Goal: Task Accomplishment & Management: Complete application form

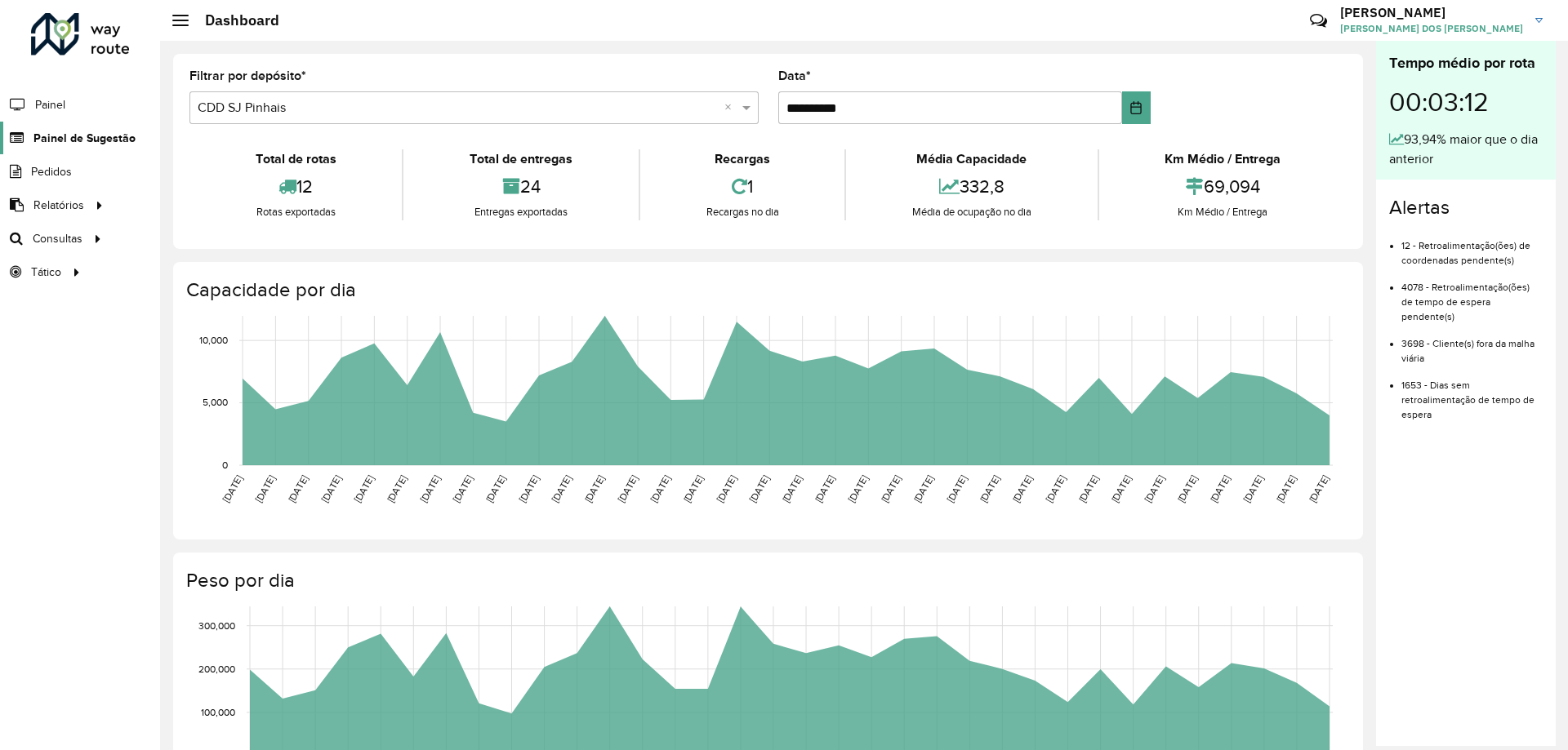
click at [109, 142] on span "Painel de Sugestão" at bounding box center [84, 139] width 102 height 17
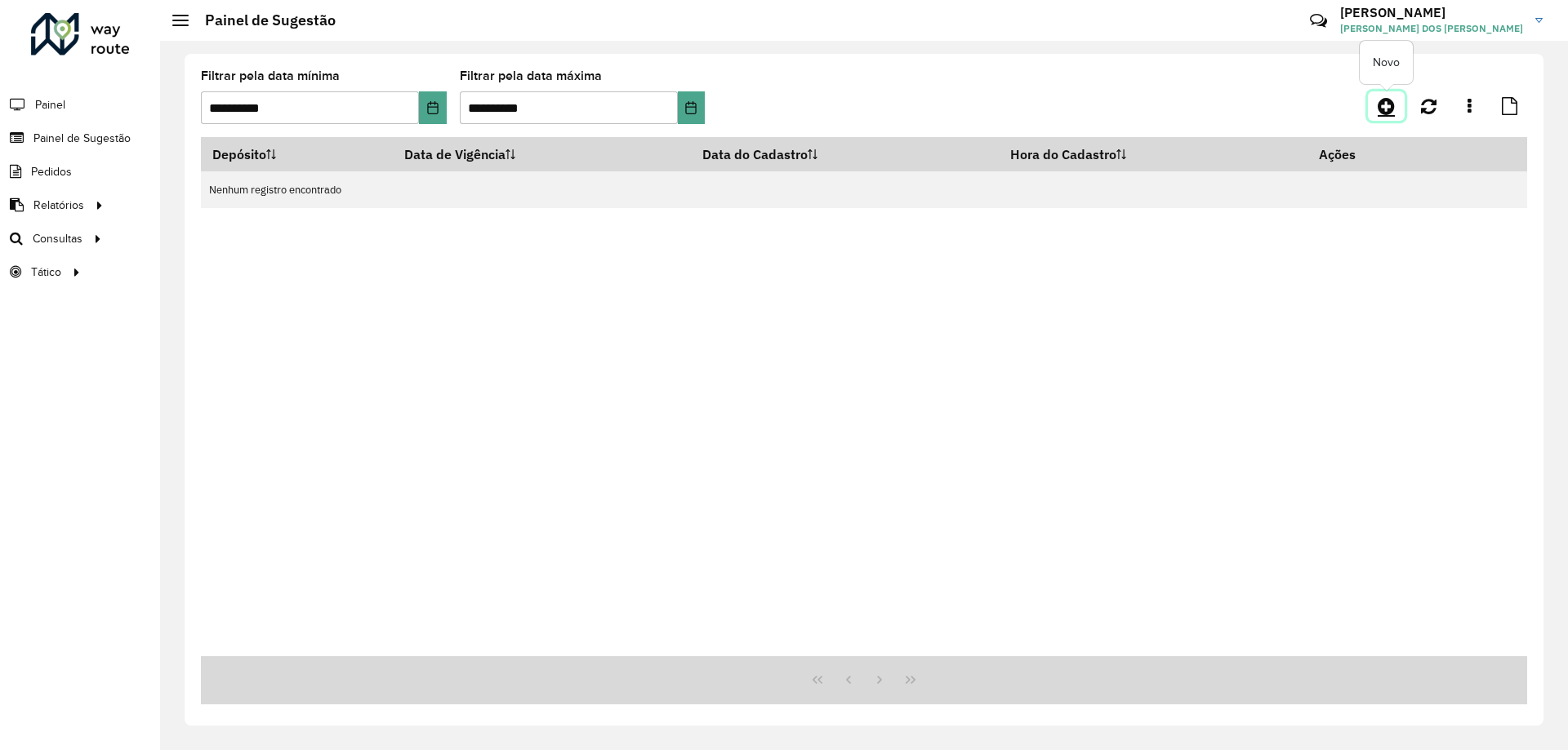
click at [1382, 100] on icon at bounding box center [1387, 106] width 17 height 20
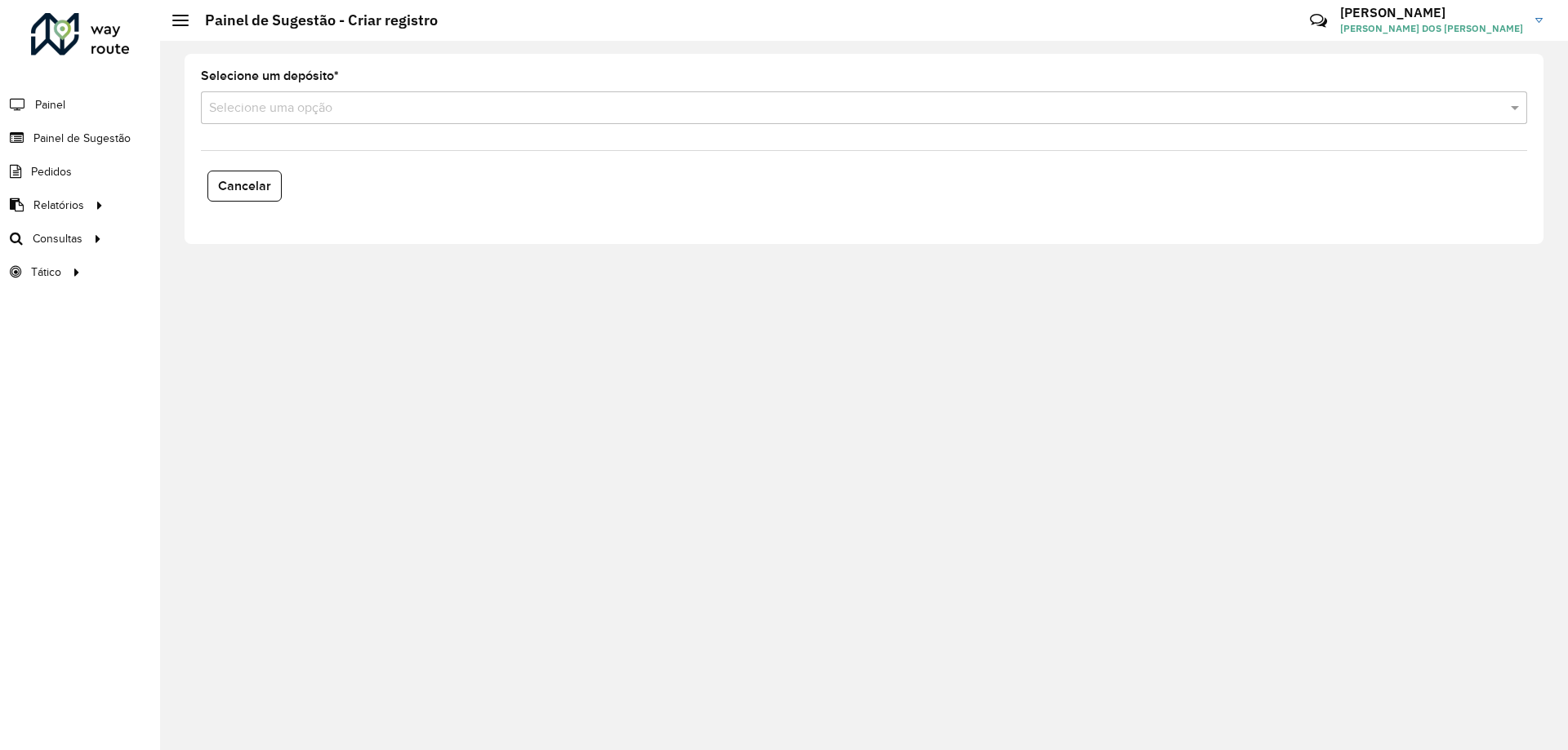
click at [264, 103] on input "text" at bounding box center [848, 108] width 1277 height 20
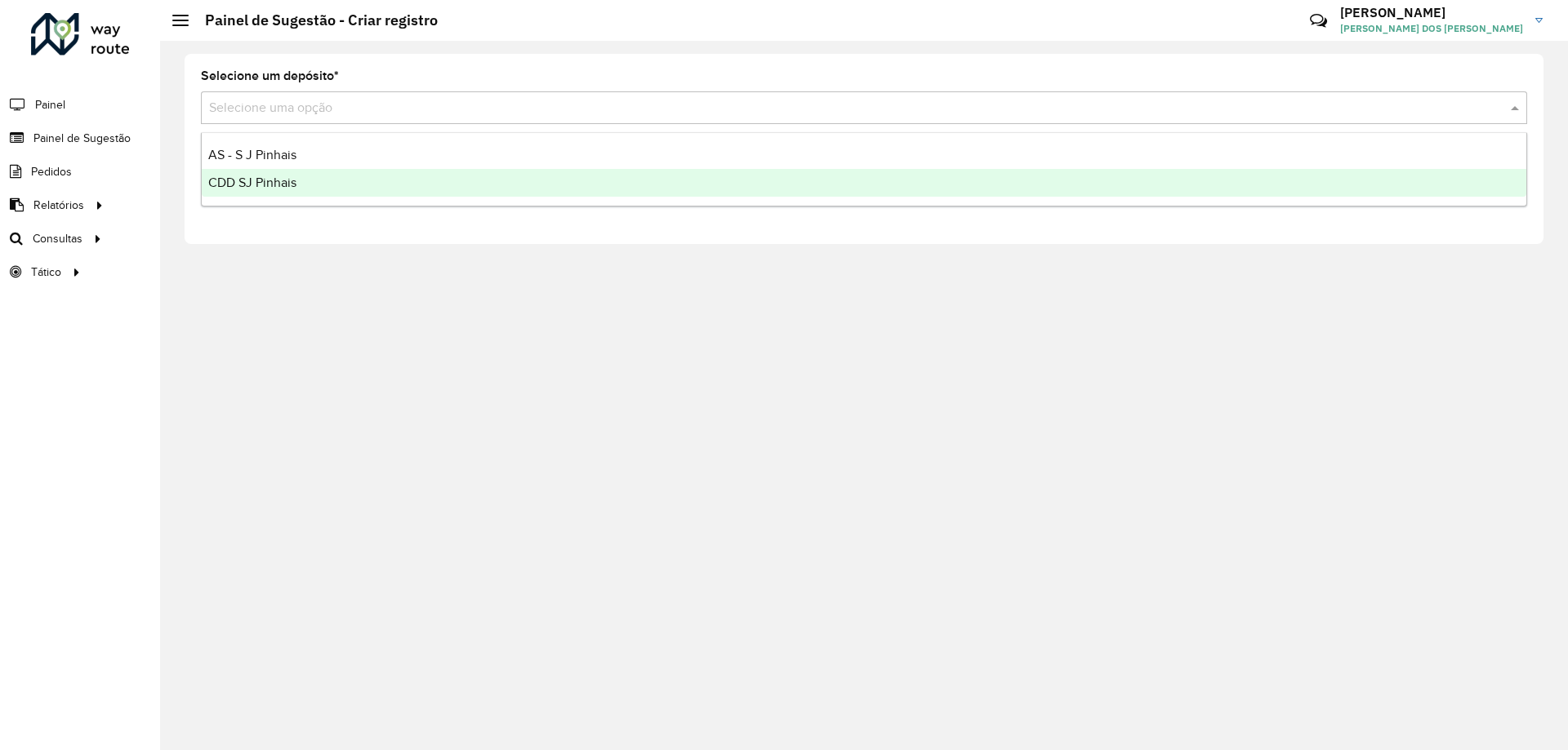
click at [293, 174] on div "CDD SJ Pinhais" at bounding box center [864, 182] width 1324 height 27
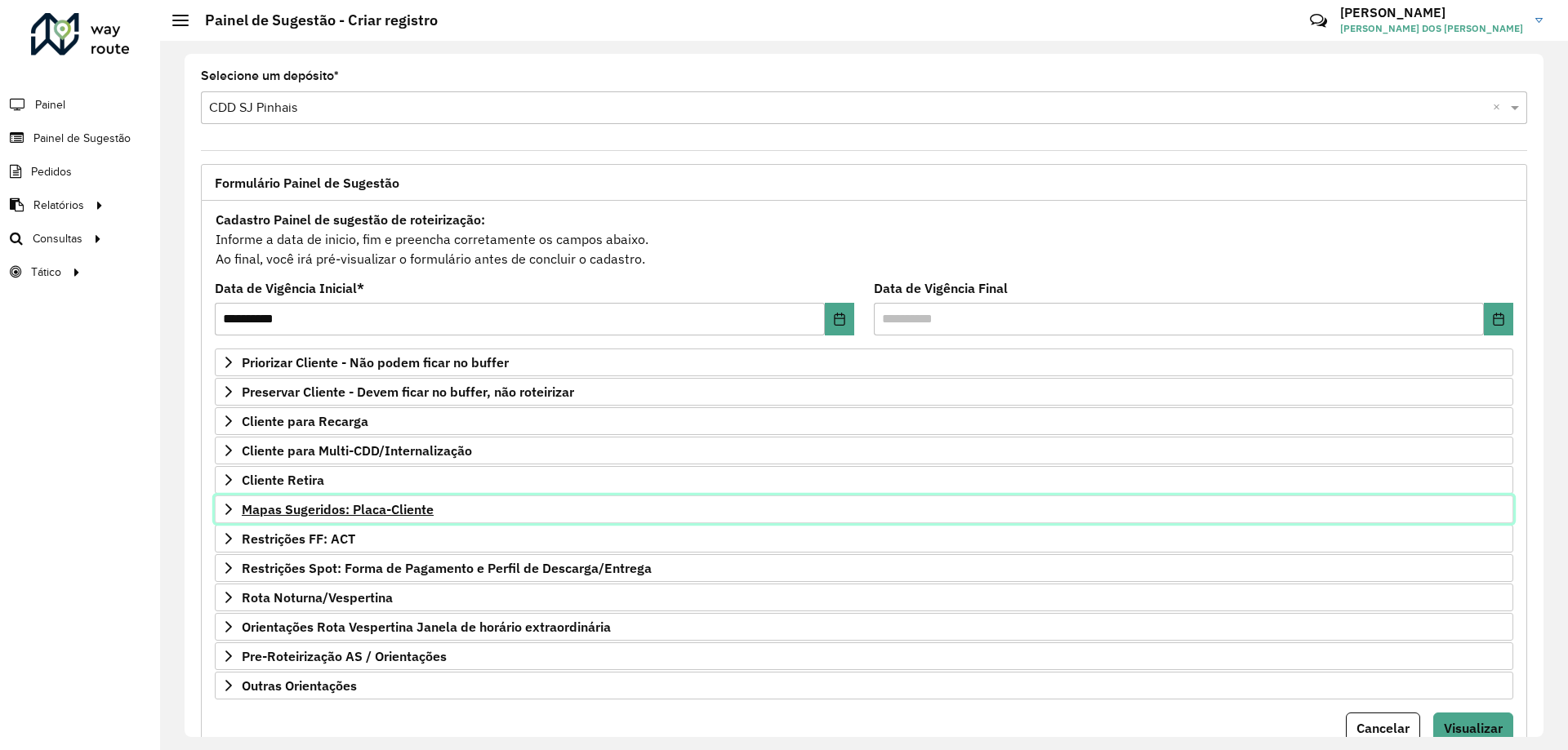
click at [379, 513] on span "Mapas Sugeridos: Placa-Cliente" at bounding box center [337, 509] width 192 height 13
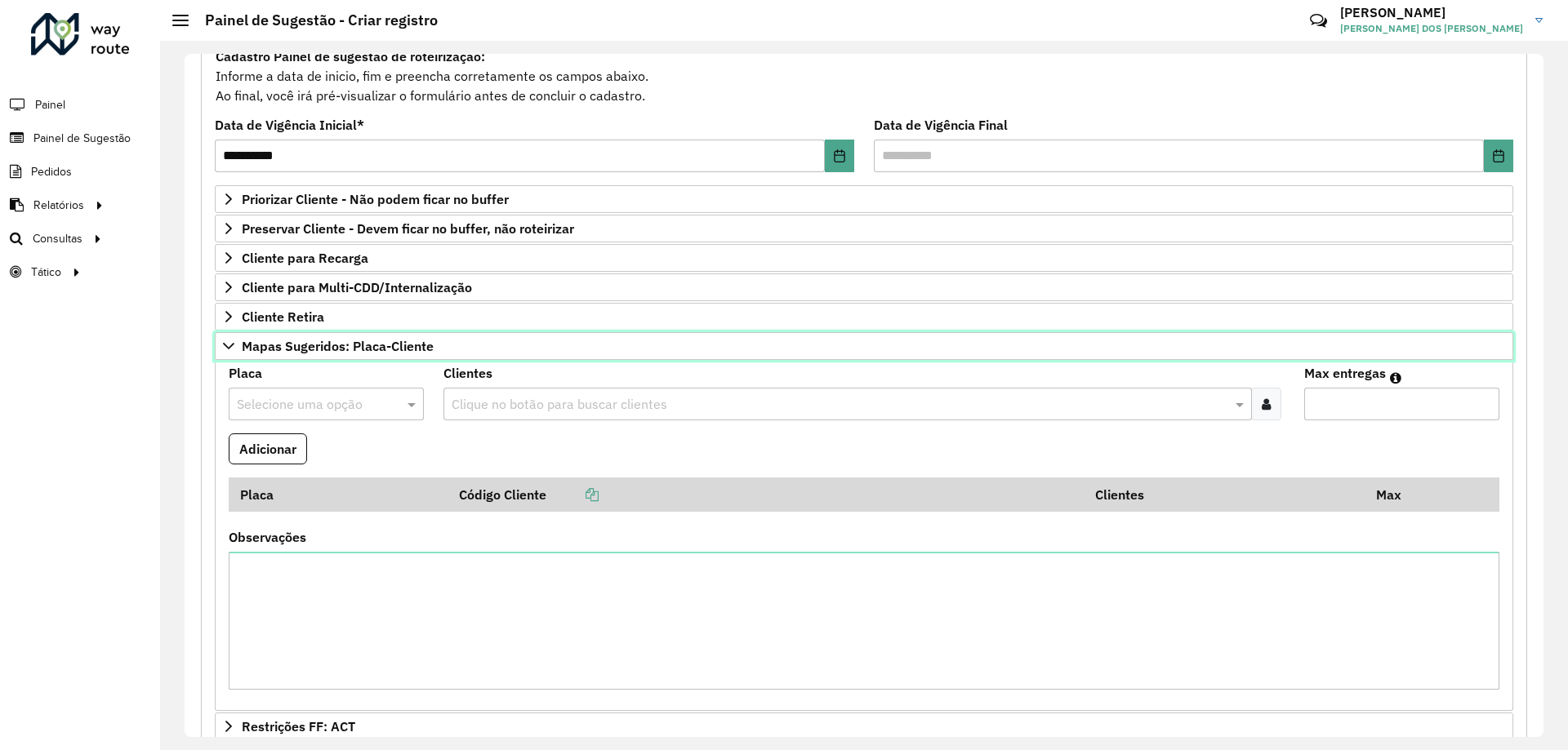
scroll to position [245, 0]
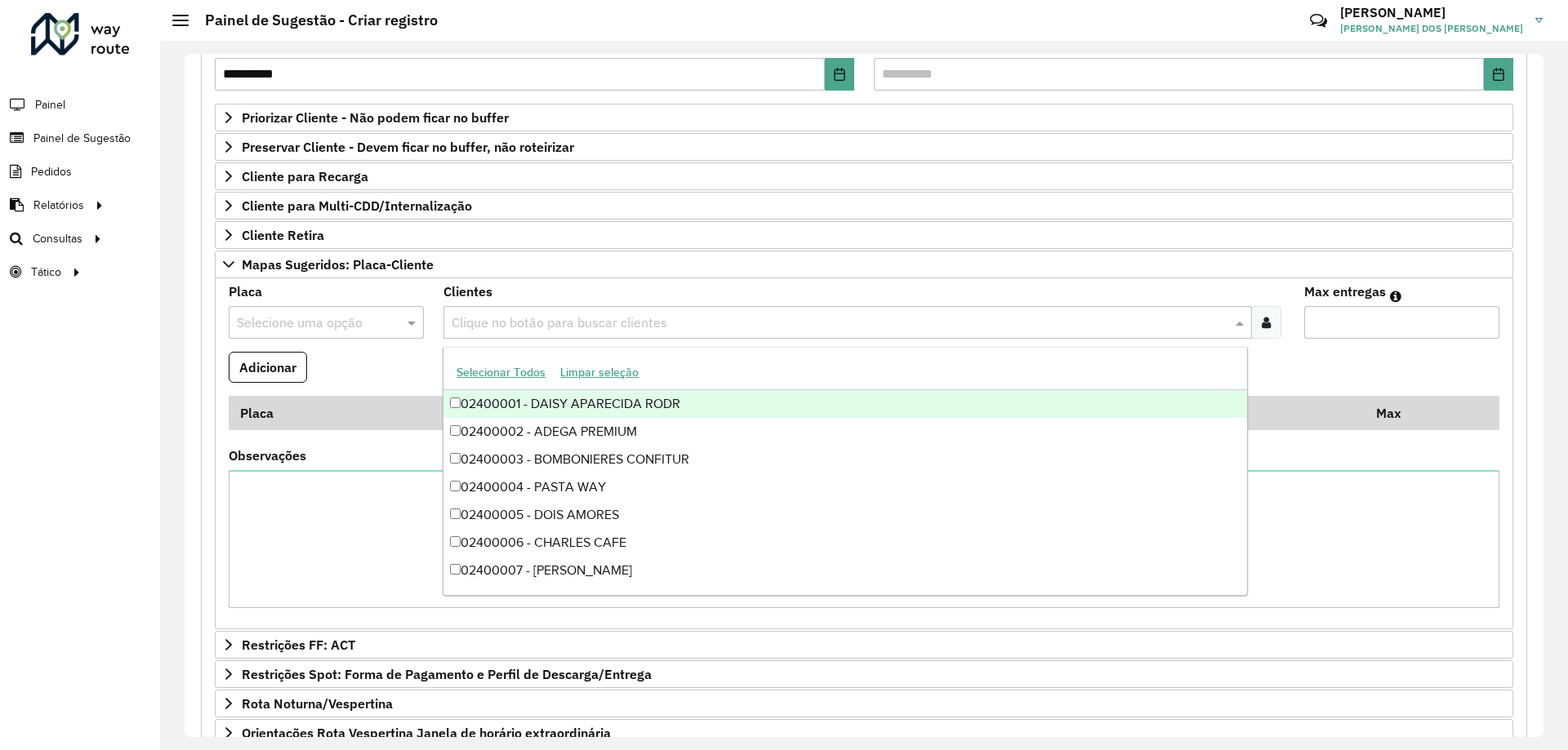
click at [575, 323] on input "text" at bounding box center [839, 323] width 784 height 20
type input "*****"
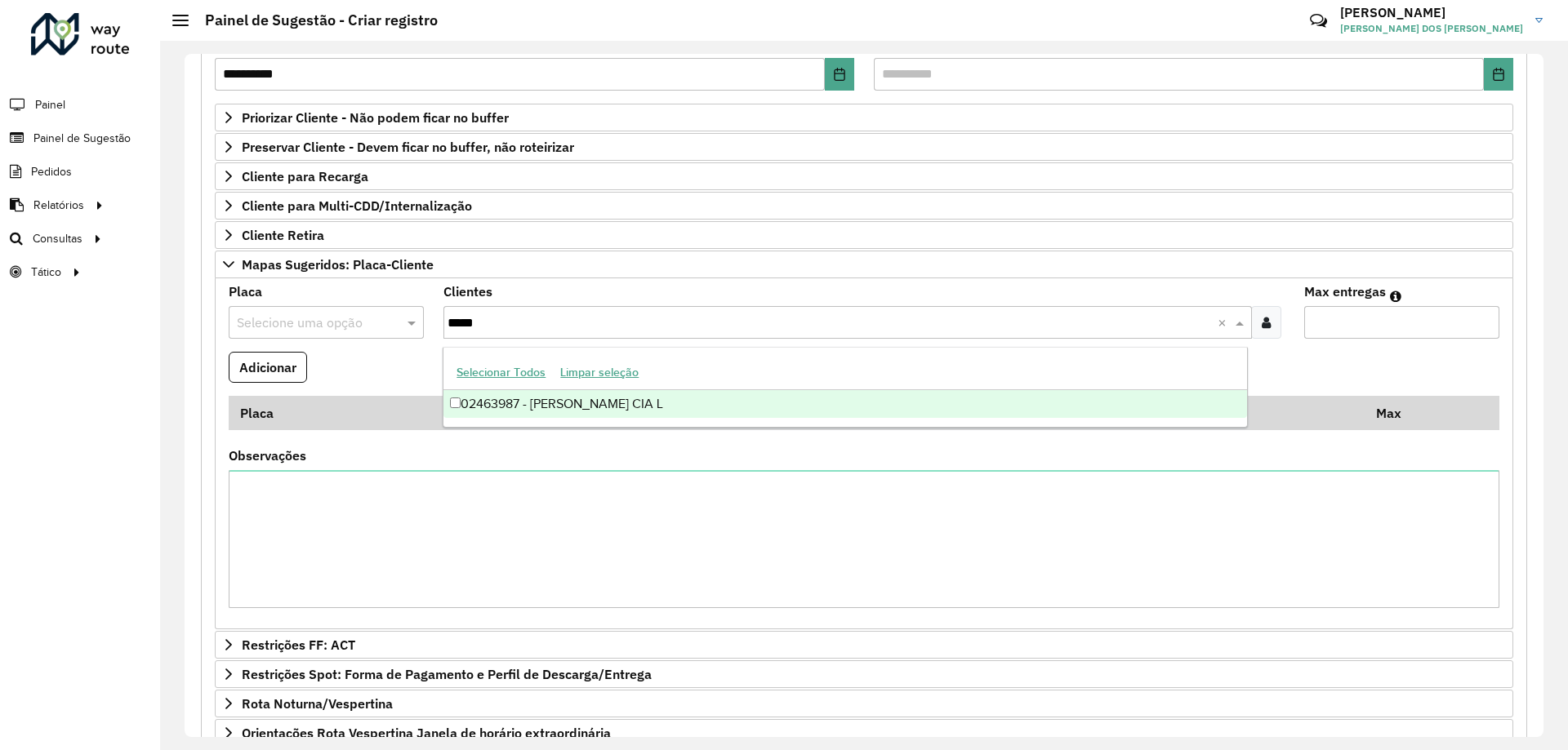
click at [598, 397] on div "02463987 - [PERSON_NAME] CIA L" at bounding box center [845, 404] width 803 height 27
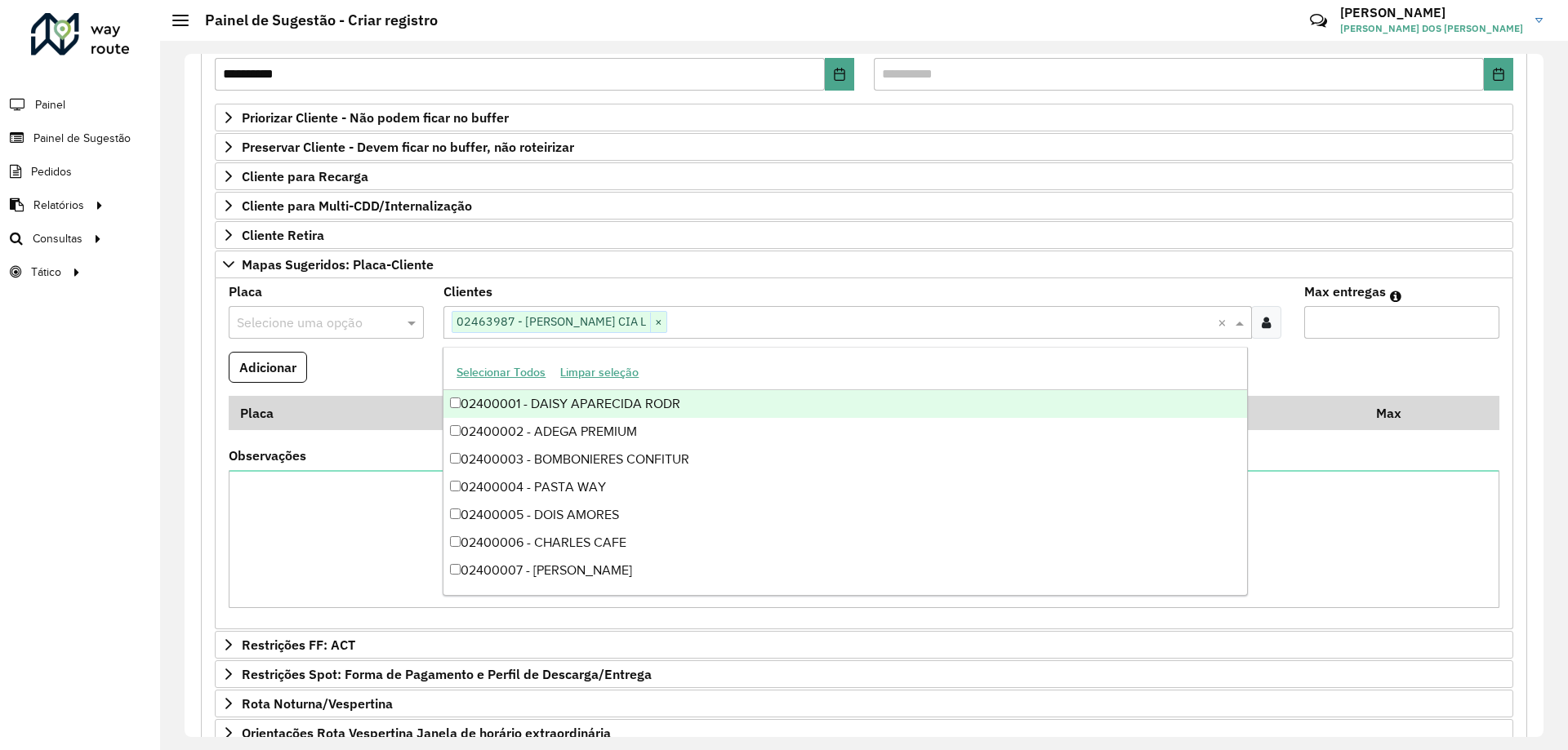
click at [317, 355] on formly-field "Adicionar" at bounding box center [864, 374] width 1290 height 44
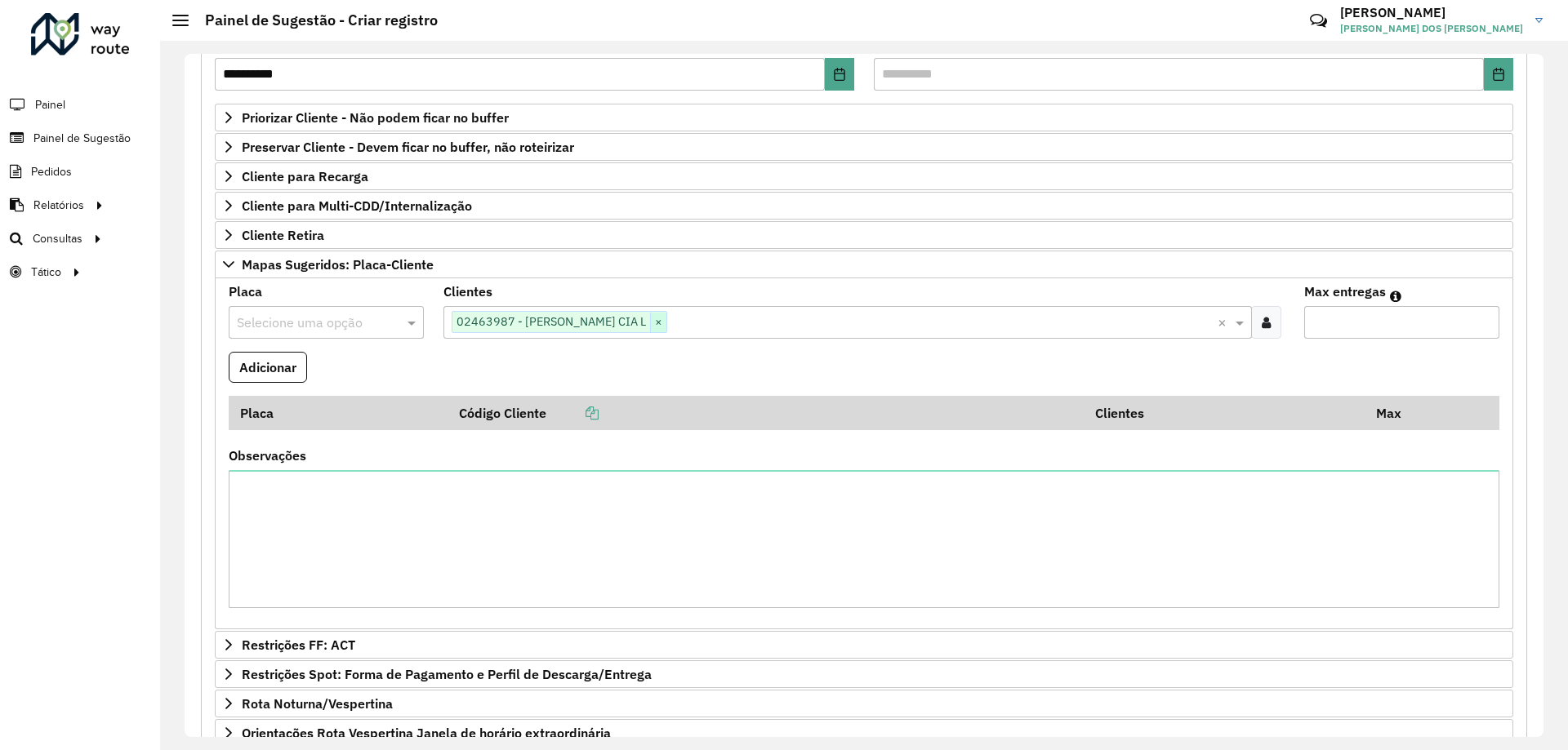
click at [661, 314] on span "×" at bounding box center [658, 322] width 16 height 20
click at [494, 360] on formly-field "Adicionar" at bounding box center [864, 374] width 1290 height 44
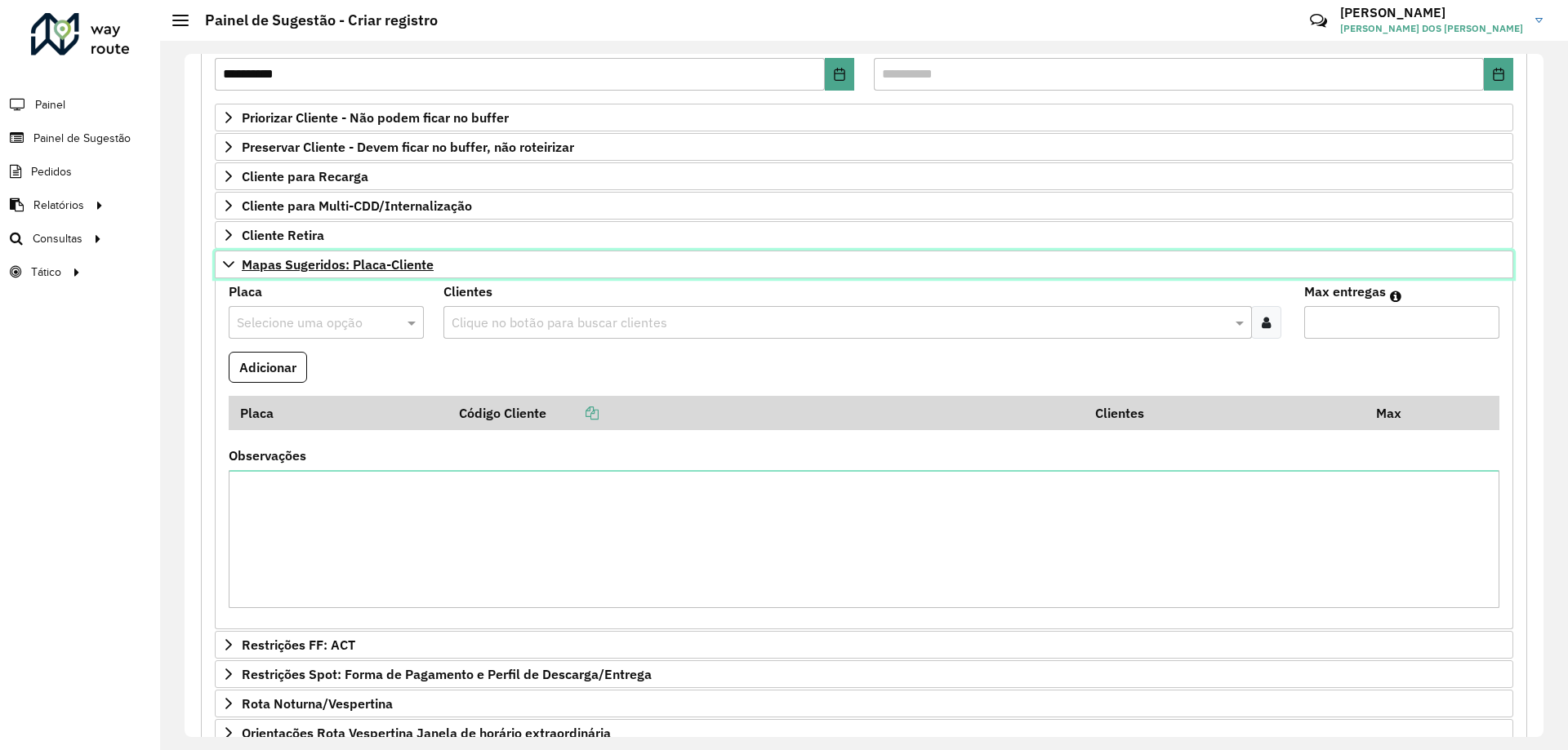
click at [231, 264] on icon at bounding box center [228, 264] width 11 height 7
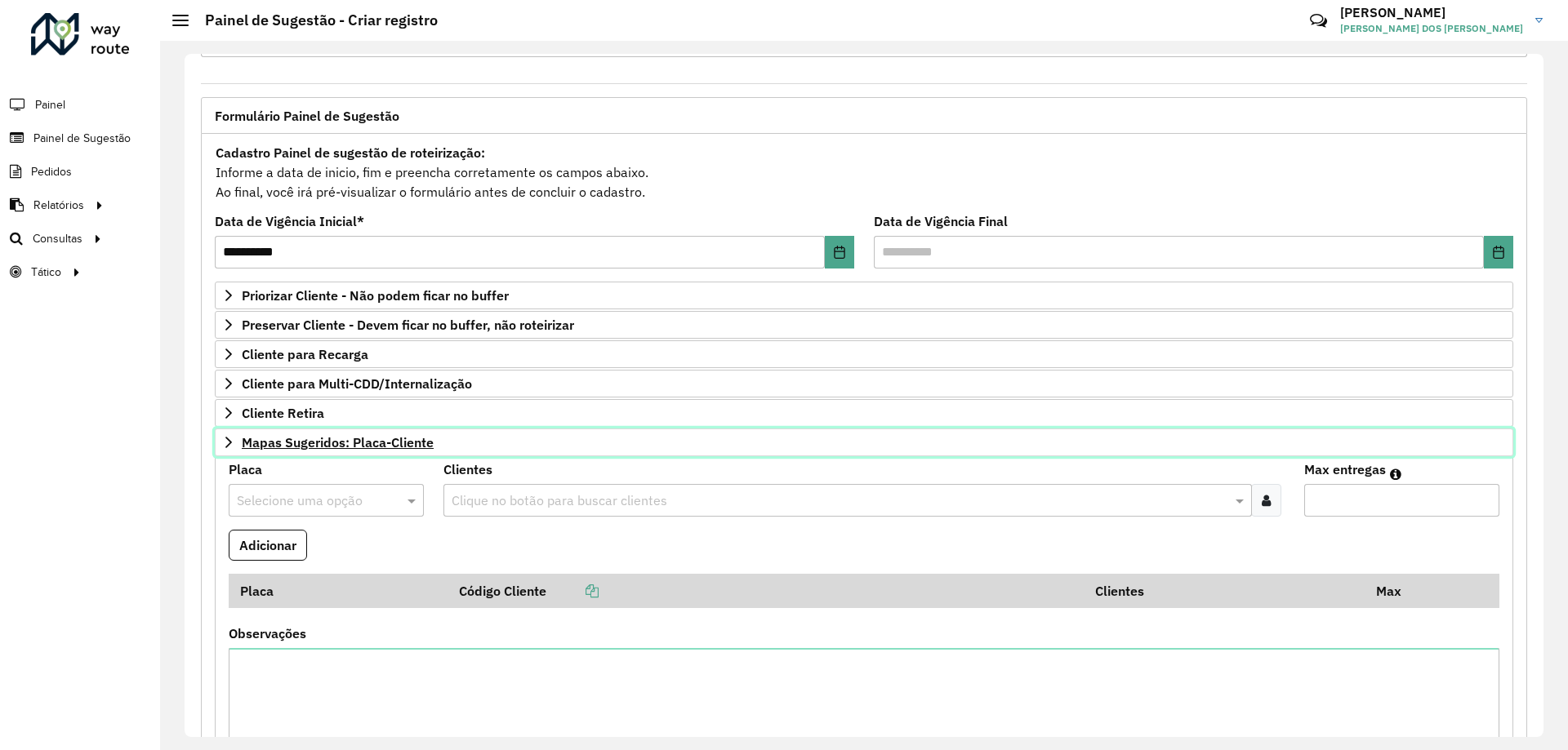
scroll to position [63, 0]
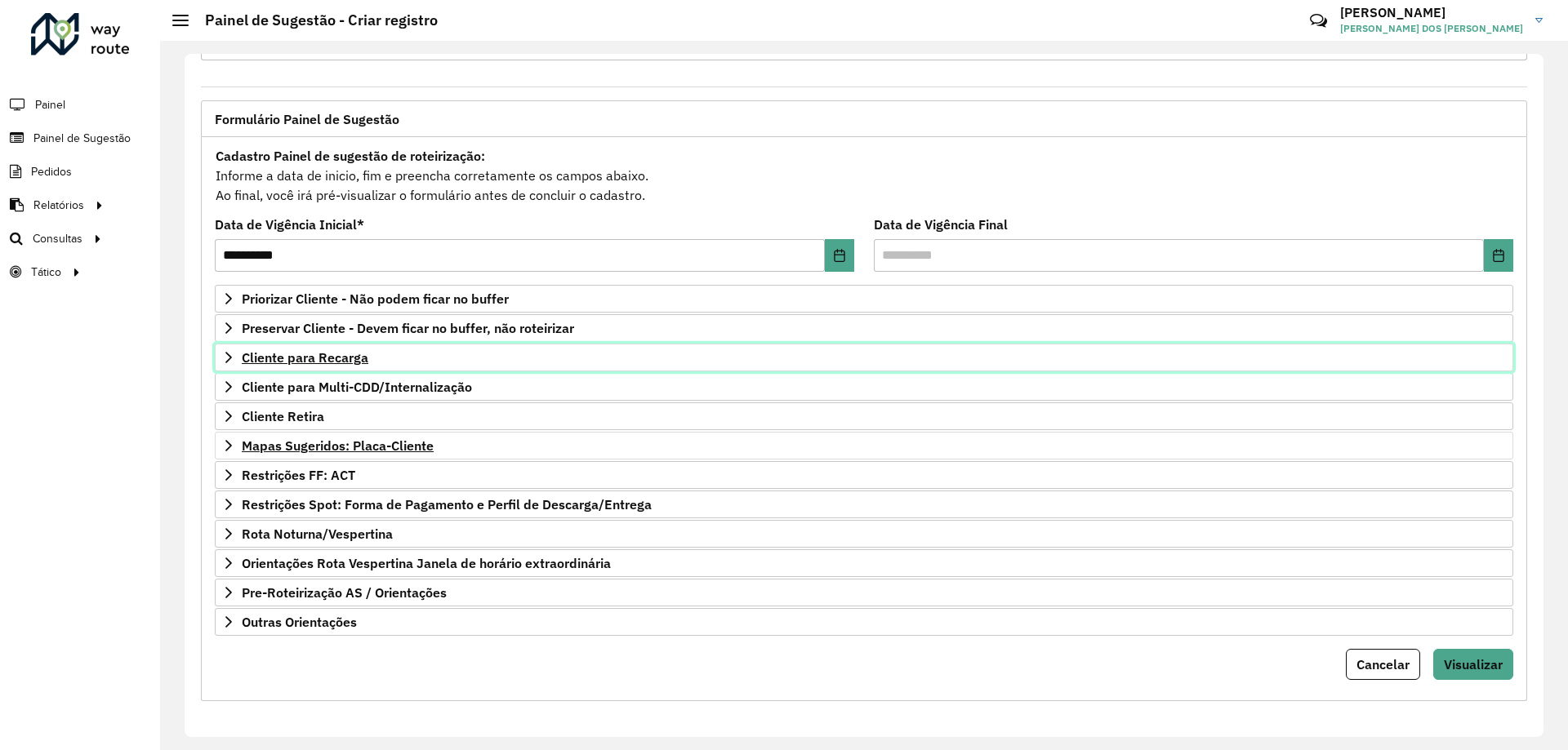
click at [241, 352] on link "Cliente para Recarga" at bounding box center [865, 357] width 1299 height 27
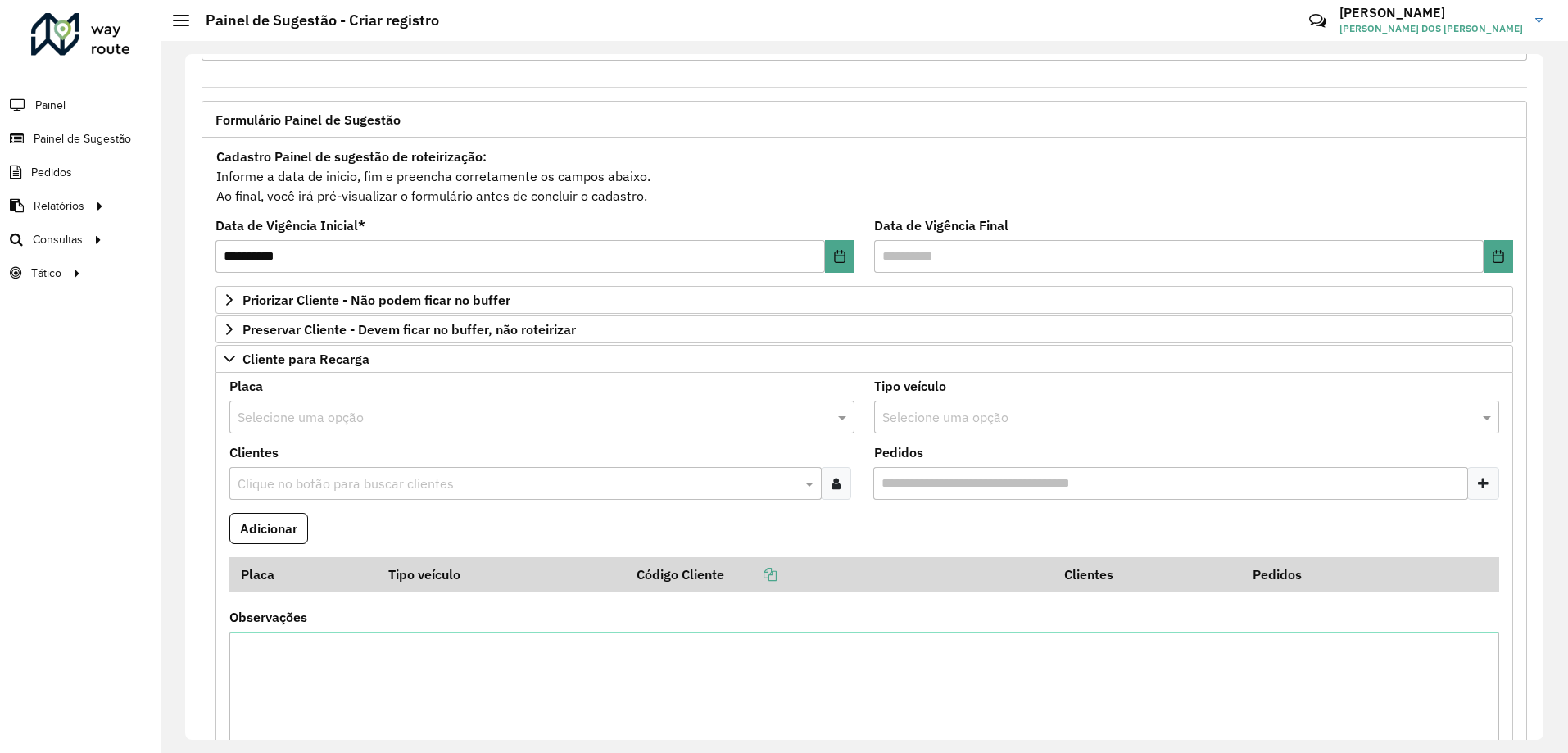
click at [409, 487] on input "text" at bounding box center [518, 484] width 568 height 20
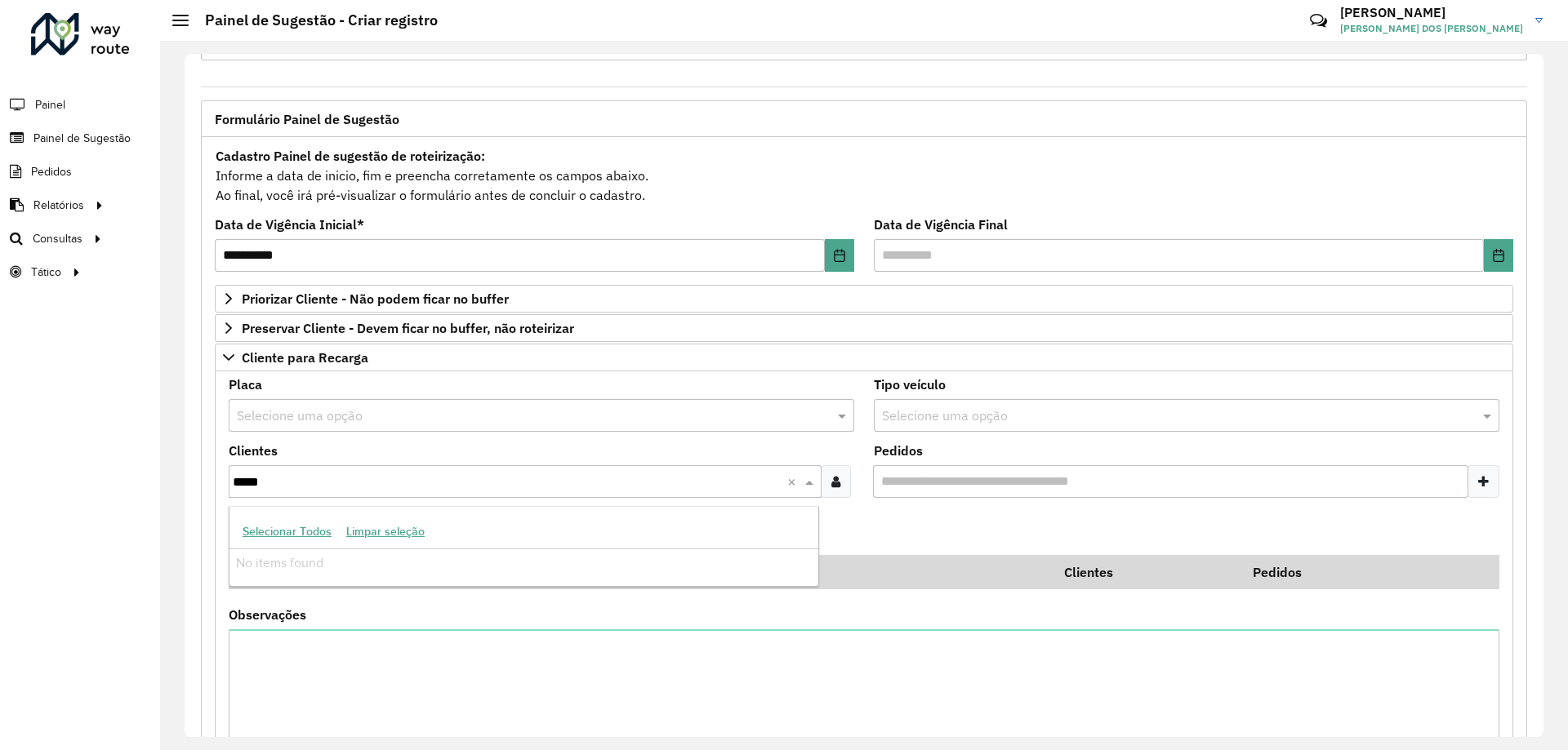
type input "*****"
drag, startPoint x: 292, startPoint y: 477, endPoint x: 54, endPoint y: 475, distance: 238.0
click at [54, 475] on div "**********" at bounding box center [784, 375] width 1568 height 750
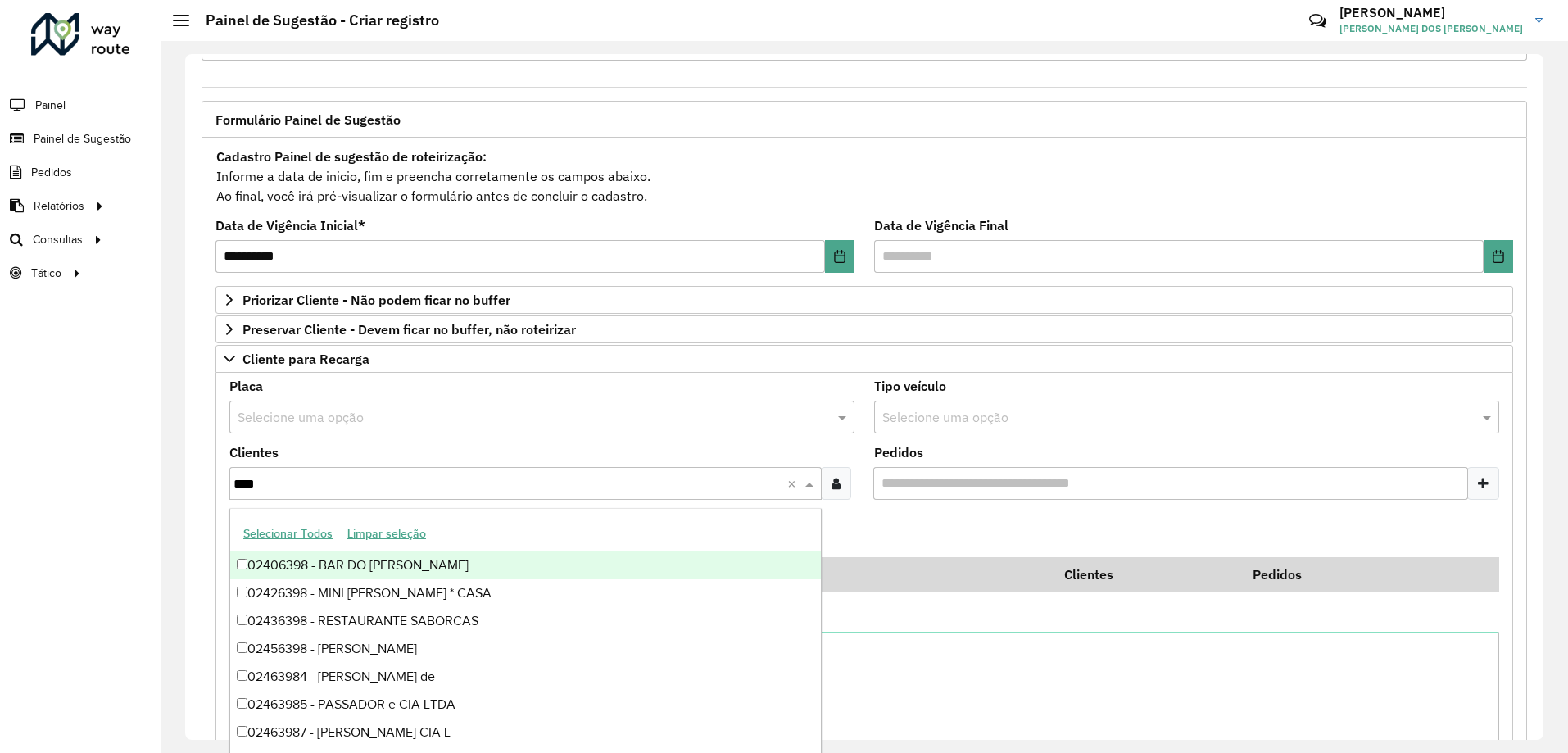
type input "*****"
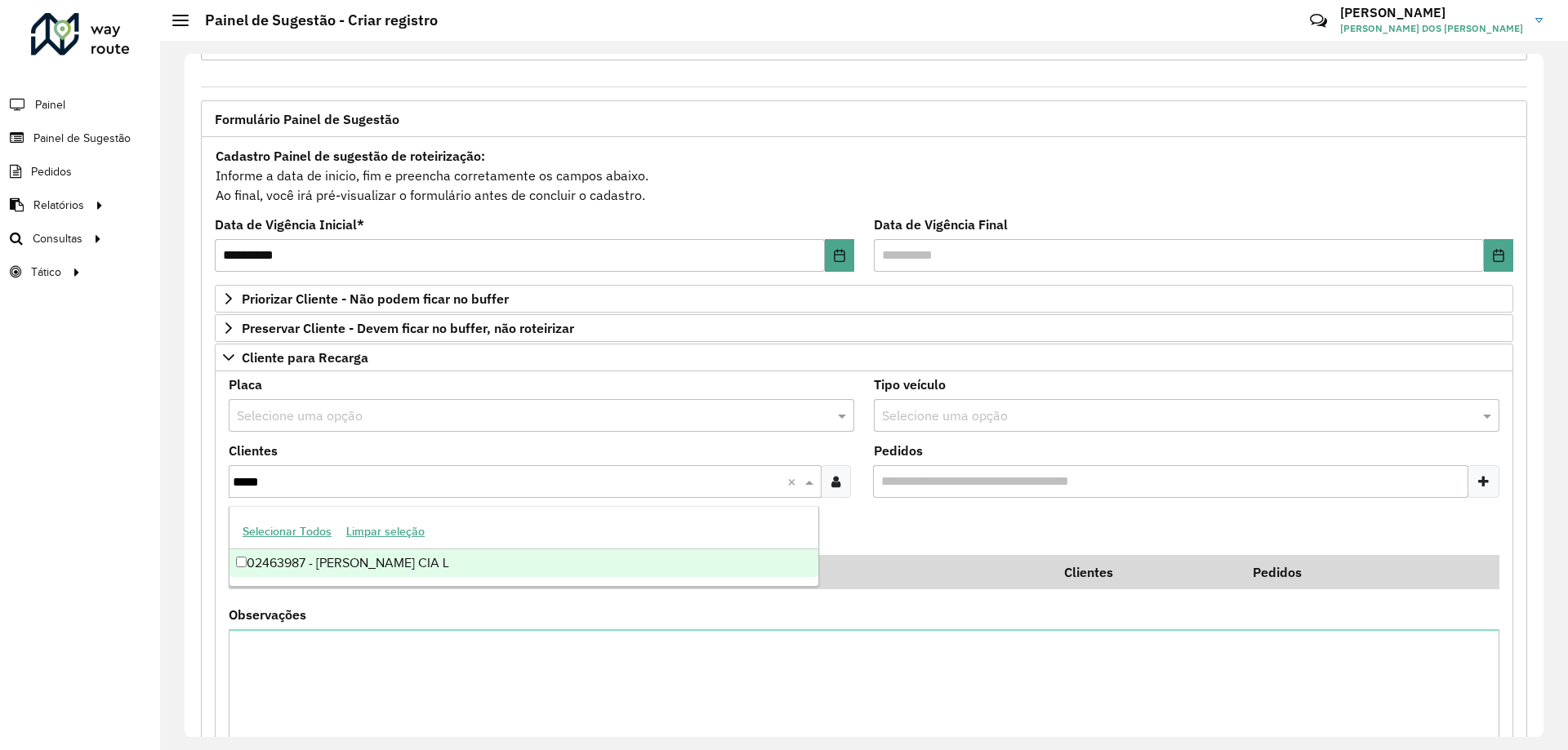
click at [383, 567] on div "02463987 - [PERSON_NAME] CIA L" at bounding box center [524, 562] width 589 height 27
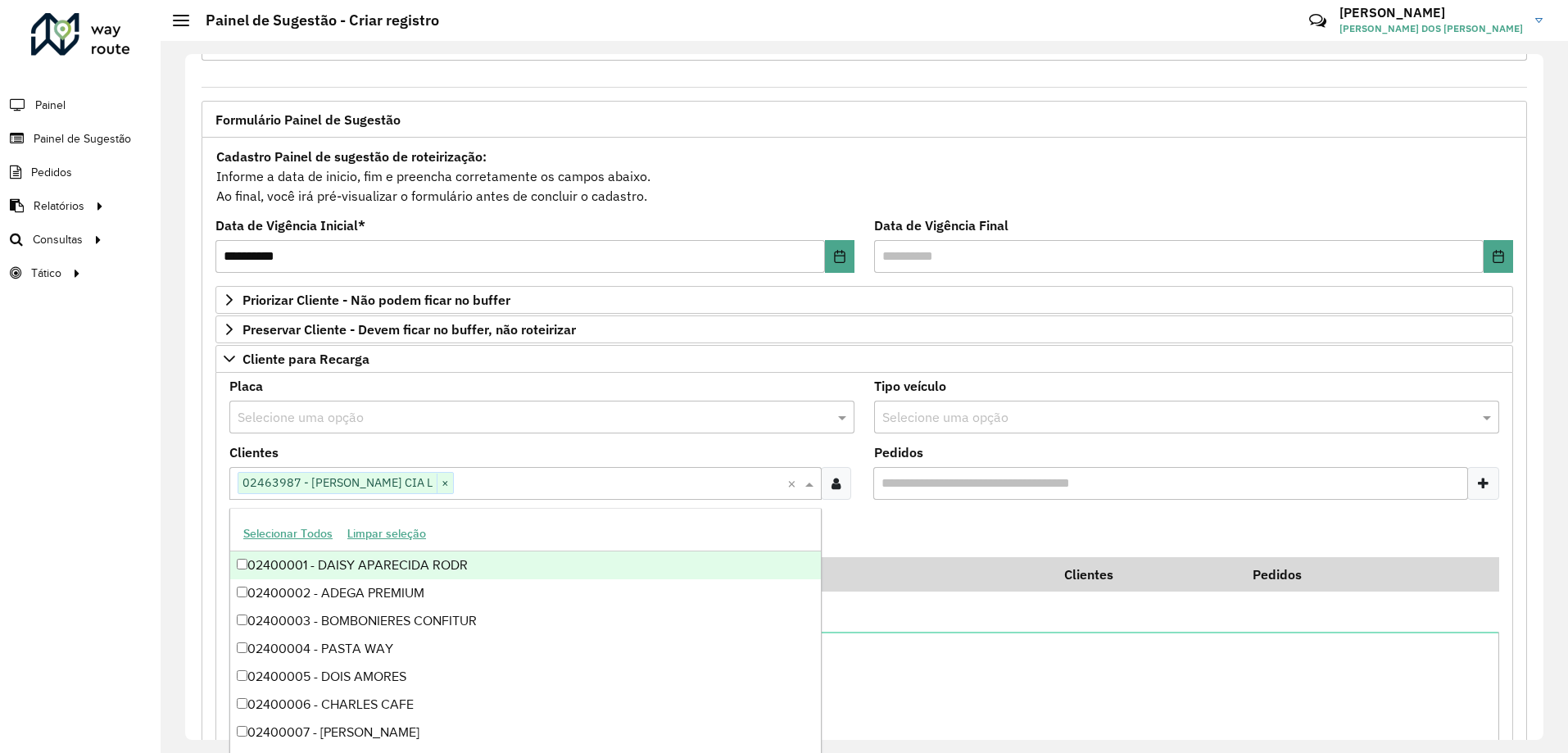
click at [986, 506] on formly-field "Pedidos" at bounding box center [1186, 480] width 645 height 66
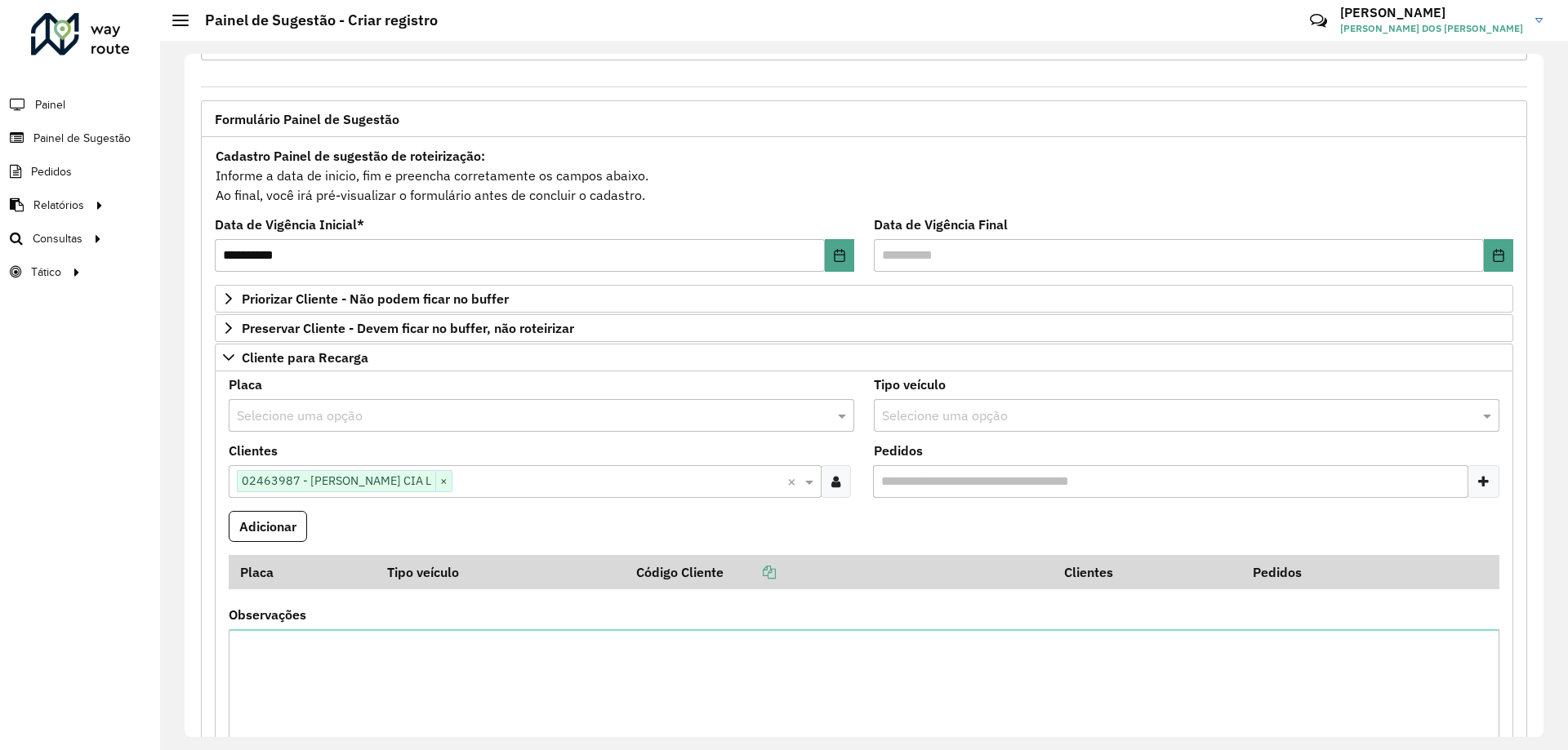
click at [1008, 413] on input "text" at bounding box center [1170, 416] width 577 height 20
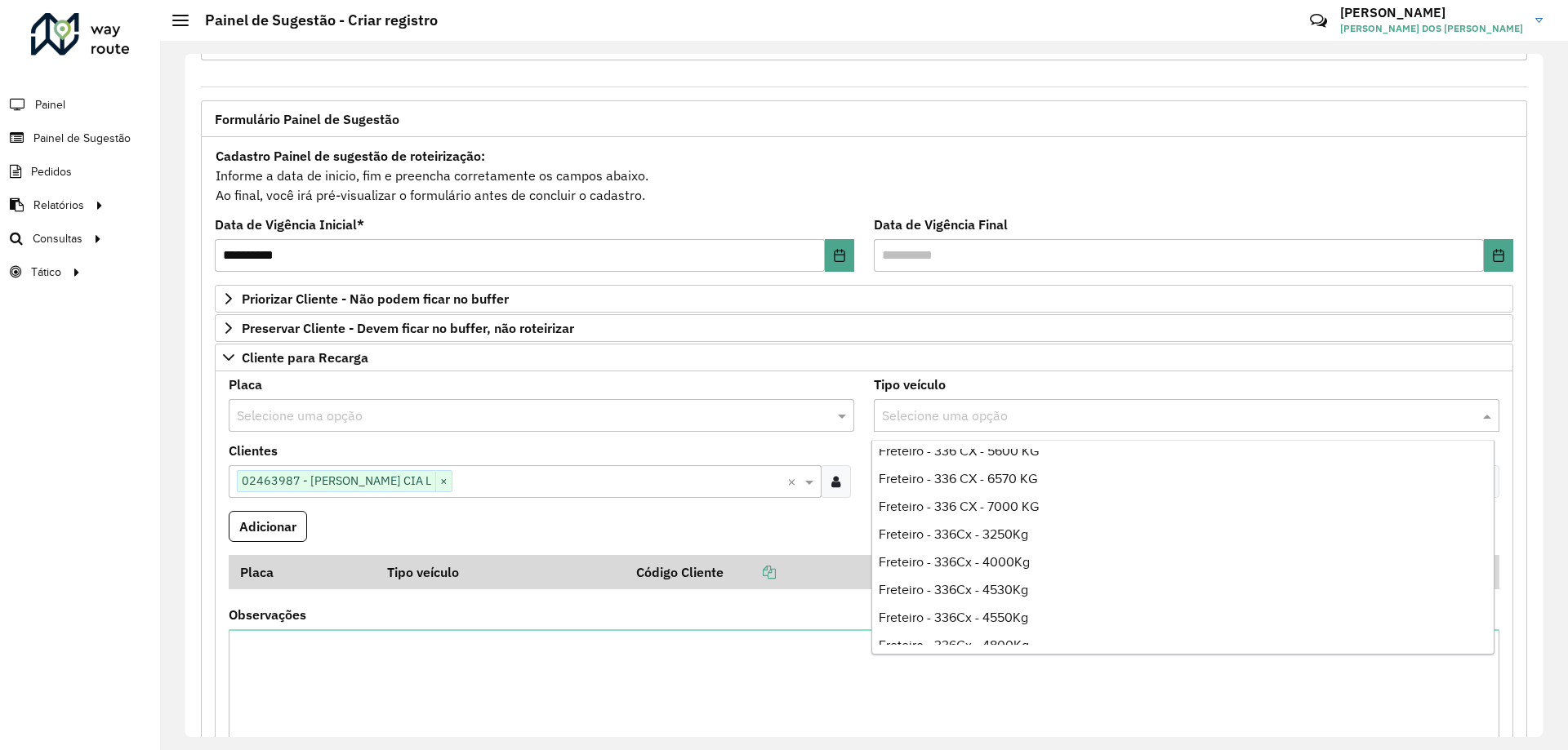
scroll to position [3510, 0]
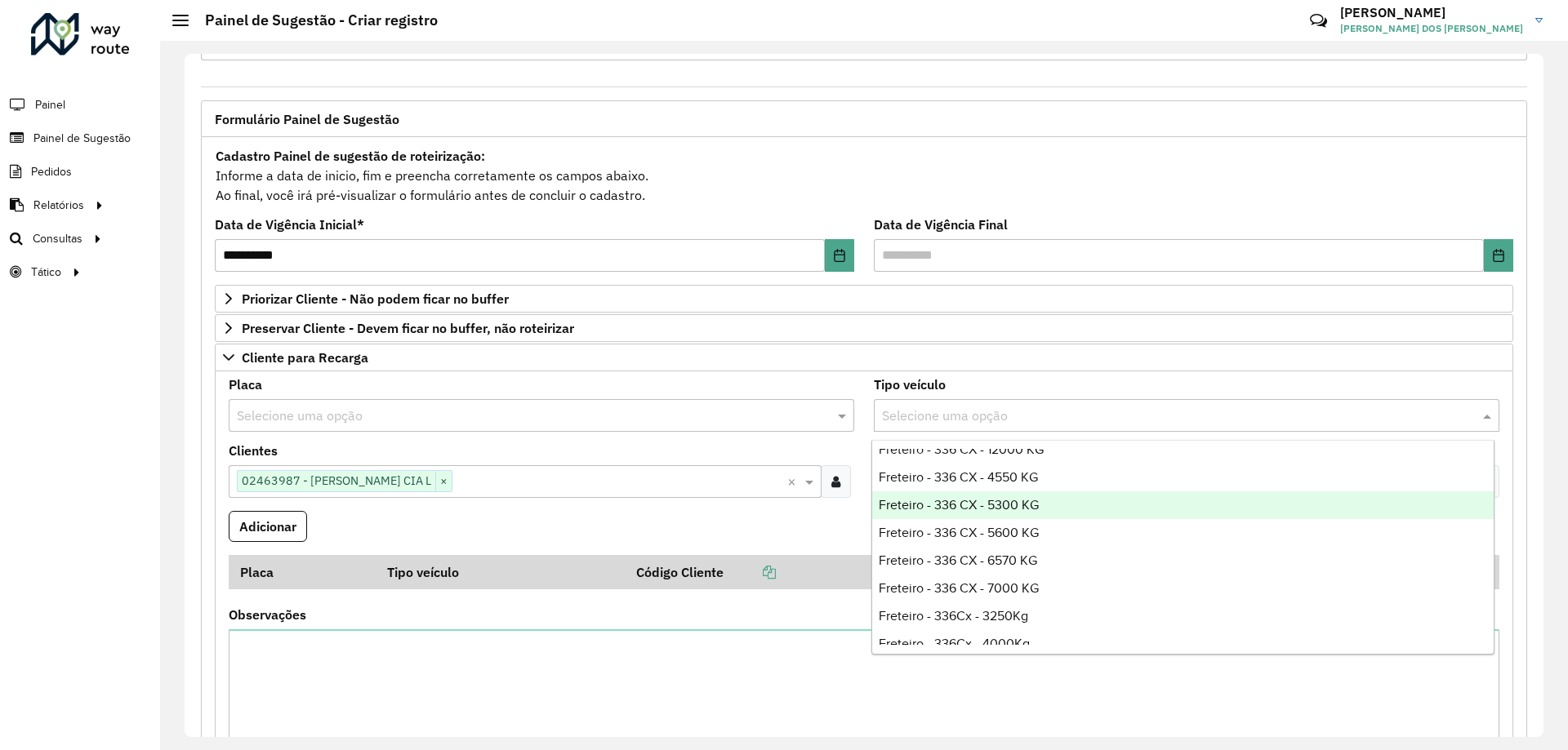
click at [1042, 498] on div "Freteiro - 336 CX - 5300 KG" at bounding box center [1183, 505] width 621 height 27
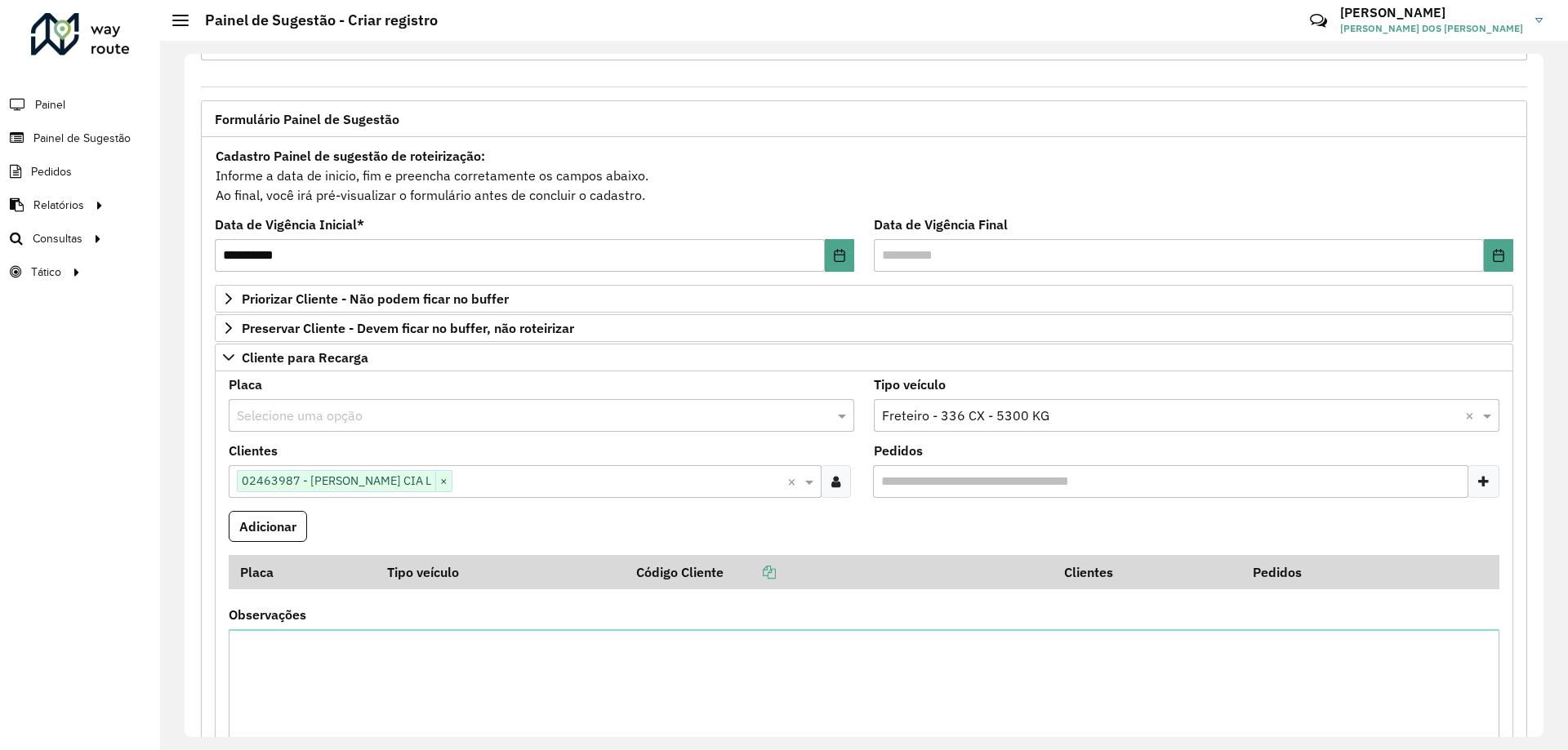
click at [858, 540] on formly-field "Adicionar" at bounding box center [864, 533] width 1290 height 44
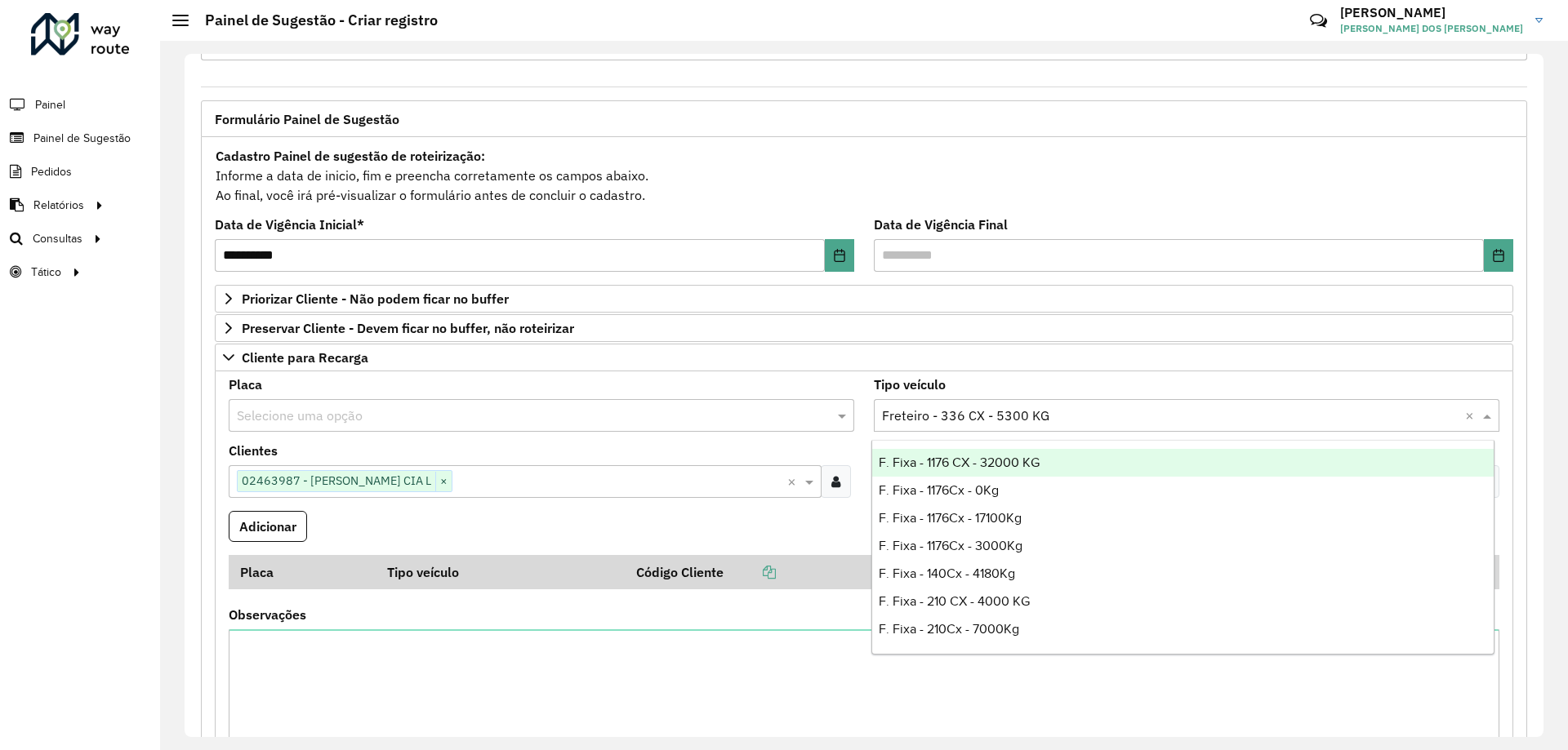
click at [1143, 412] on input "text" at bounding box center [1170, 416] width 577 height 20
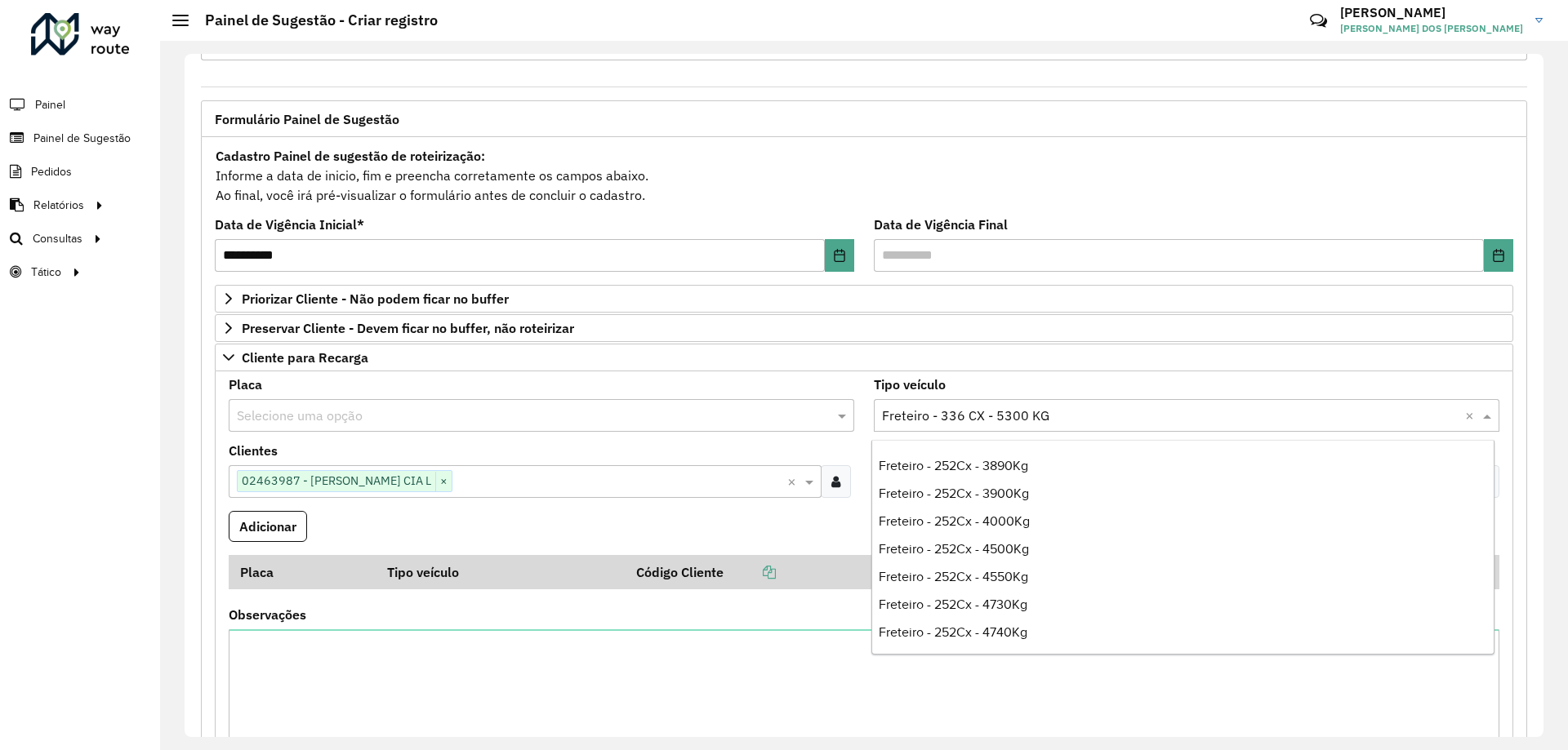
scroll to position [3021, 0]
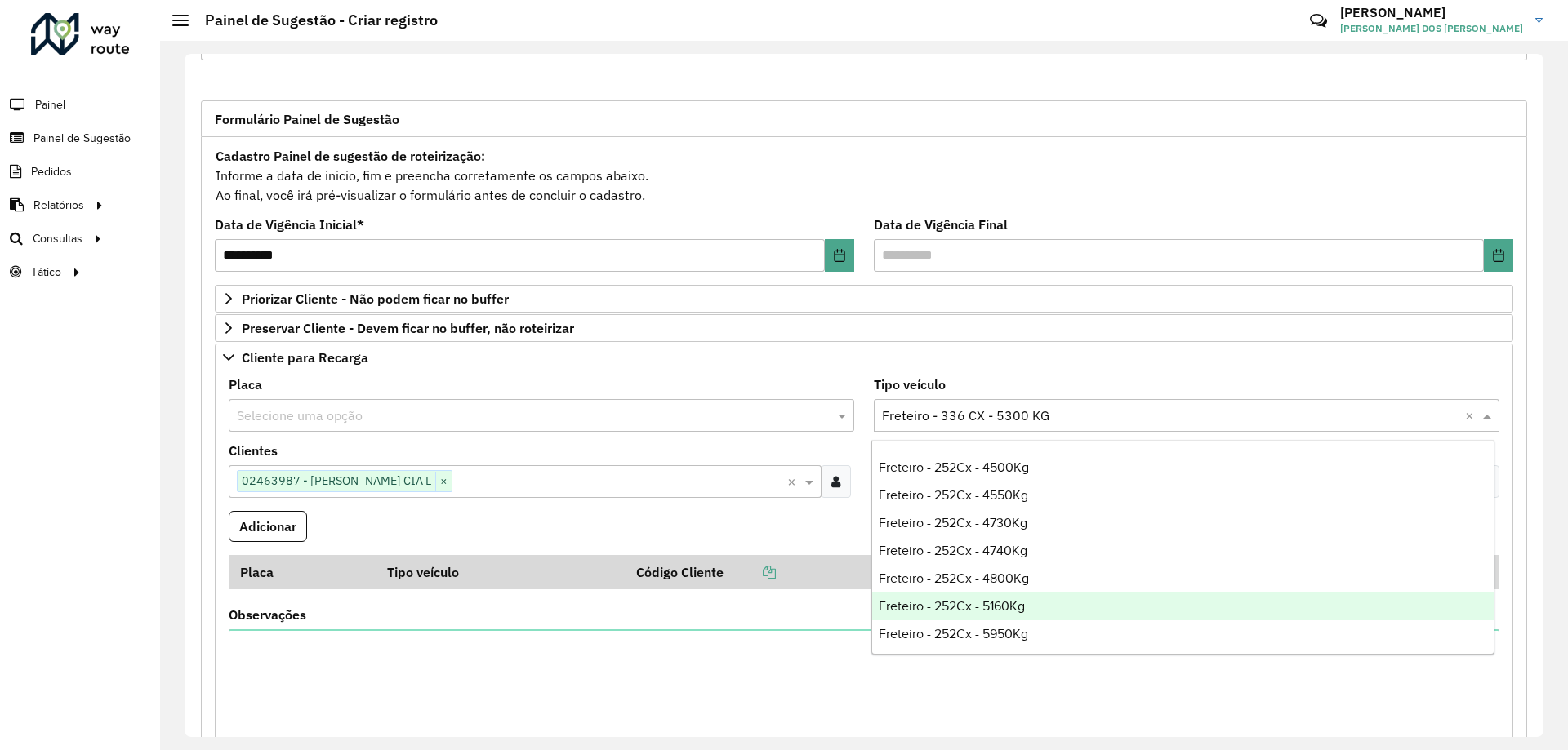
click at [1062, 607] on div "Freteiro - 252Cx - 5160Kg" at bounding box center [1183, 606] width 621 height 27
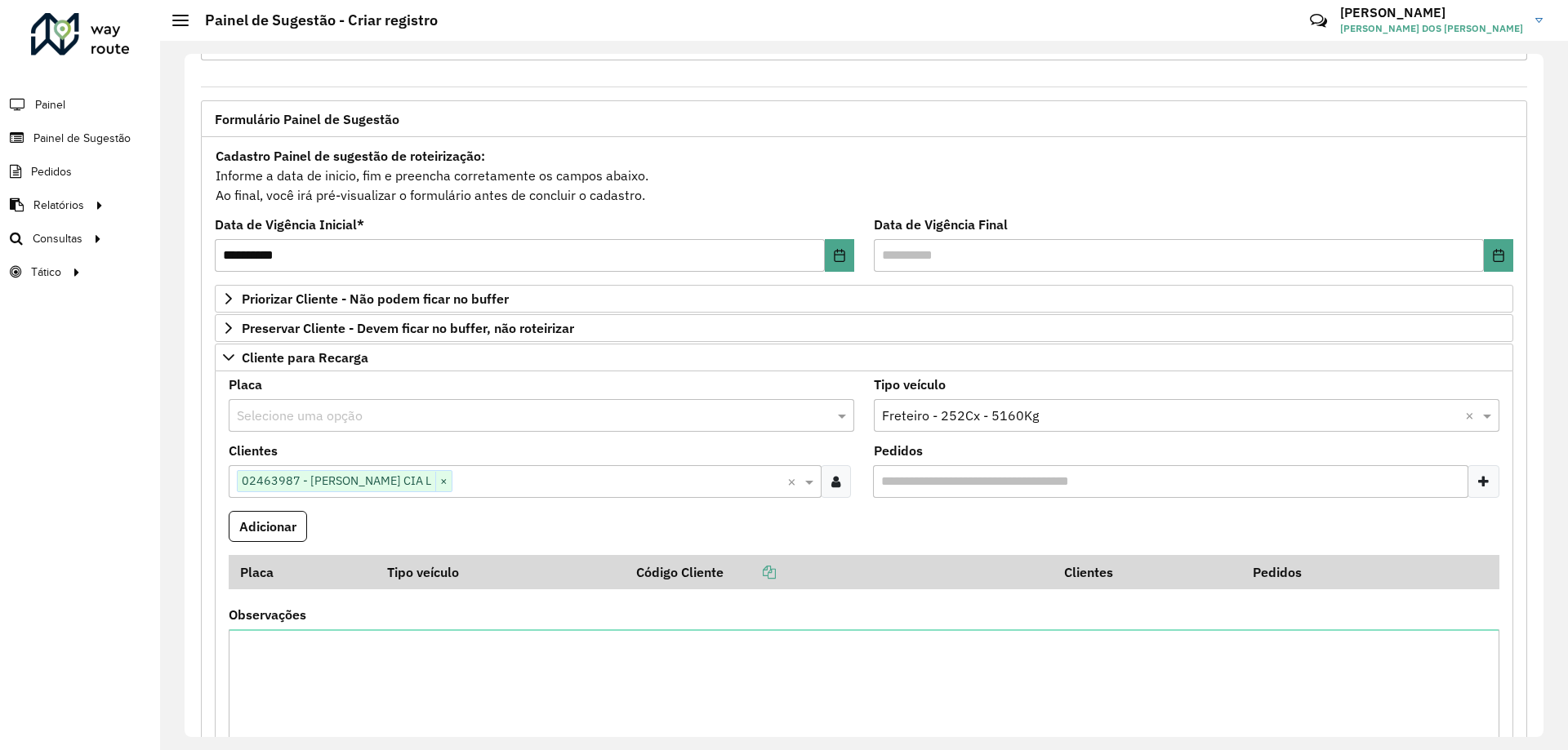
click at [709, 512] on formly-field "Adicionar" at bounding box center [864, 533] width 1290 height 44
click at [272, 526] on button "Adicionar" at bounding box center [267, 526] width 78 height 31
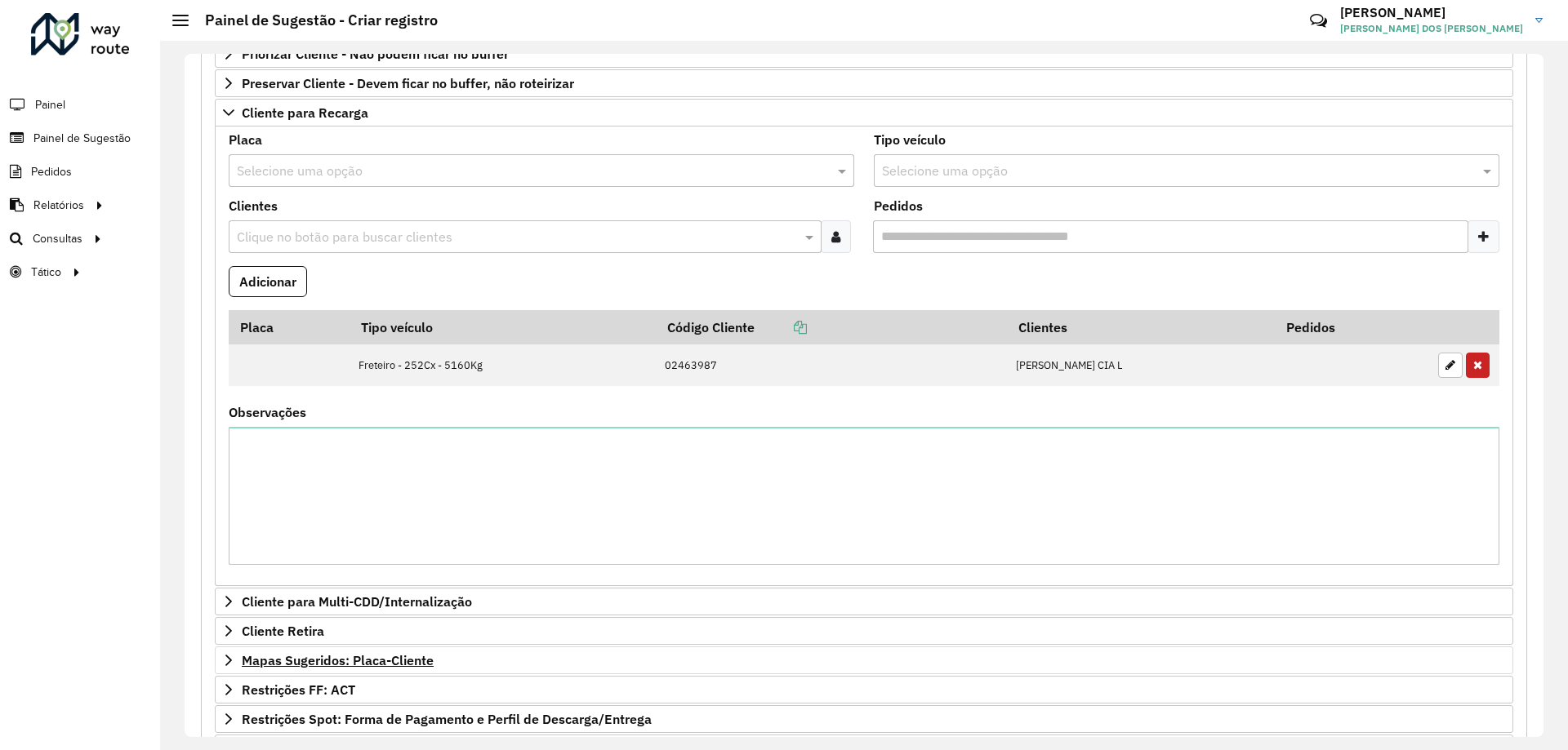
scroll to position [472, 0]
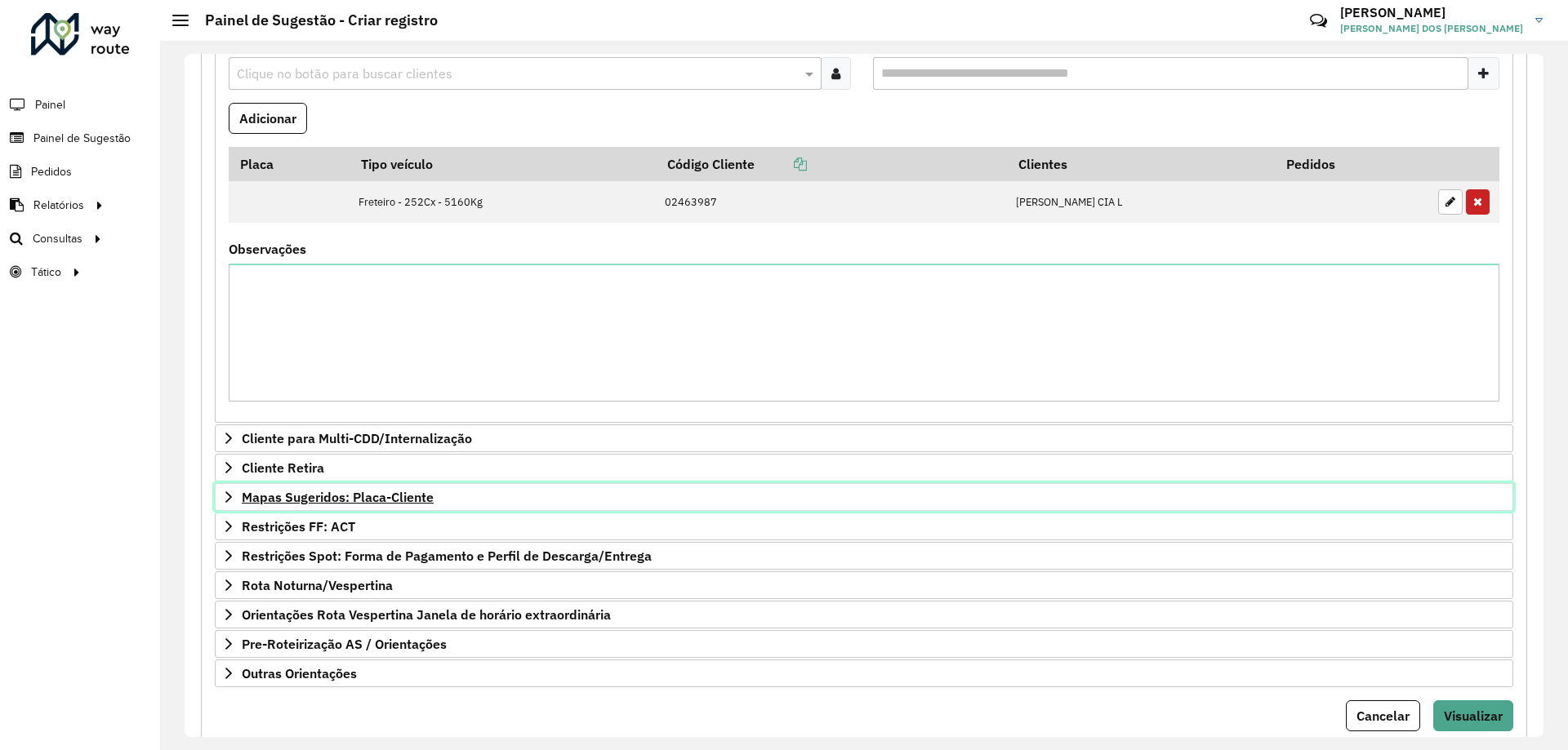
click at [227, 507] on link "Mapas Sugeridos: Placa-Cliente" at bounding box center [865, 496] width 1299 height 27
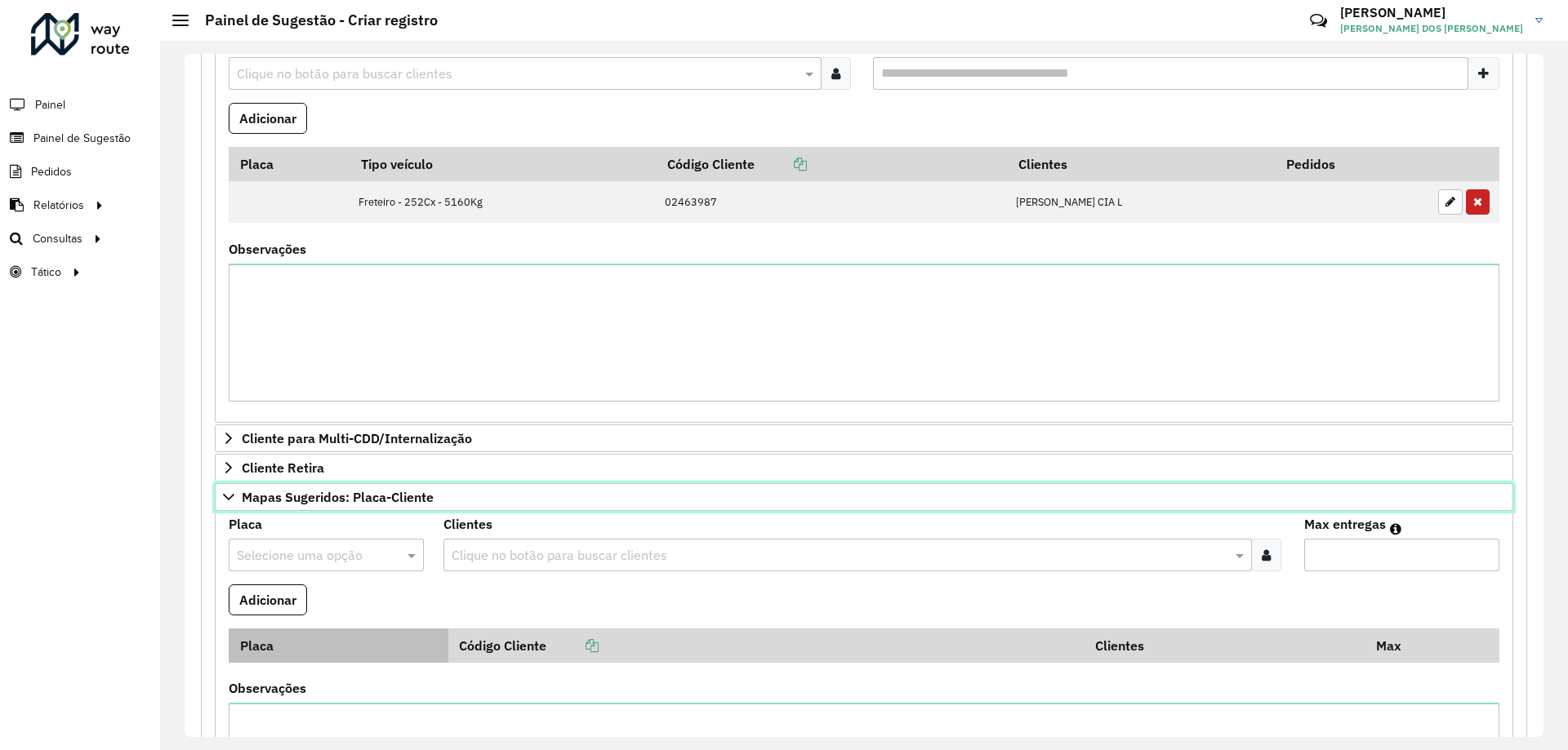
scroll to position [635, 0]
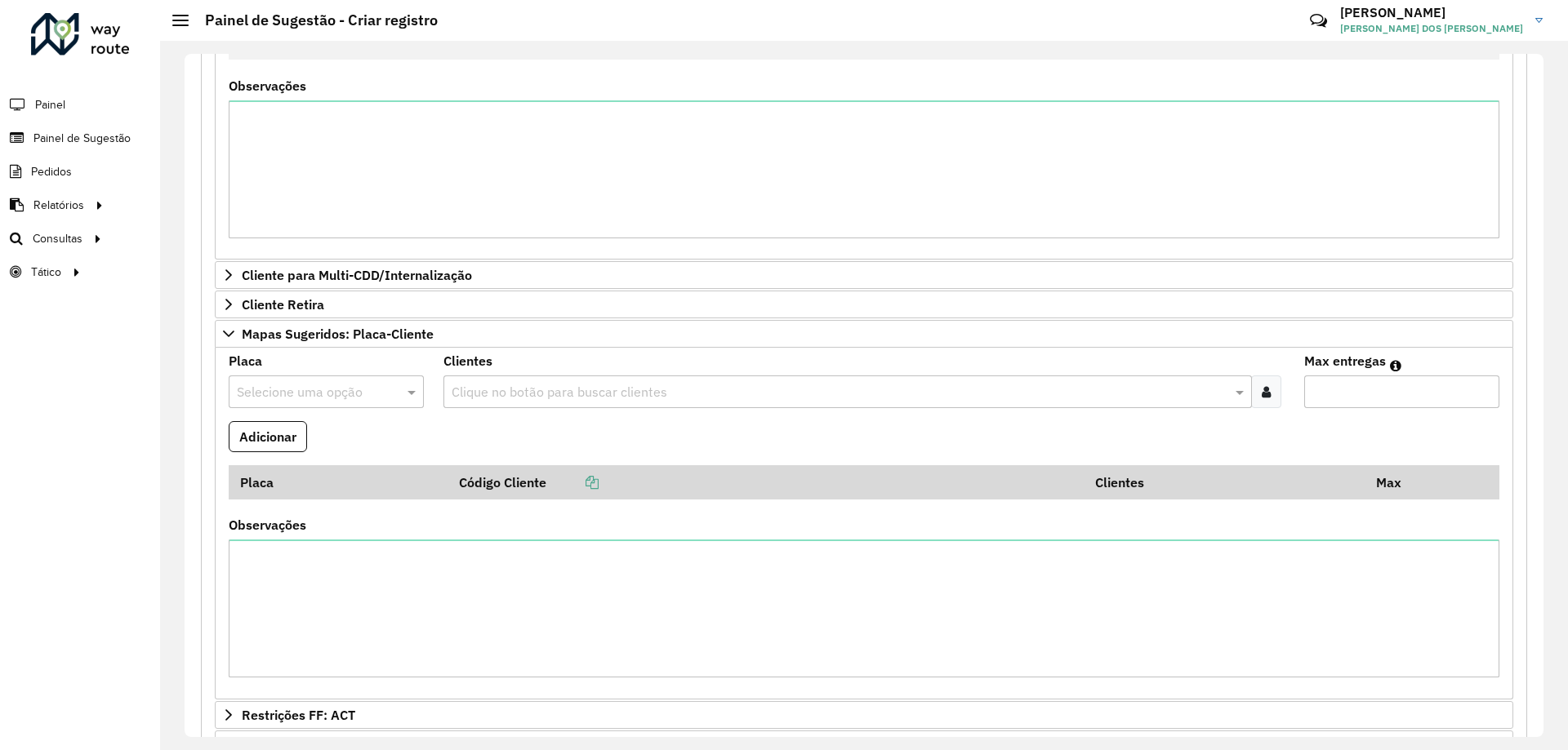
click at [324, 391] on input "text" at bounding box center [310, 392] width 146 height 20
type input "***"
click at [312, 432] on div "CVP8292" at bounding box center [326, 439] width 193 height 27
click at [550, 388] on input "text" at bounding box center [839, 392] width 784 height 20
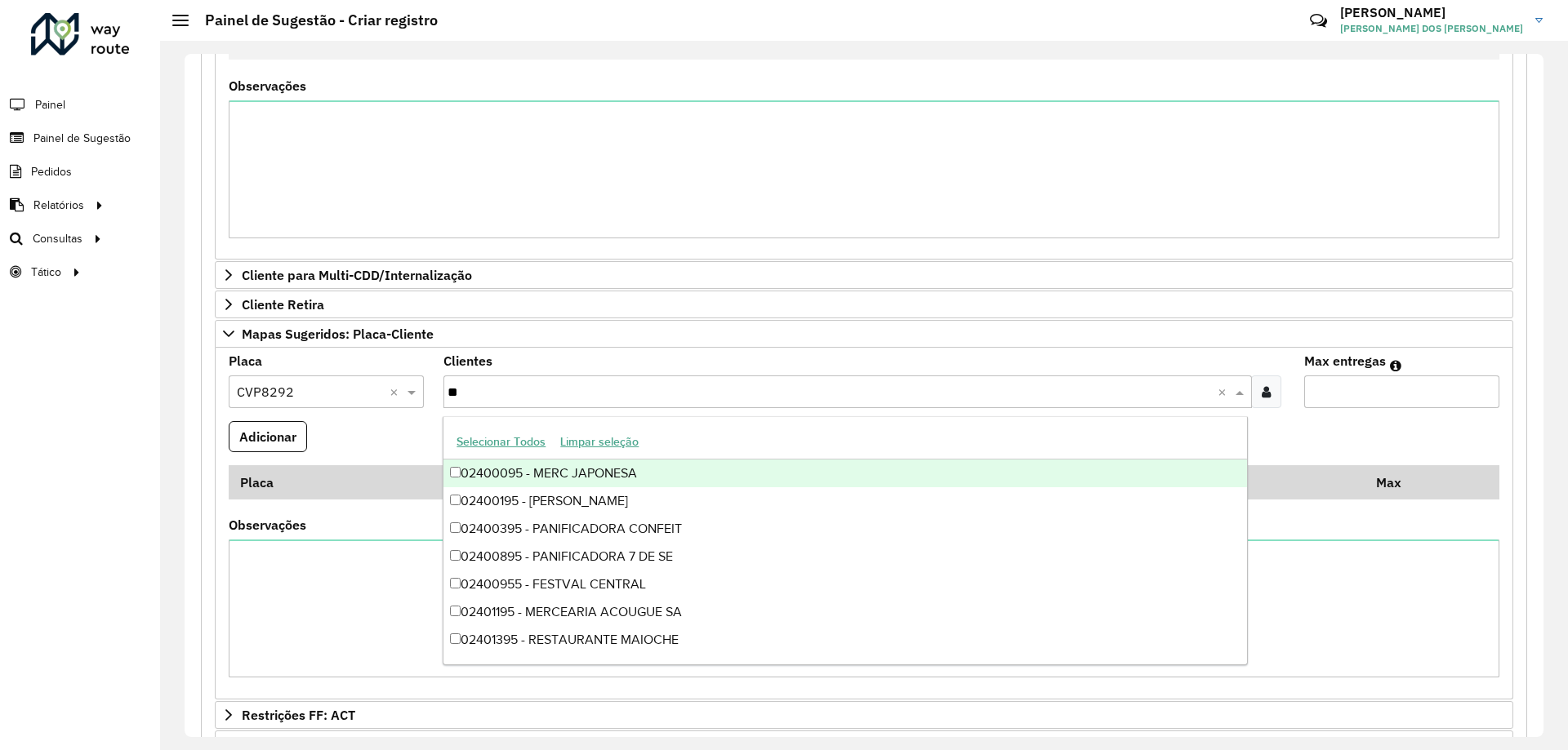
type input "***"
click at [741, 477] on div "02400955 - FESTVAL CENTRAL" at bounding box center [845, 473] width 803 height 27
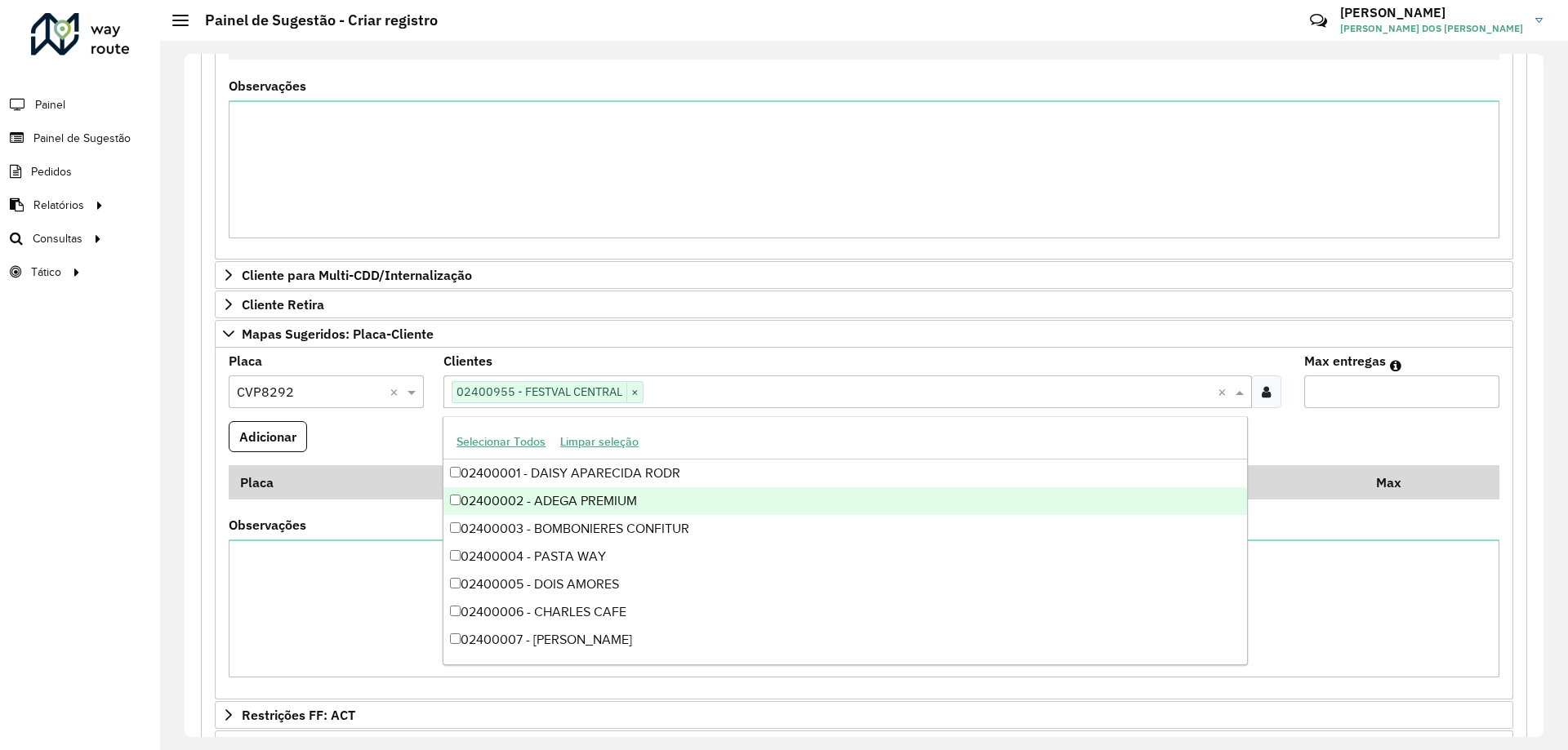
click at [1411, 432] on formly-field "Adicionar" at bounding box center [864, 442] width 1290 height 44
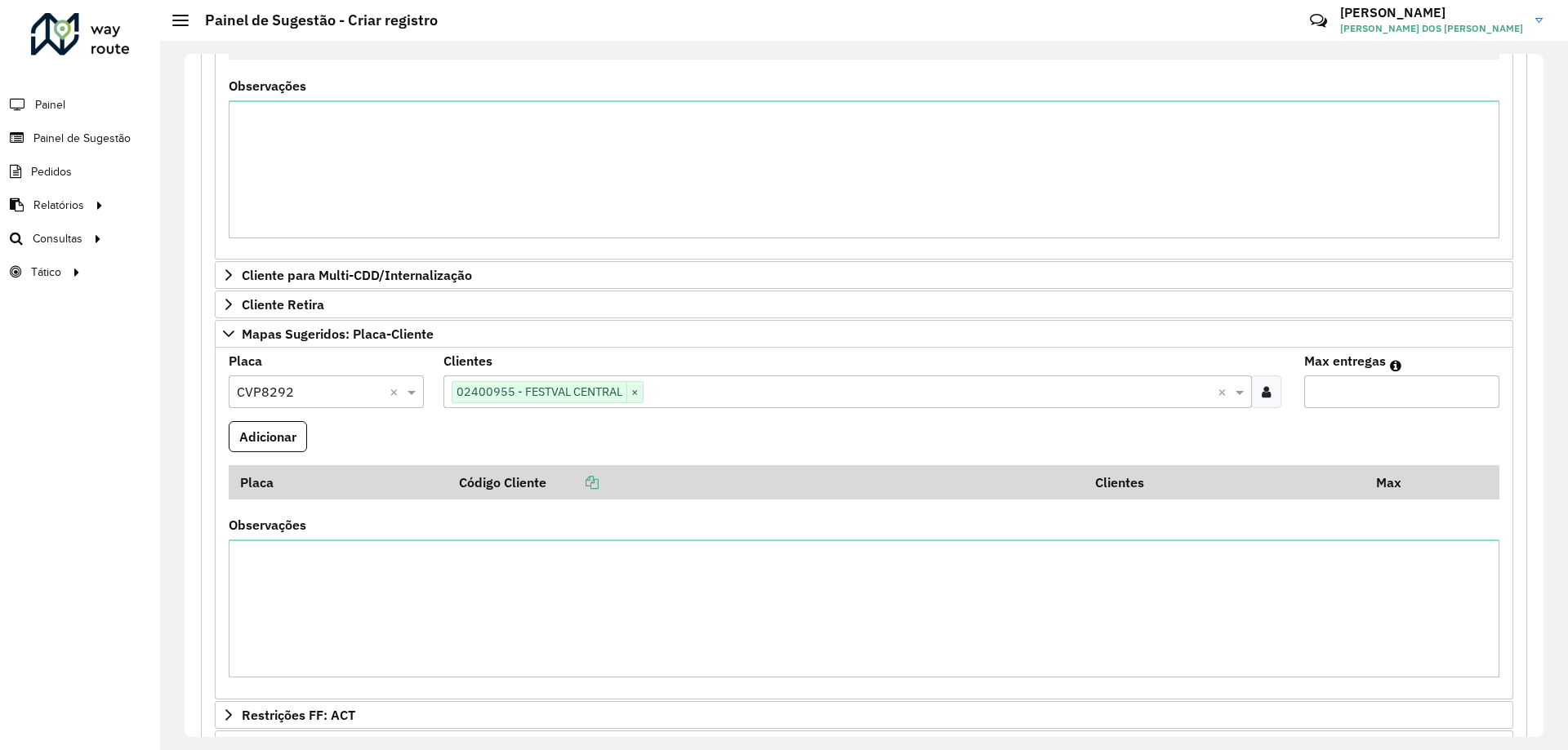
click at [1377, 392] on input "Max entregas" at bounding box center [1402, 392] width 195 height 33
type input "*"
click at [244, 425] on button "Adicionar" at bounding box center [267, 436] width 78 height 31
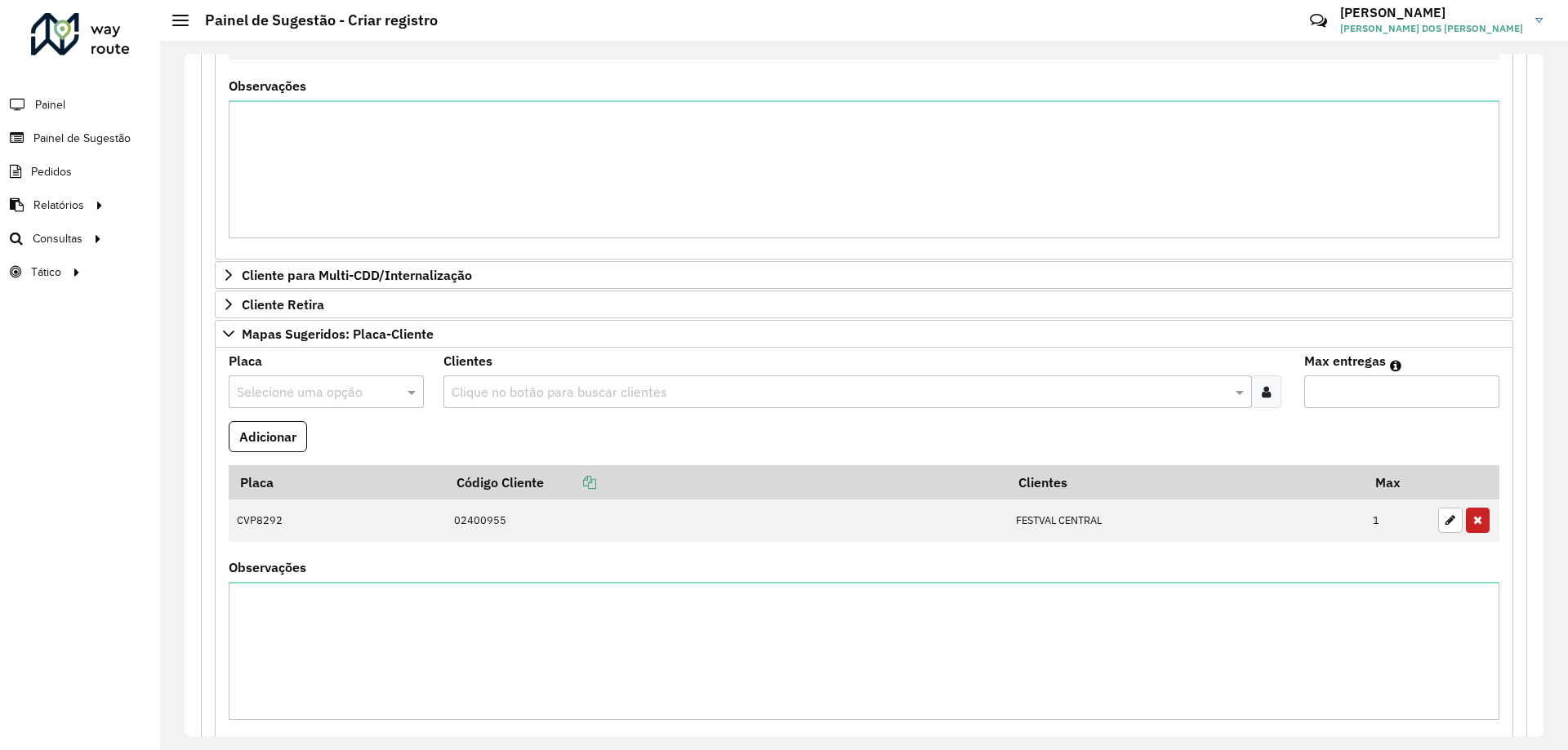
click at [359, 434] on formly-field "Adicionar" at bounding box center [864, 442] width 1290 height 44
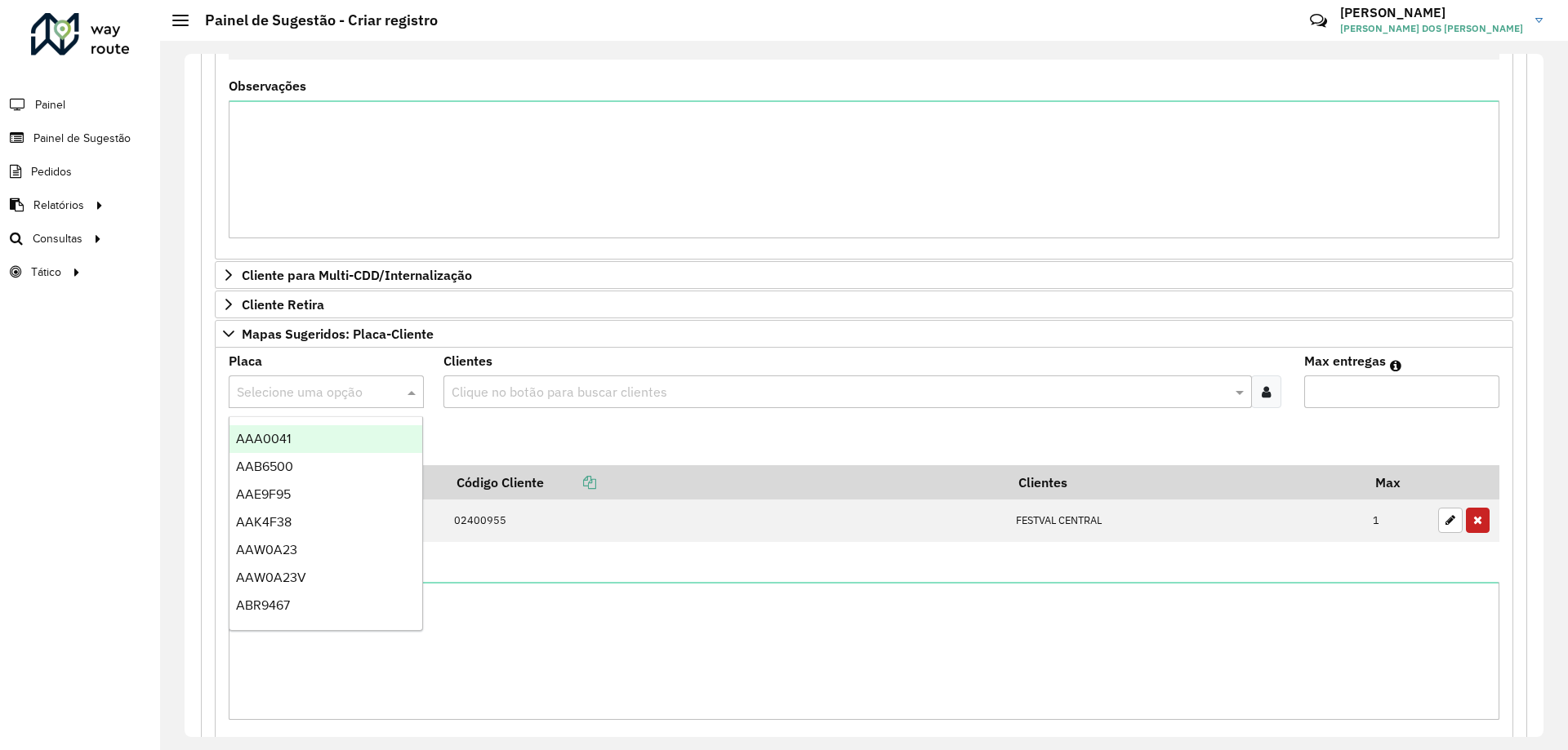
click at [331, 380] on div "Selecione uma opção" at bounding box center [326, 392] width 195 height 33
type input "***"
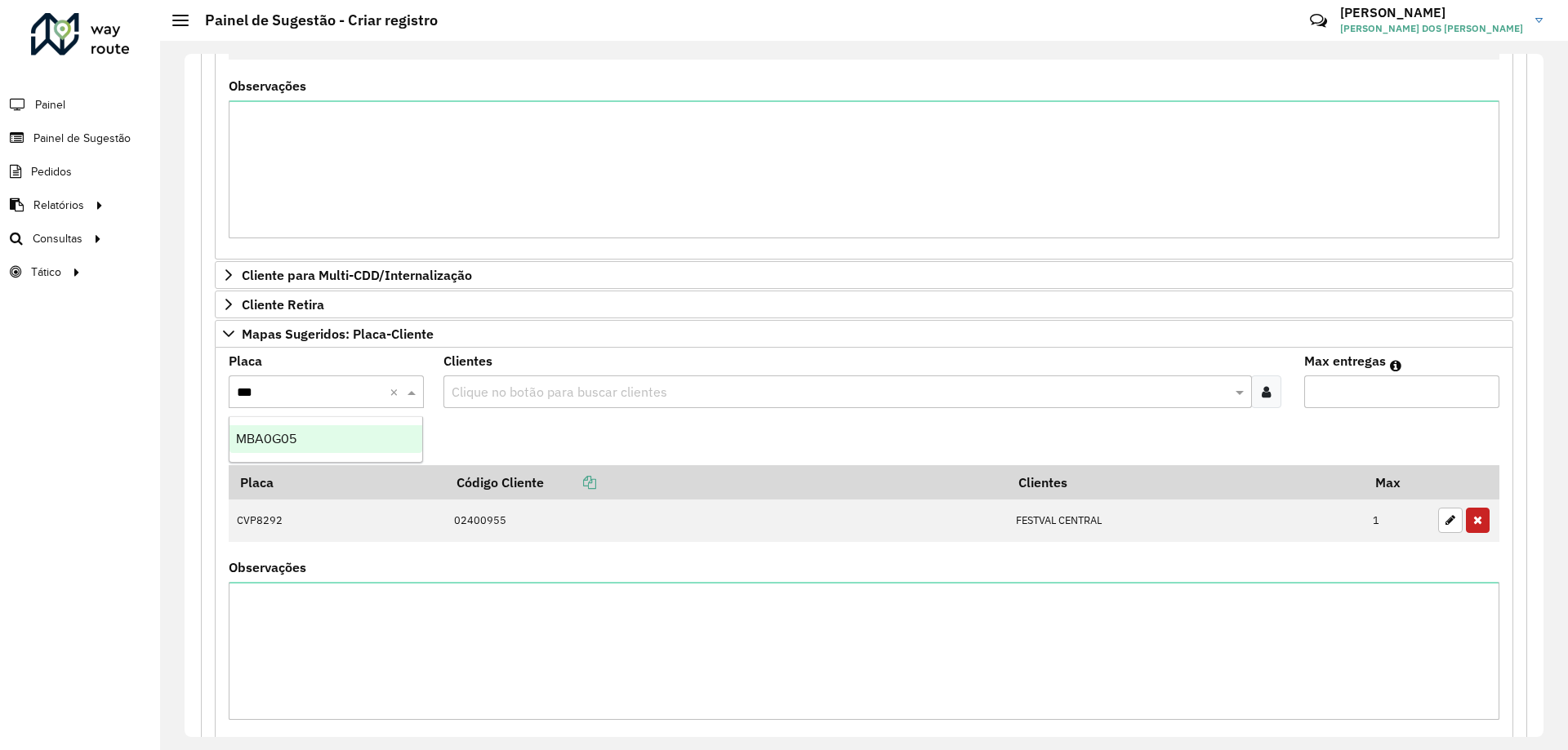
click at [366, 444] on div "MBA0G05" at bounding box center [326, 439] width 193 height 27
click at [482, 436] on formly-field "Adicionar" at bounding box center [864, 442] width 1290 height 44
click at [506, 391] on input "text" at bounding box center [839, 392] width 784 height 20
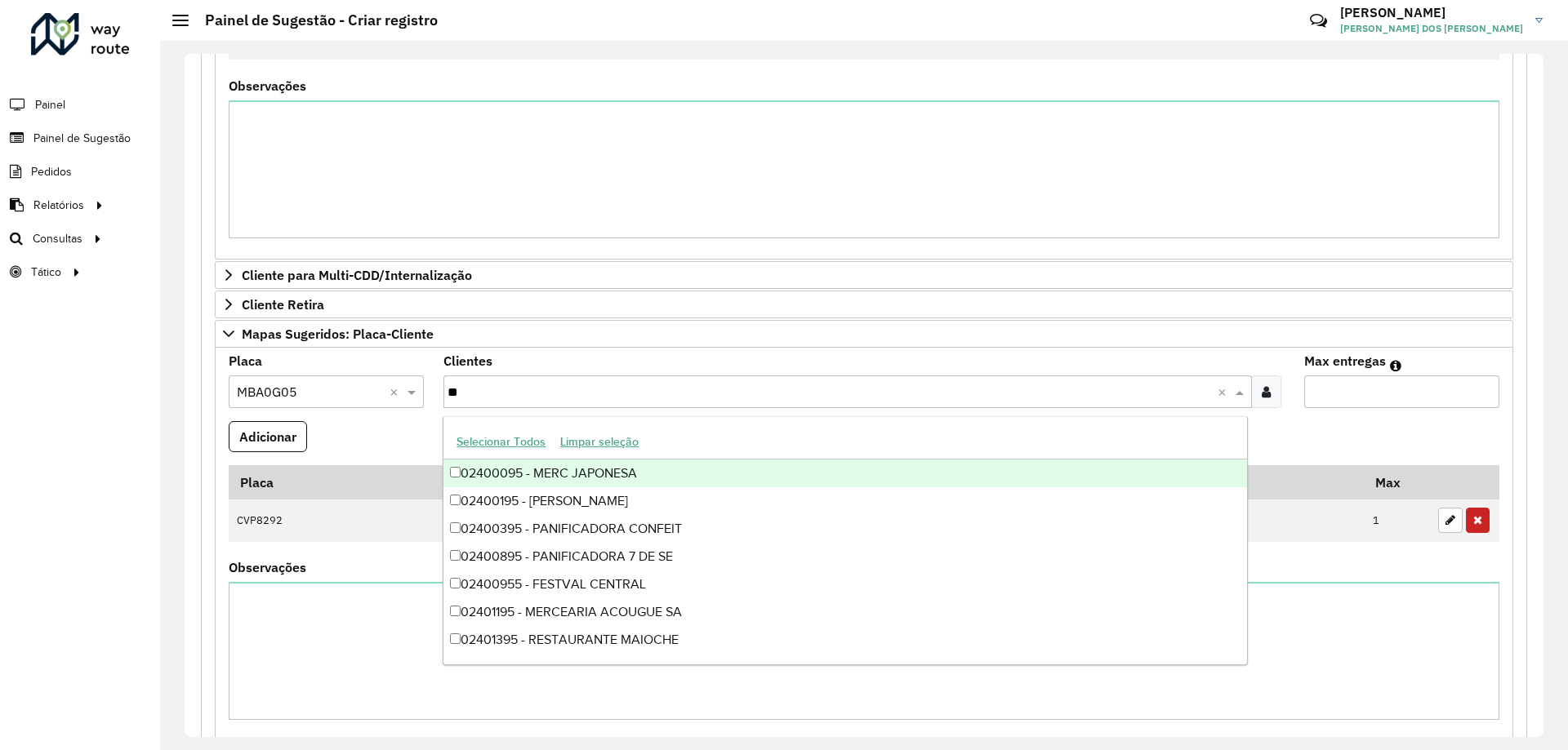
type input "***"
click at [599, 469] on div "02400955 - FESTVAL CENTRAL" at bounding box center [845, 473] width 803 height 27
click at [1411, 403] on input "Max entregas" at bounding box center [1402, 392] width 195 height 33
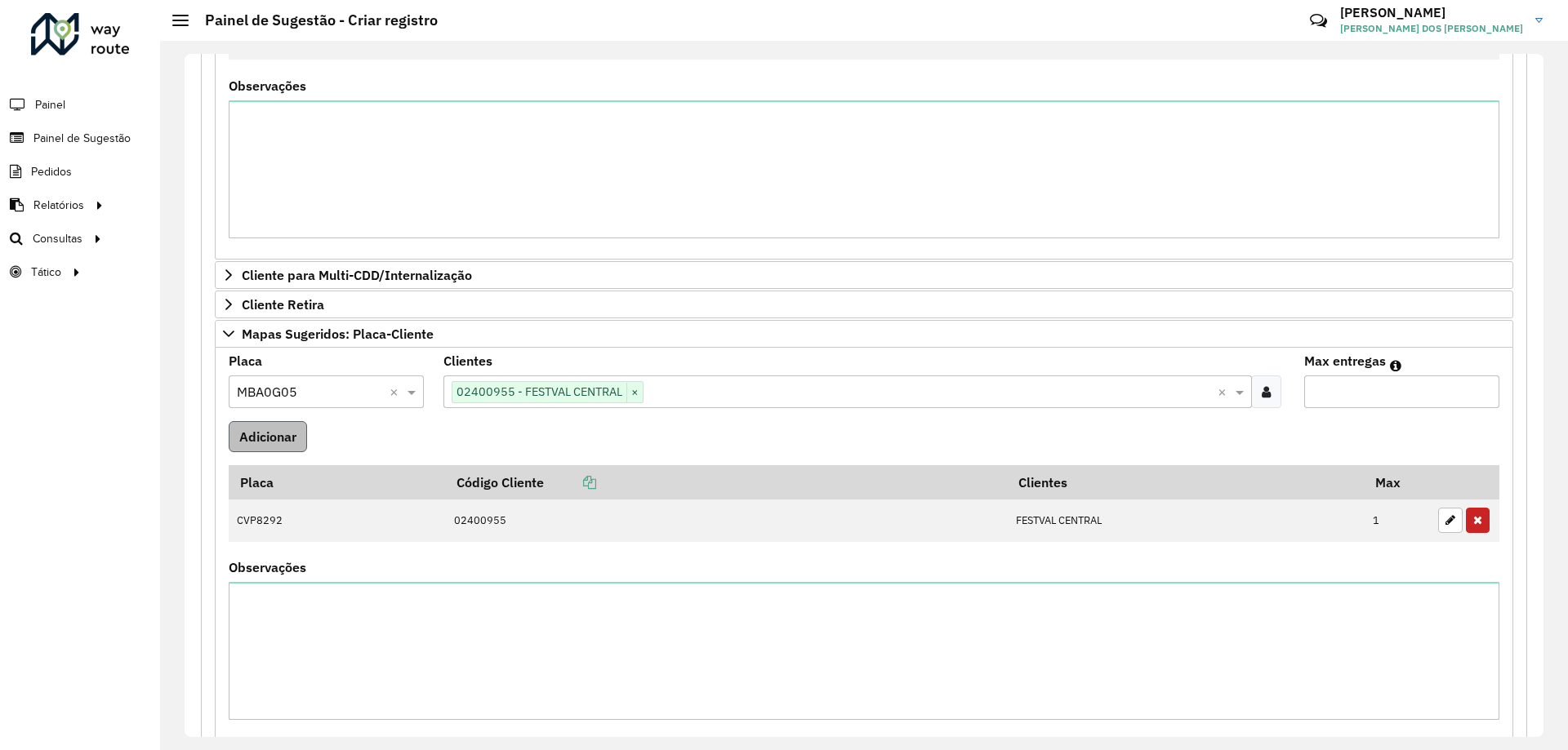
type input "*"
click at [284, 441] on button "Adicionar" at bounding box center [267, 436] width 78 height 31
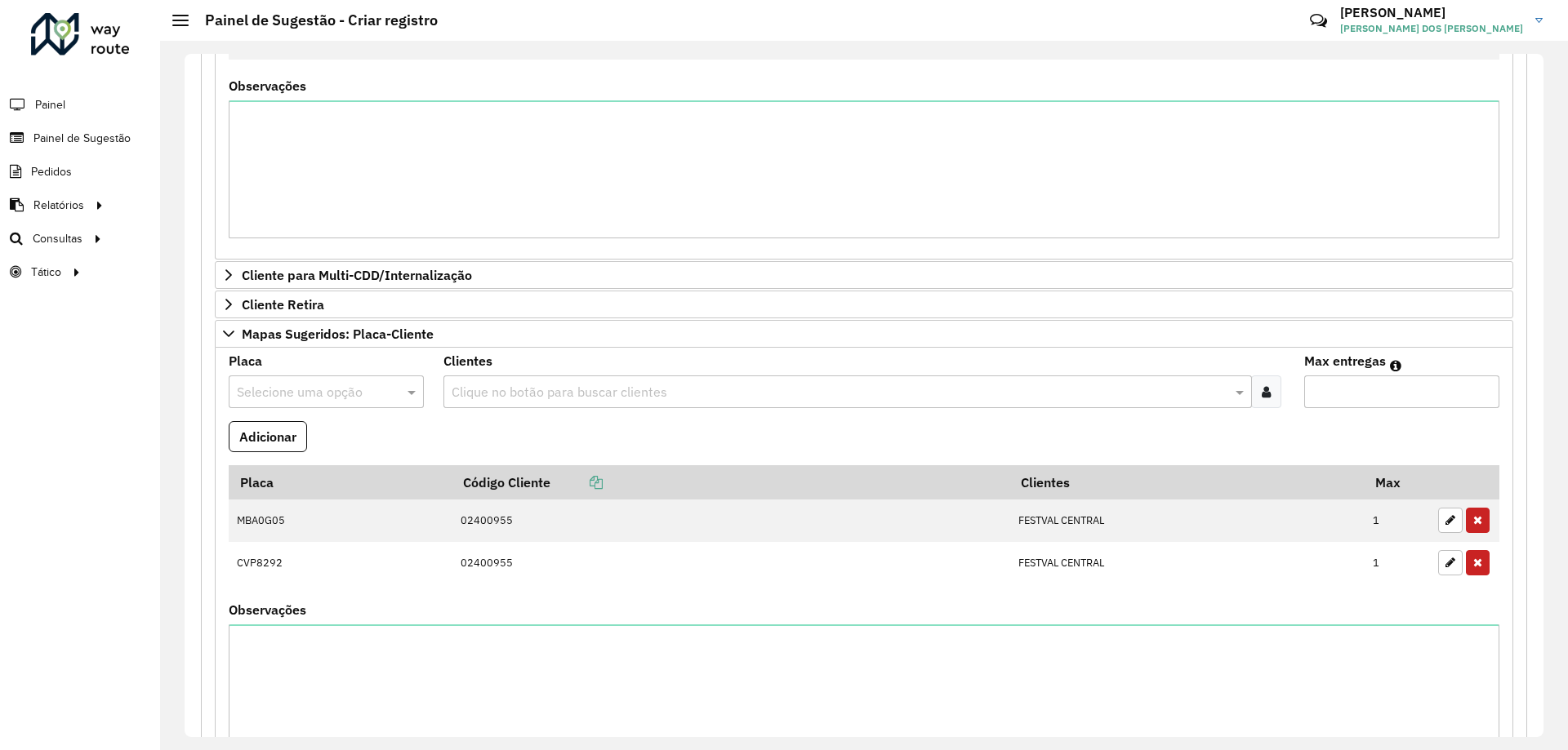
click at [310, 391] on input "text" at bounding box center [310, 392] width 146 height 20
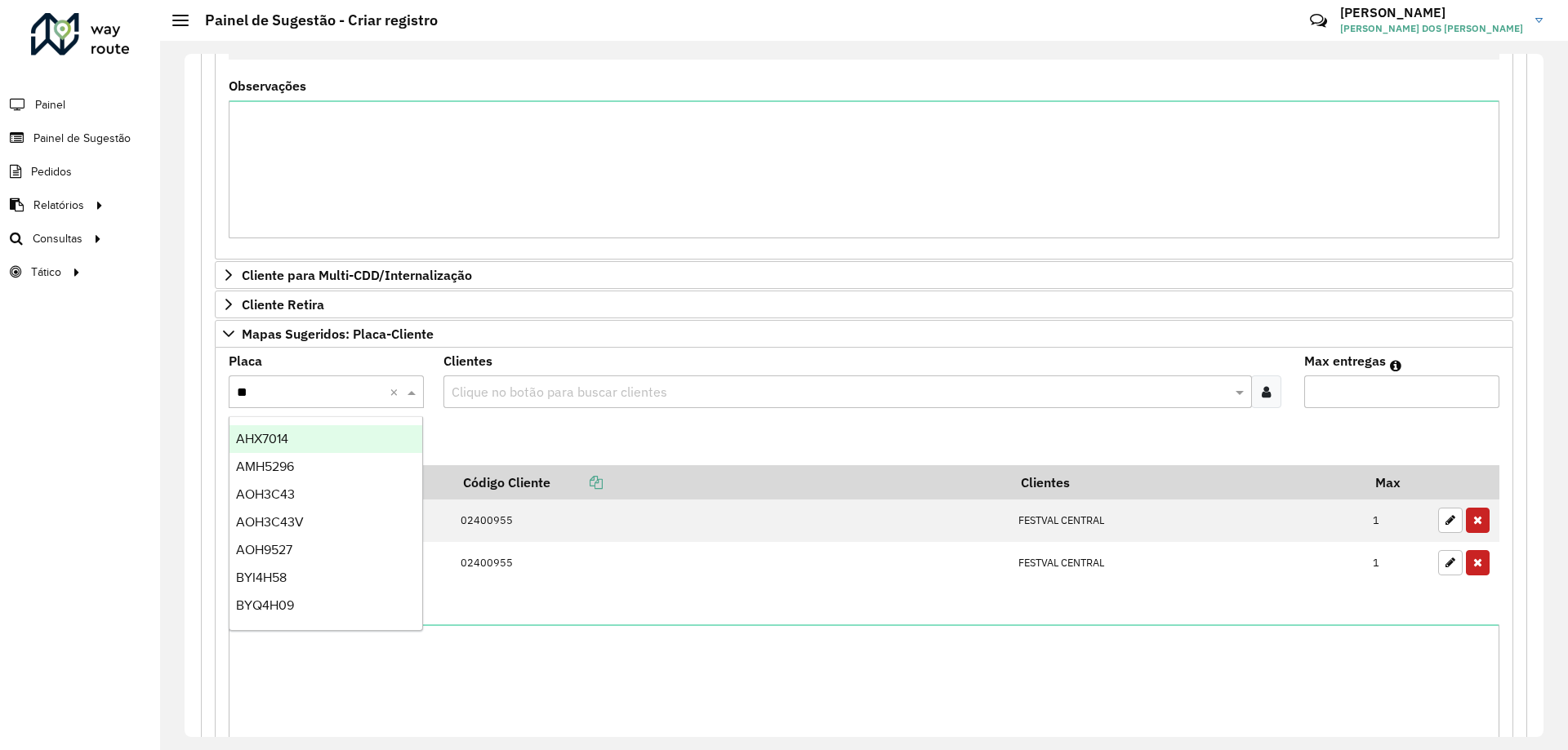
type input "***"
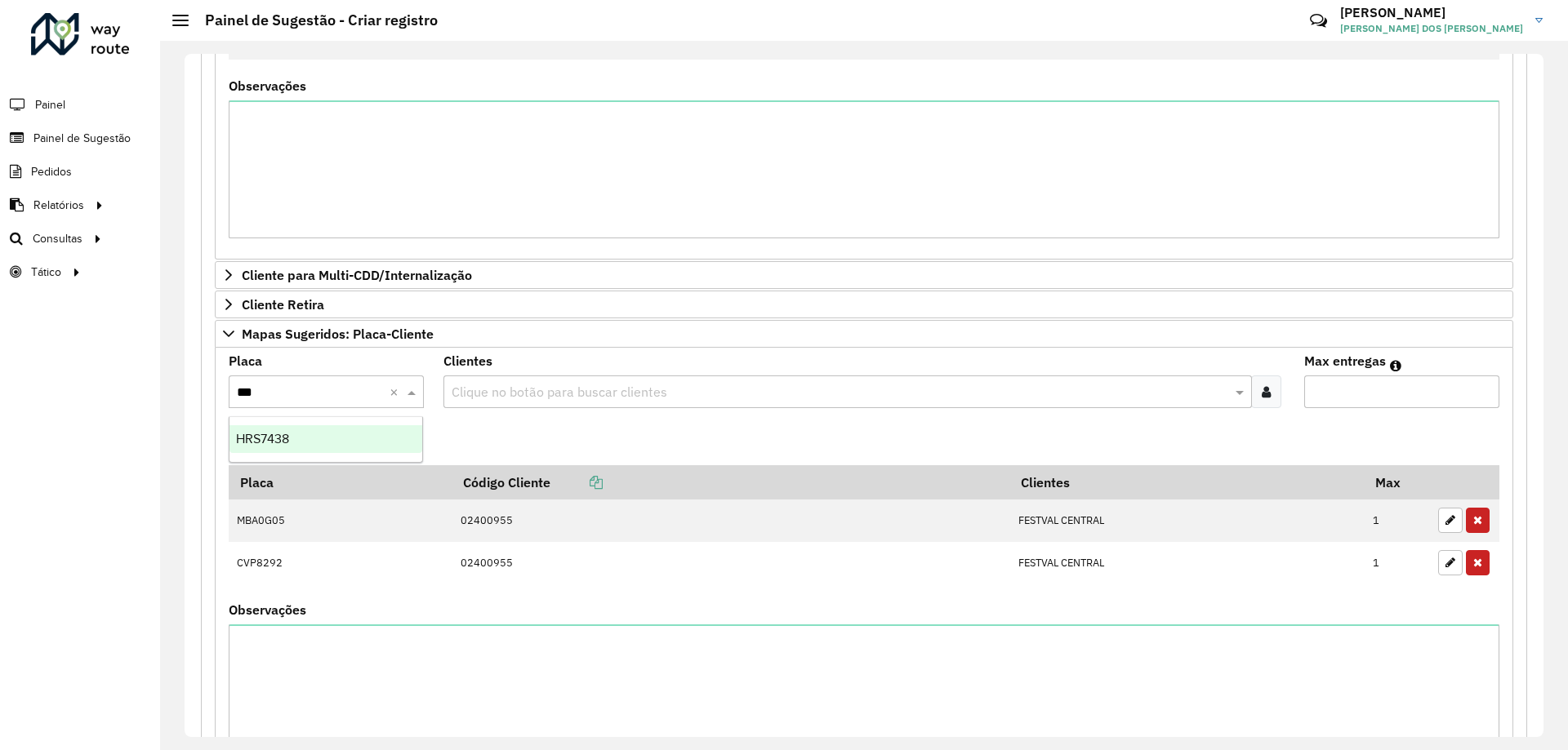
click at [360, 427] on div "HRS7438" at bounding box center [326, 439] width 193 height 27
click at [537, 433] on formly-field "Adicionar" at bounding box center [864, 442] width 1290 height 44
click at [543, 391] on input "text" at bounding box center [839, 392] width 784 height 20
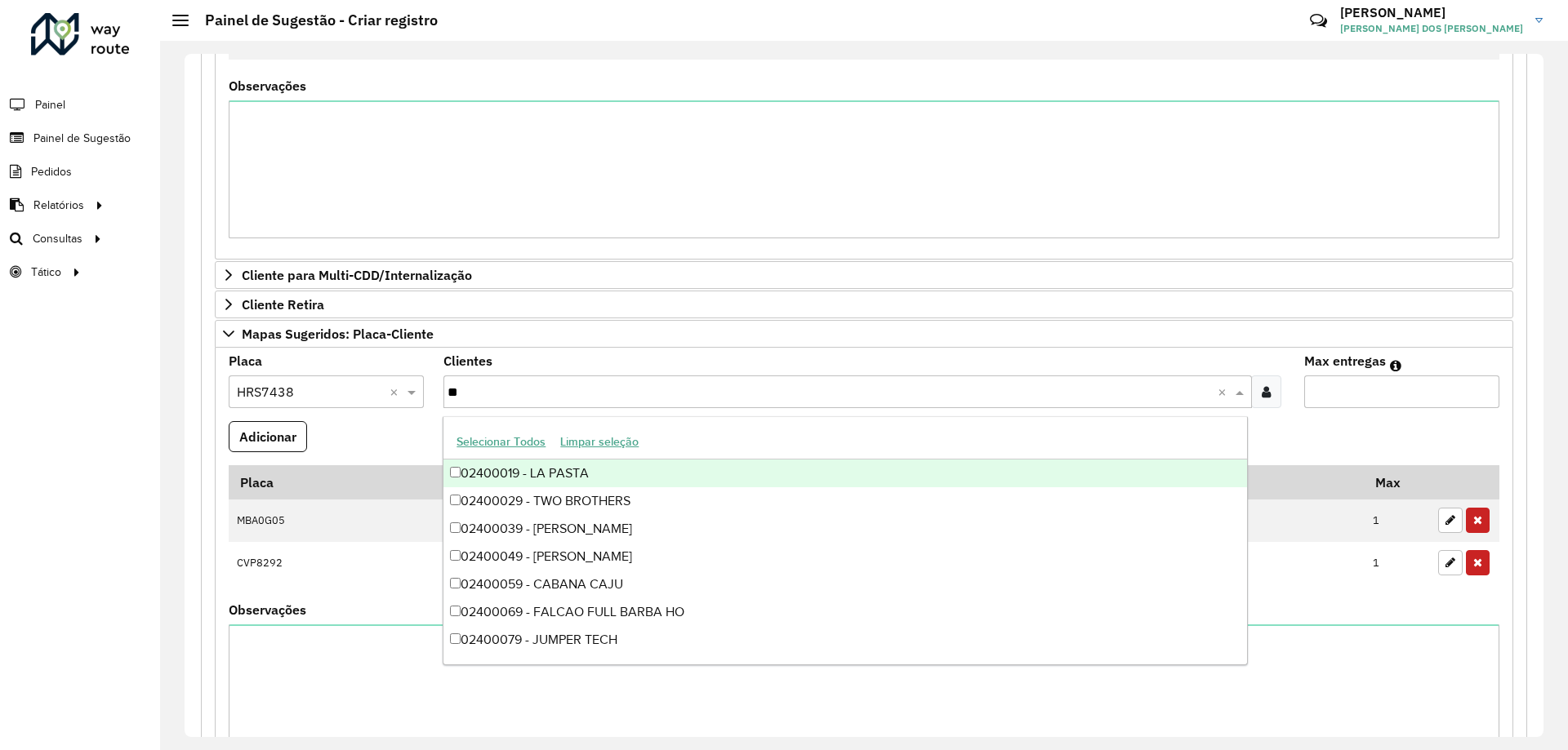
type input "***"
click at [590, 469] on div "02400955 - FESTVAL CENTRAL" at bounding box center [845, 473] width 803 height 27
click at [1392, 388] on input "Max entregas" at bounding box center [1402, 392] width 195 height 33
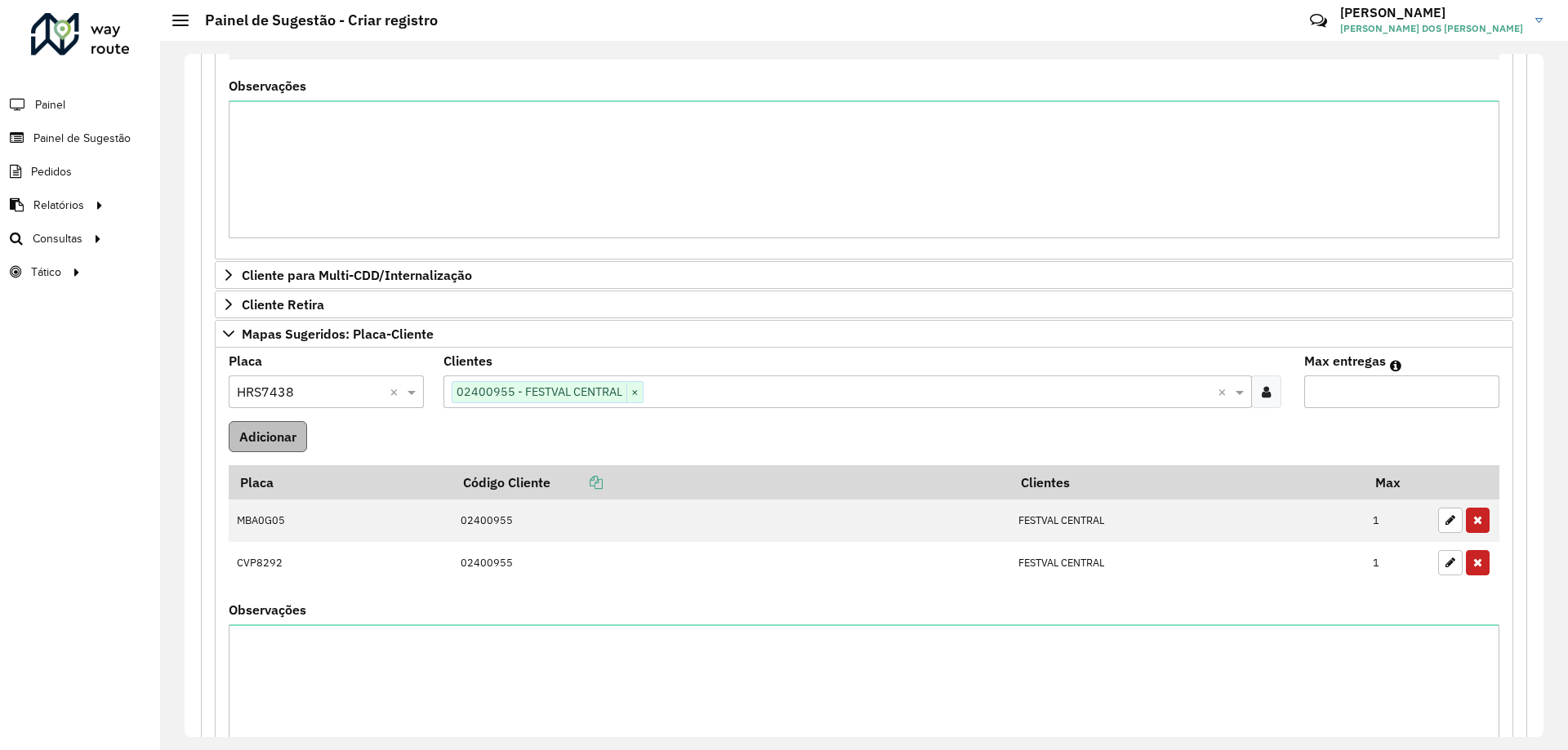
type input "*"
click at [260, 451] on button "Adicionar" at bounding box center [267, 436] width 78 height 31
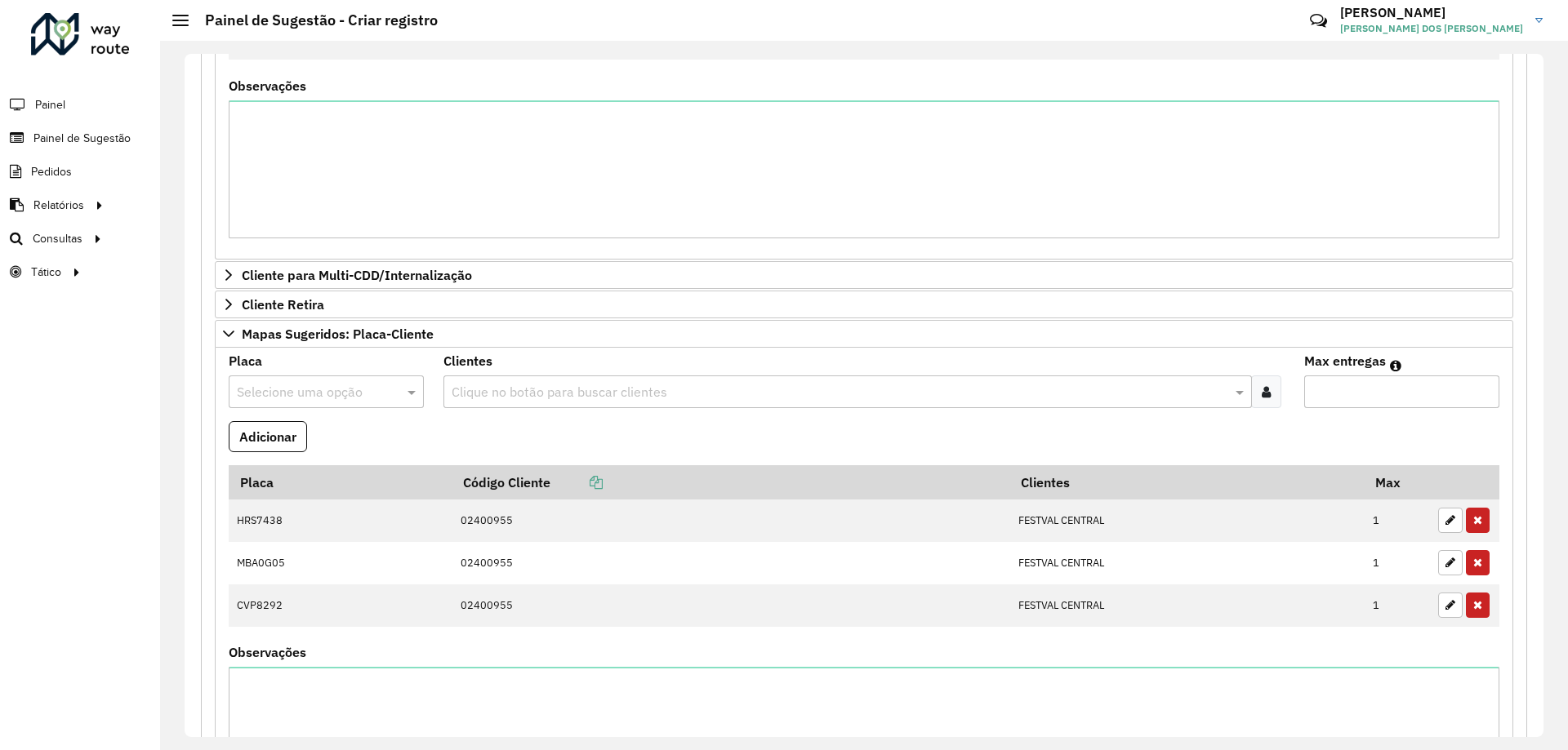
click at [330, 380] on div "Selecione uma opção" at bounding box center [326, 392] width 195 height 33
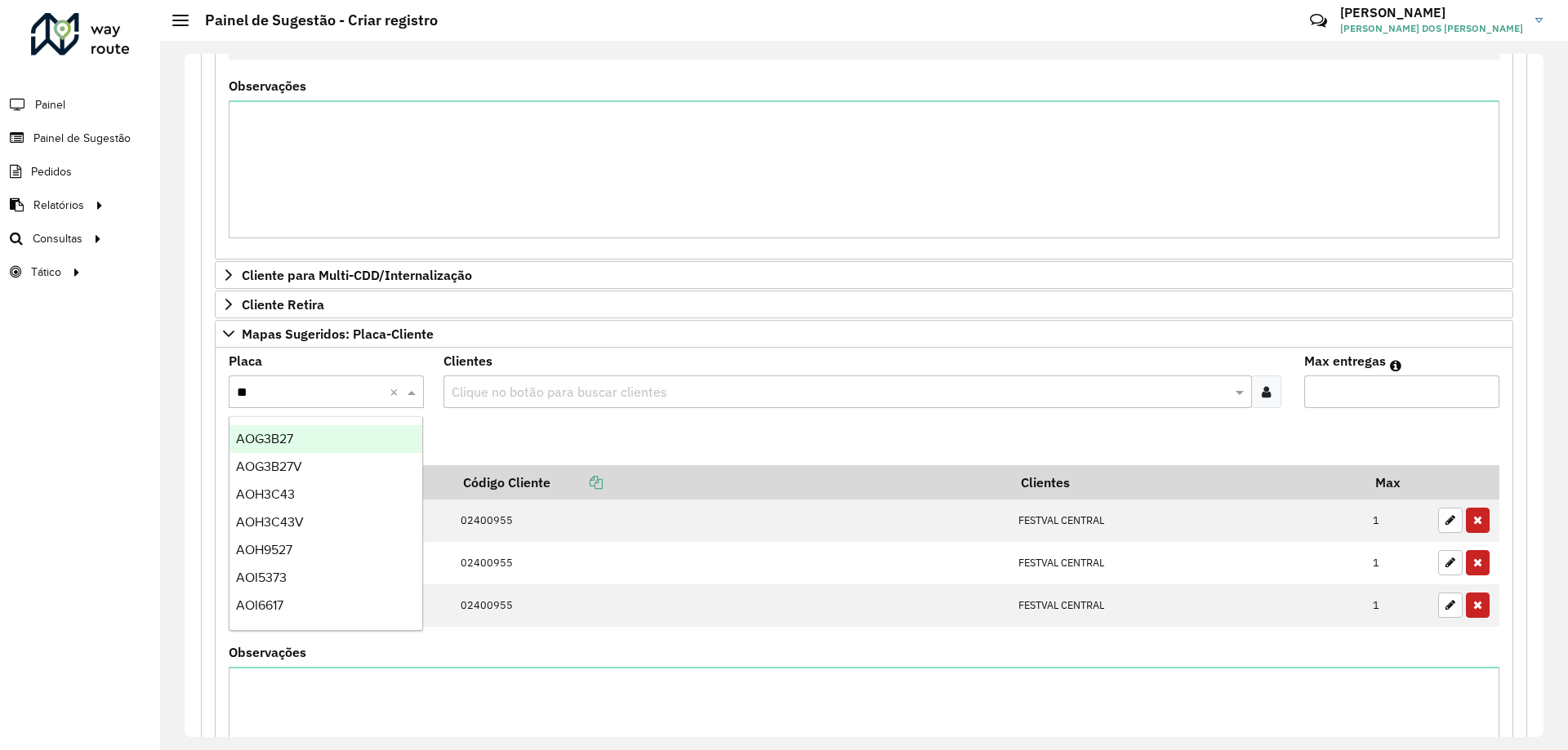
type input "***"
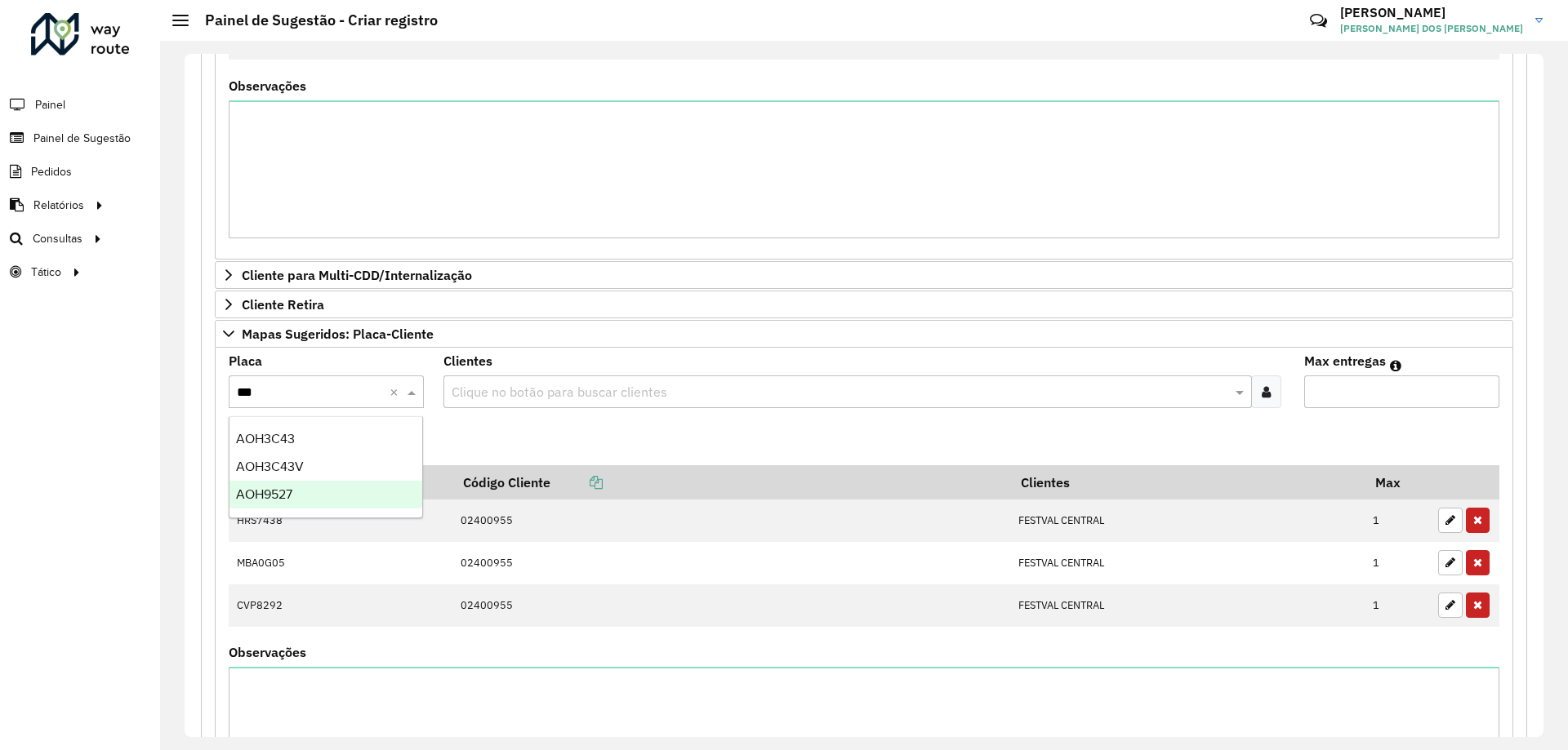
click at [306, 492] on div "AOH9527" at bounding box center [326, 494] width 193 height 27
click at [502, 445] on formly-field "Adicionar" at bounding box center [864, 442] width 1290 height 44
click at [513, 401] on input "text" at bounding box center [839, 392] width 784 height 20
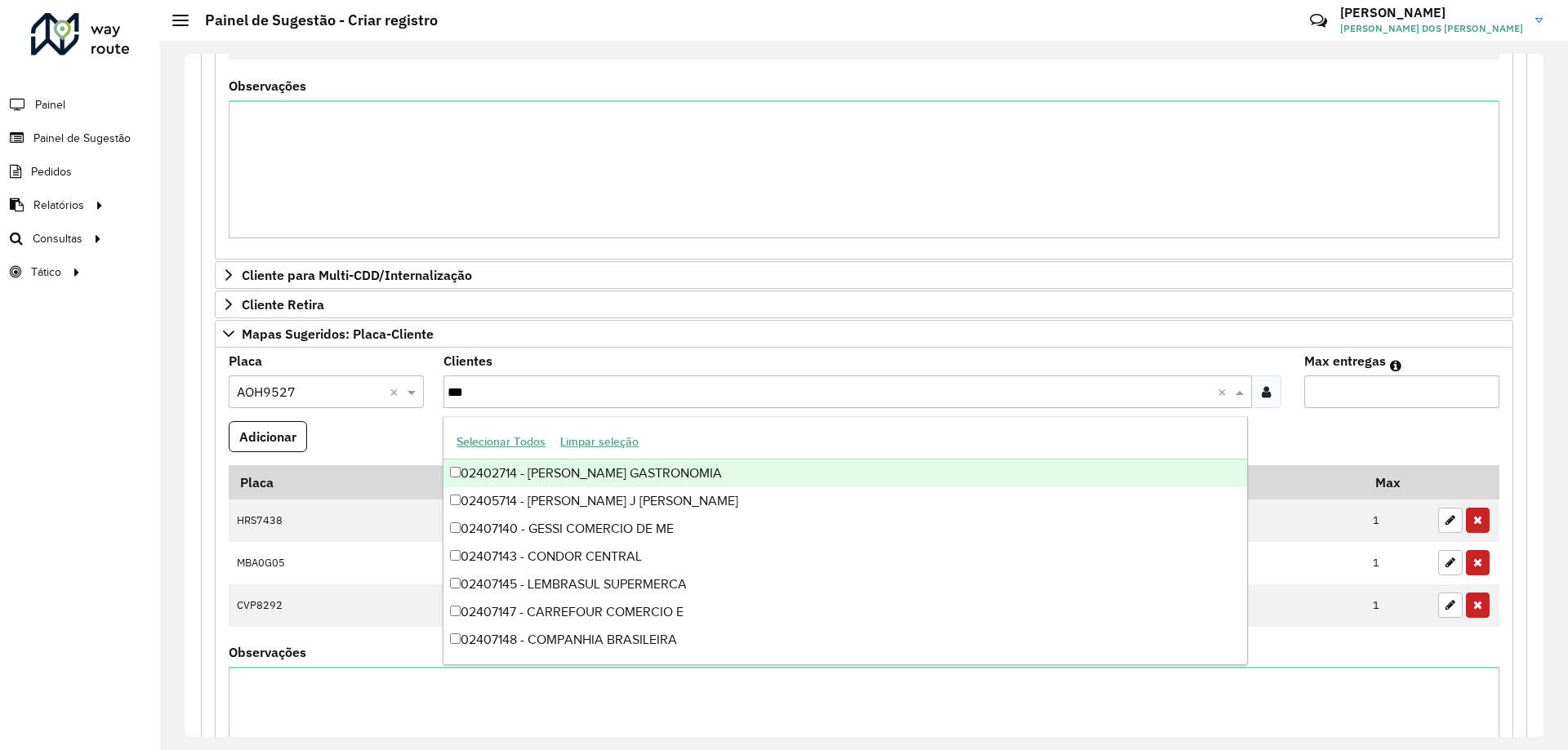
type input "****"
click at [628, 469] on div "02407143 - CONDOR CENTRAL" at bounding box center [845, 473] width 803 height 27
click at [360, 411] on formly-field "Placa Selecione uma opção × AOH9527 ×" at bounding box center [327, 388] width 215 height 66
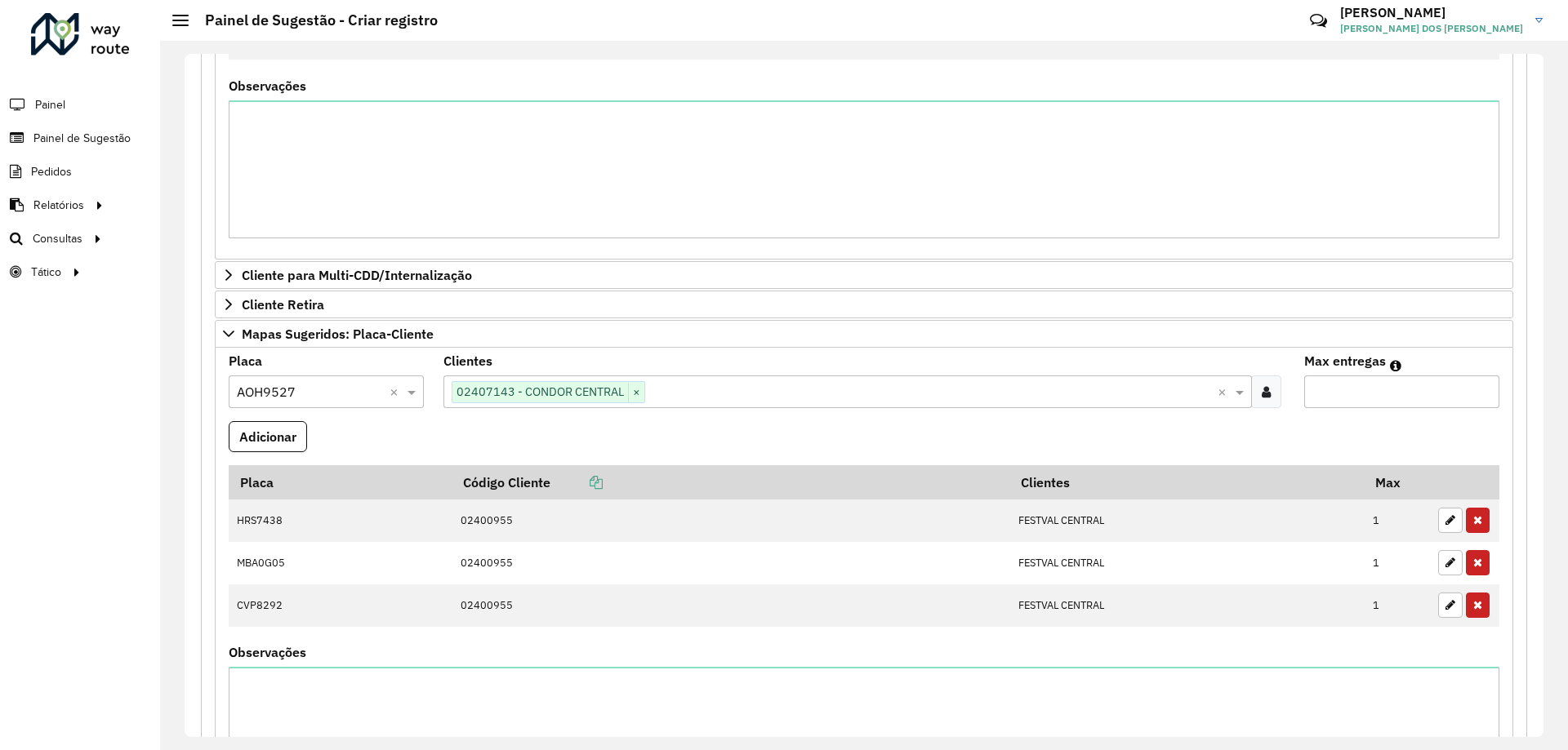
click at [1413, 407] on input "Max entregas" at bounding box center [1402, 392] width 195 height 33
type input "*"
click at [290, 433] on button "Adicionar" at bounding box center [267, 436] width 78 height 31
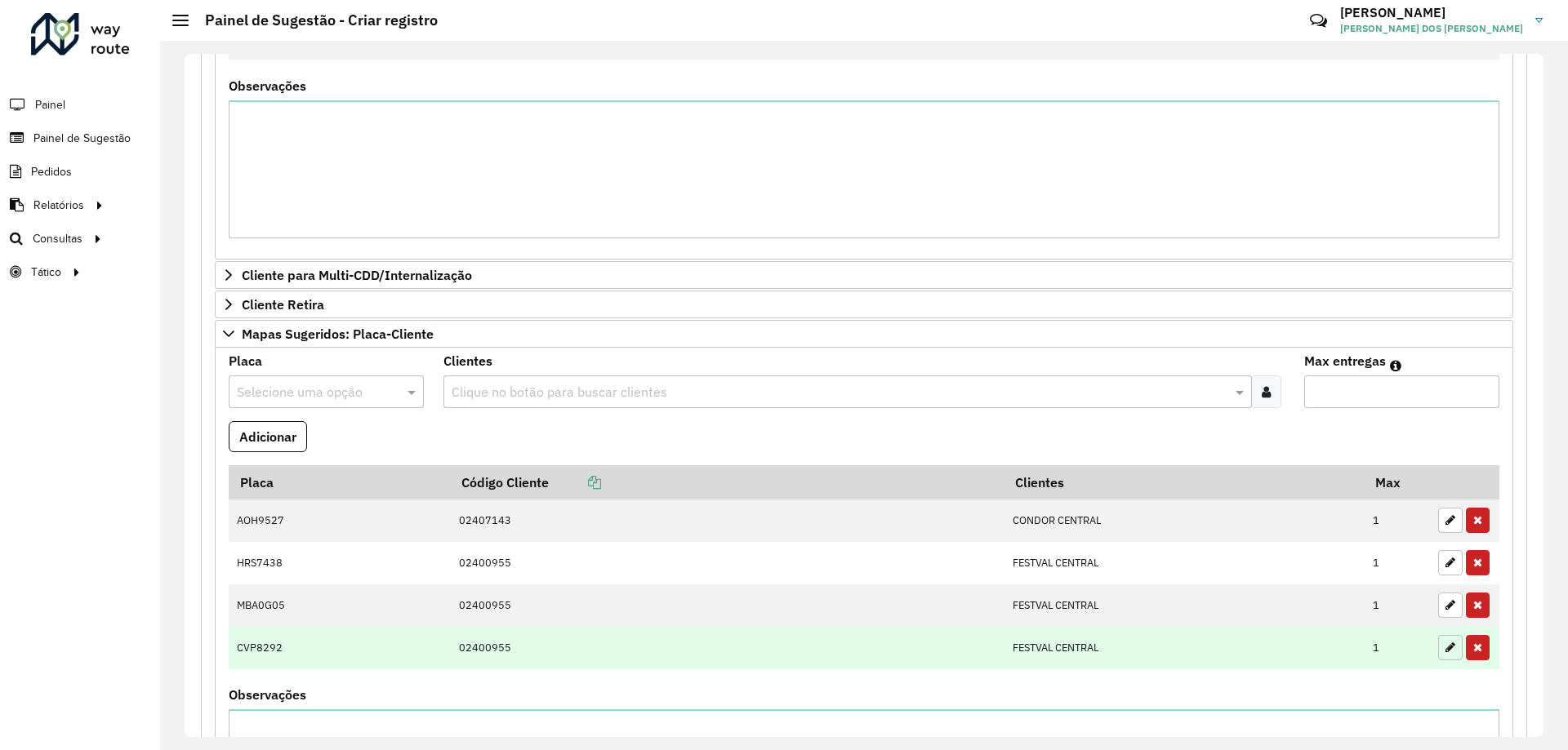
click at [1446, 645] on icon "button" at bounding box center [1451, 647] width 9 height 11
type input "*"
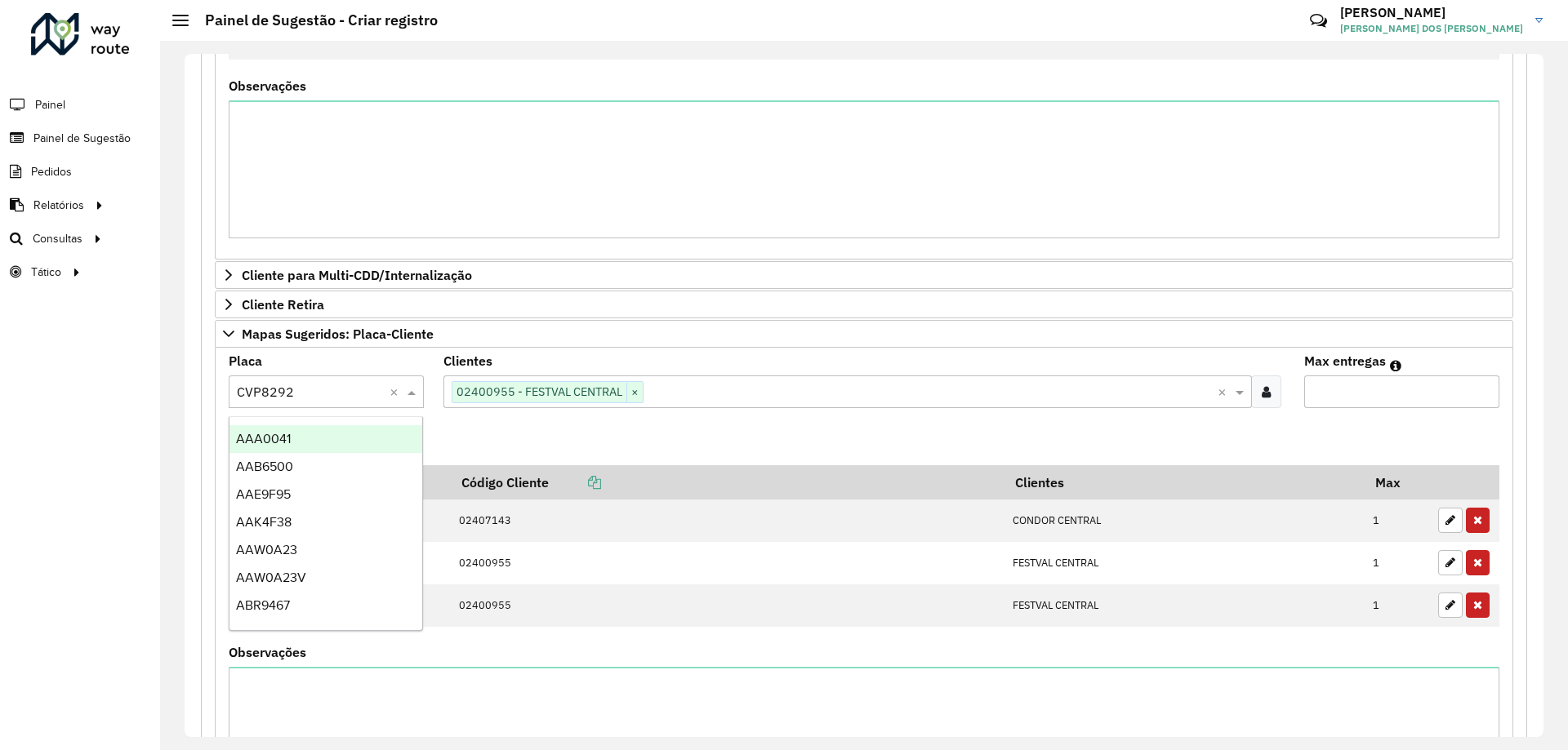
drag, startPoint x: 321, startPoint y: 389, endPoint x: 167, endPoint y: 390, distance: 154.0
click at [167, 390] on div "**********" at bounding box center [865, 395] width 1408 height 709
click at [345, 394] on input "text" at bounding box center [310, 392] width 146 height 20
type input "***"
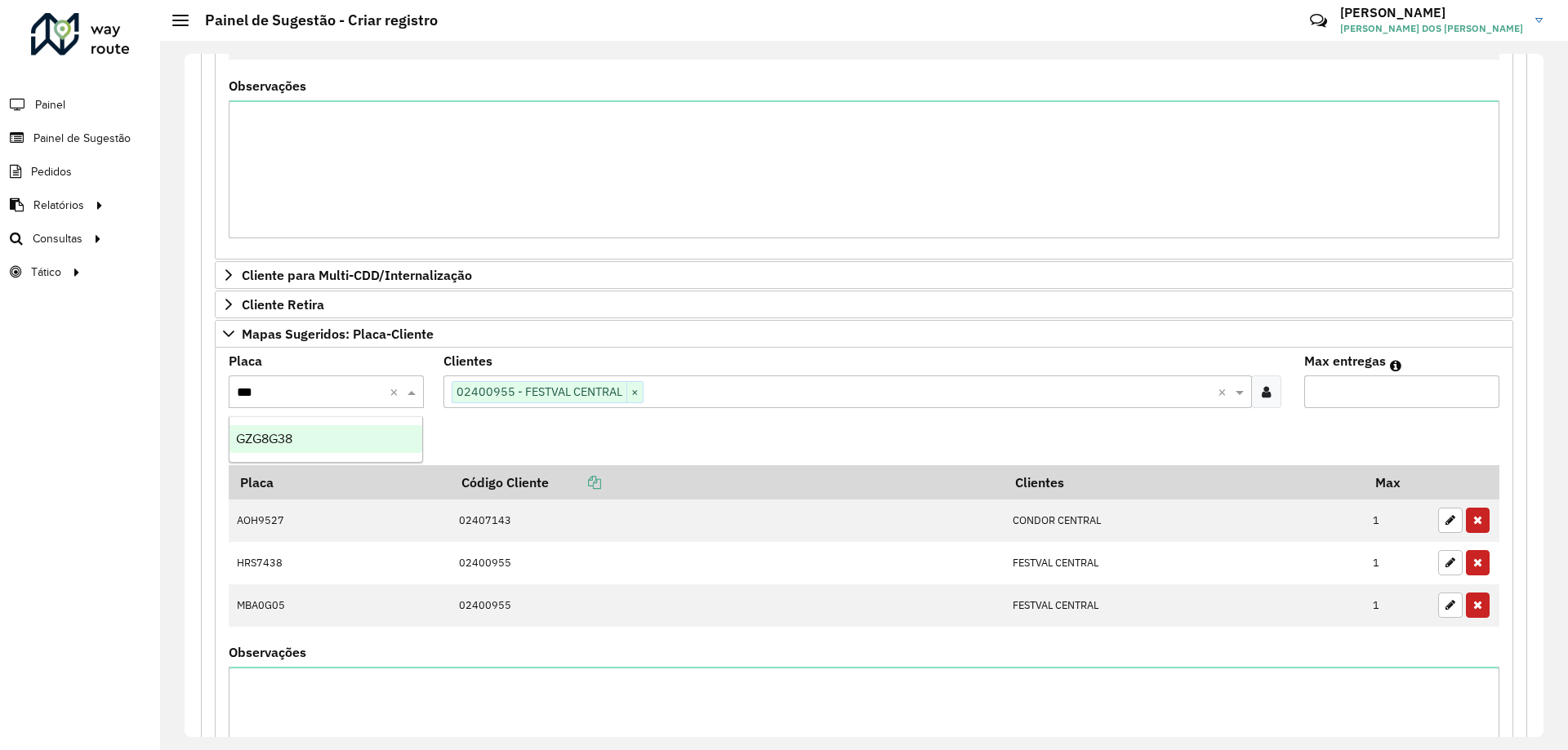
click at [346, 440] on div "GZG8G38" at bounding box center [326, 439] width 193 height 27
click at [718, 438] on formly-field "Adicionar" at bounding box center [864, 442] width 1290 height 44
click at [264, 427] on button "Adicionar" at bounding box center [267, 436] width 78 height 31
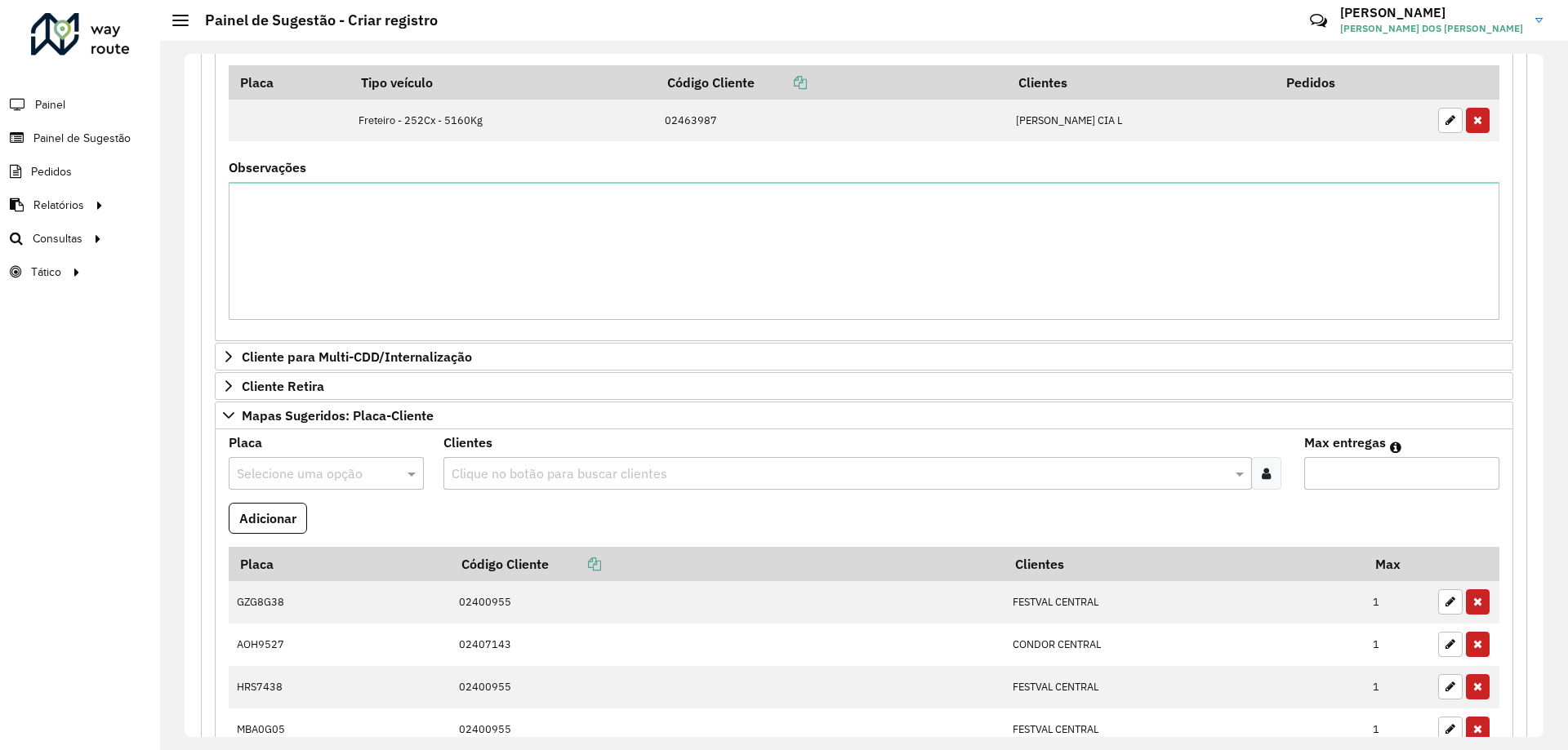
scroll to position [472, 0]
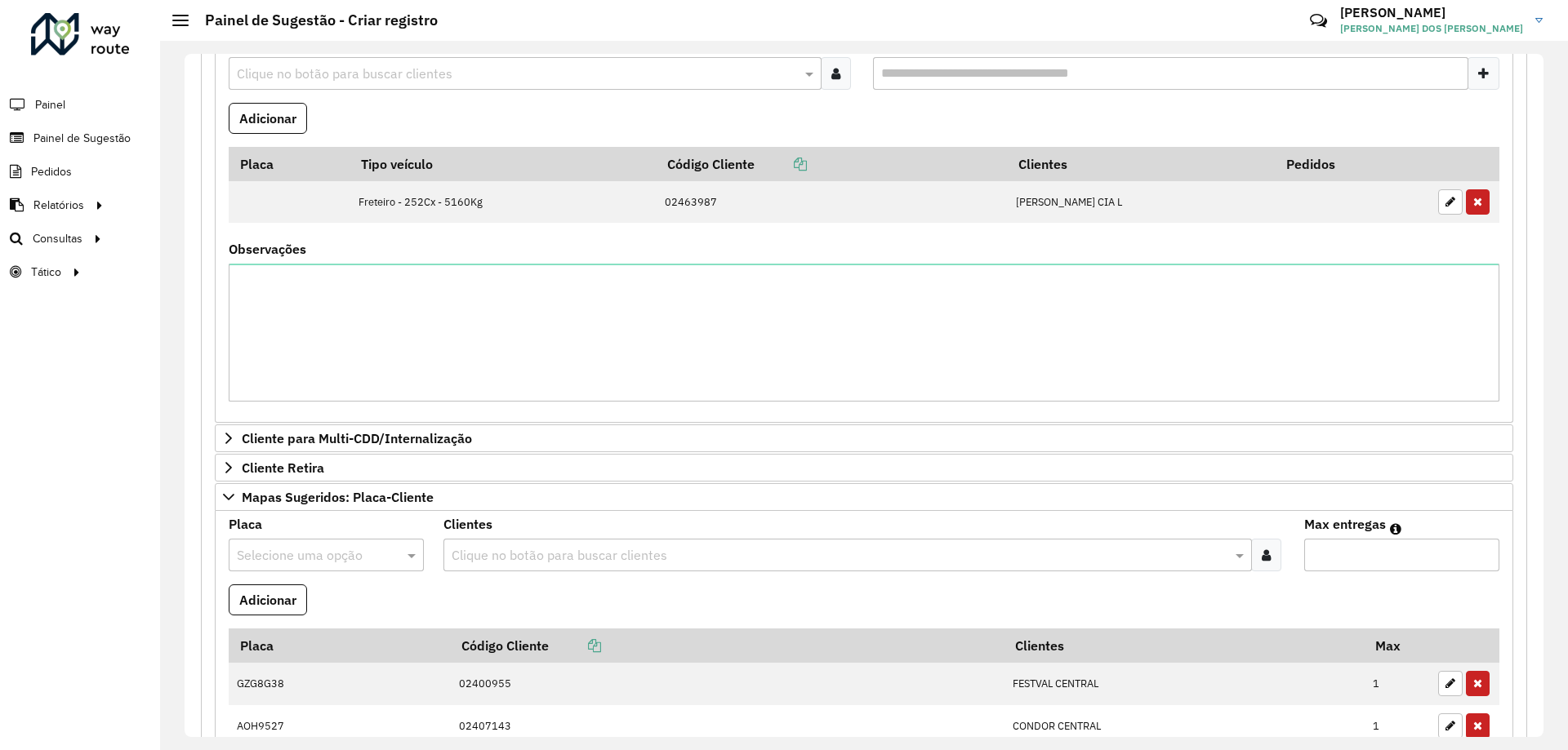
click at [308, 548] on input "text" at bounding box center [310, 556] width 146 height 20
type input "***"
click at [312, 519] on div "CVP8292" at bounding box center [326, 515] width 193 height 27
drag, startPoint x: 469, startPoint y: 601, endPoint x: 496, endPoint y: 577, distance: 36.1
click at [470, 601] on formly-field "Adicionar" at bounding box center [864, 607] width 1290 height 44
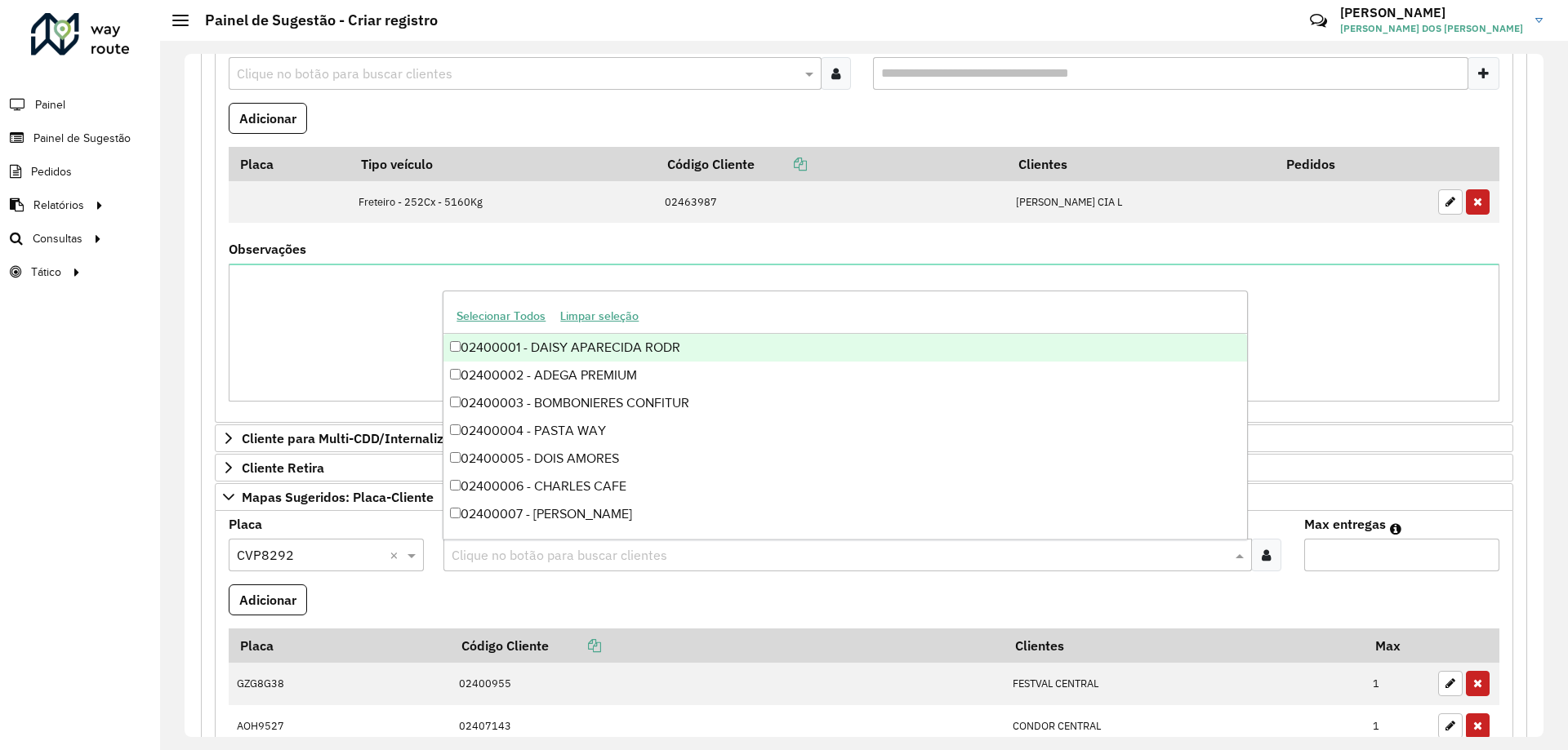
click at [504, 561] on input "text" at bounding box center [839, 556] width 784 height 20
type input "*****"
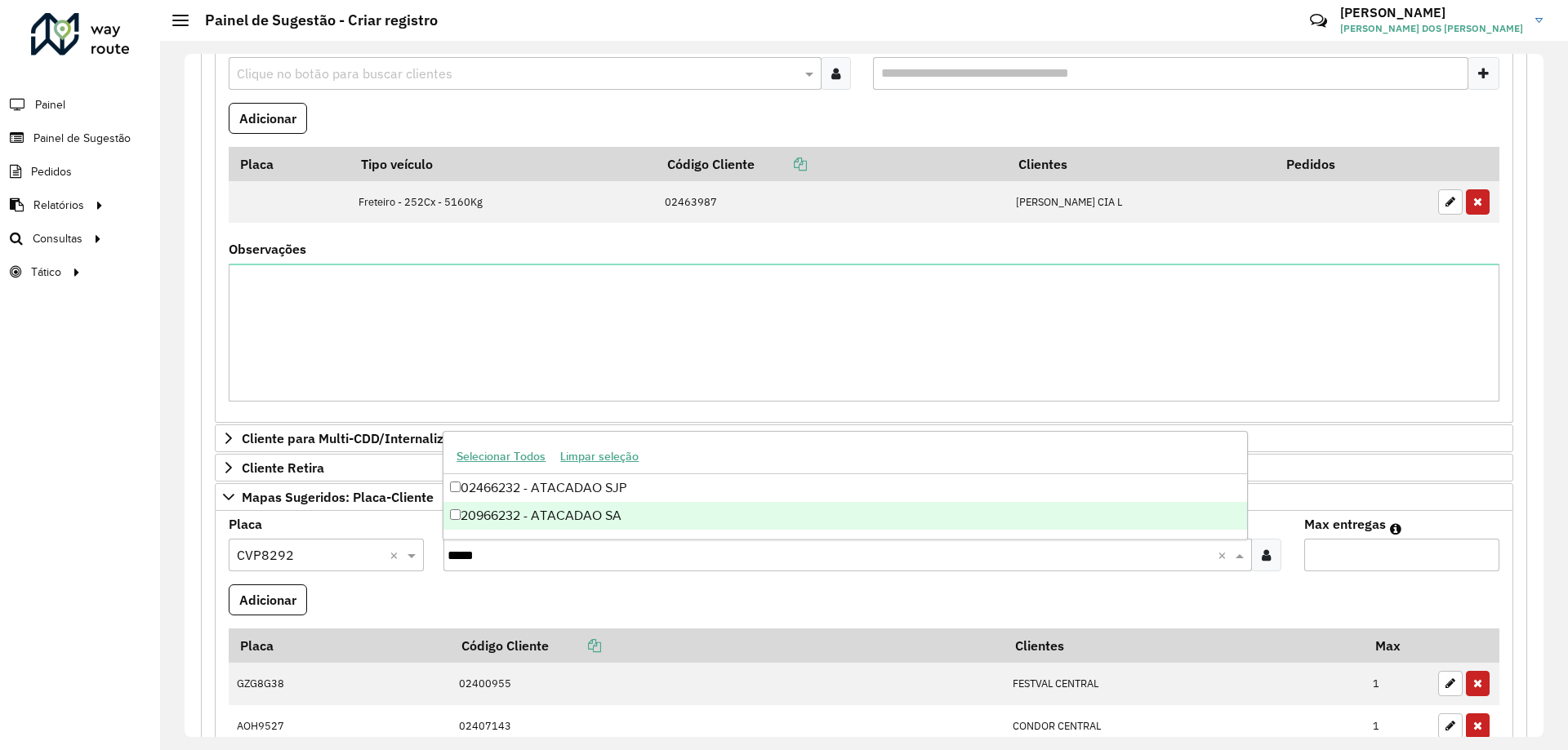
click at [675, 510] on div "20966232 - ATACADAO SA" at bounding box center [845, 515] width 803 height 27
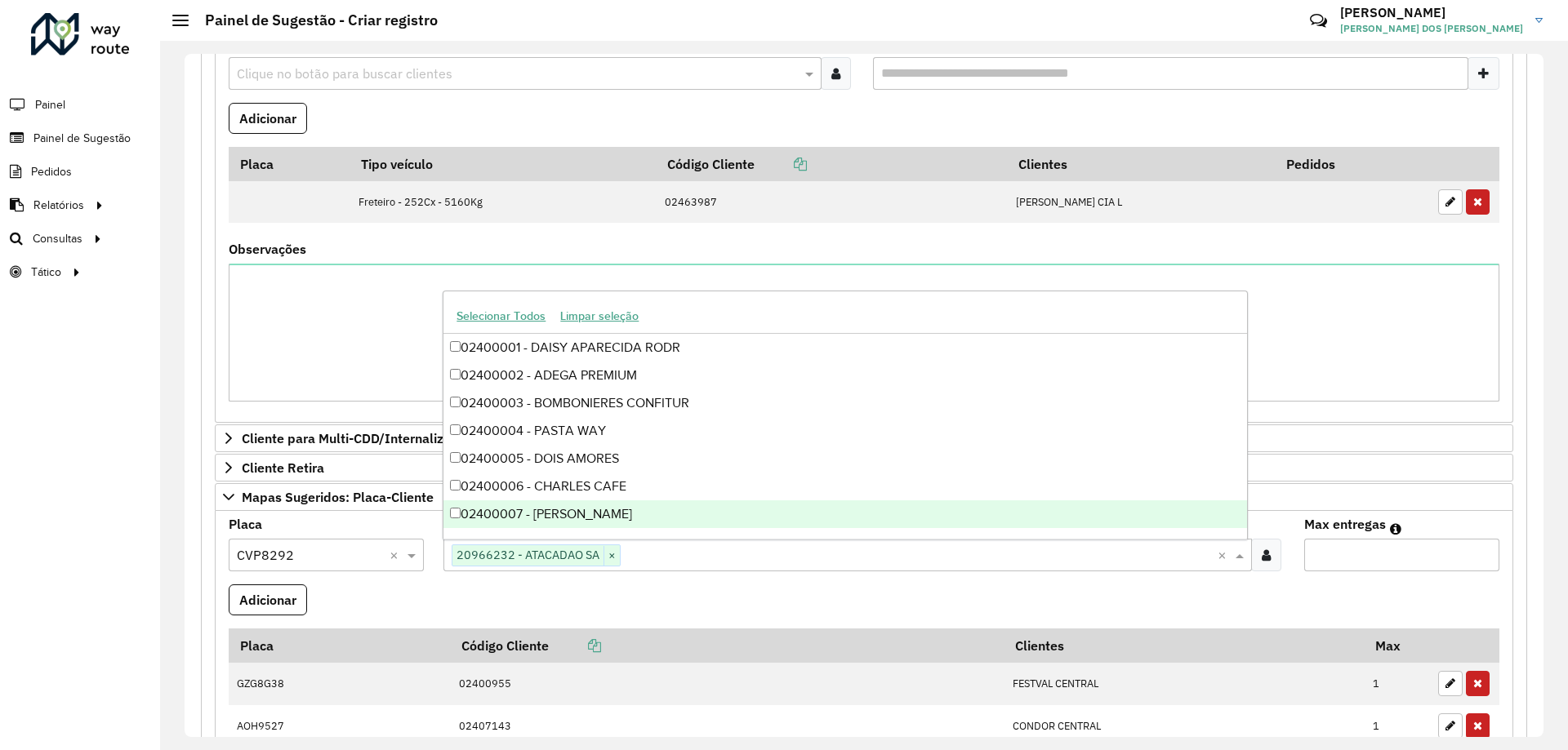
click at [1466, 562] on input "Max entregas" at bounding box center [1402, 555] width 195 height 33
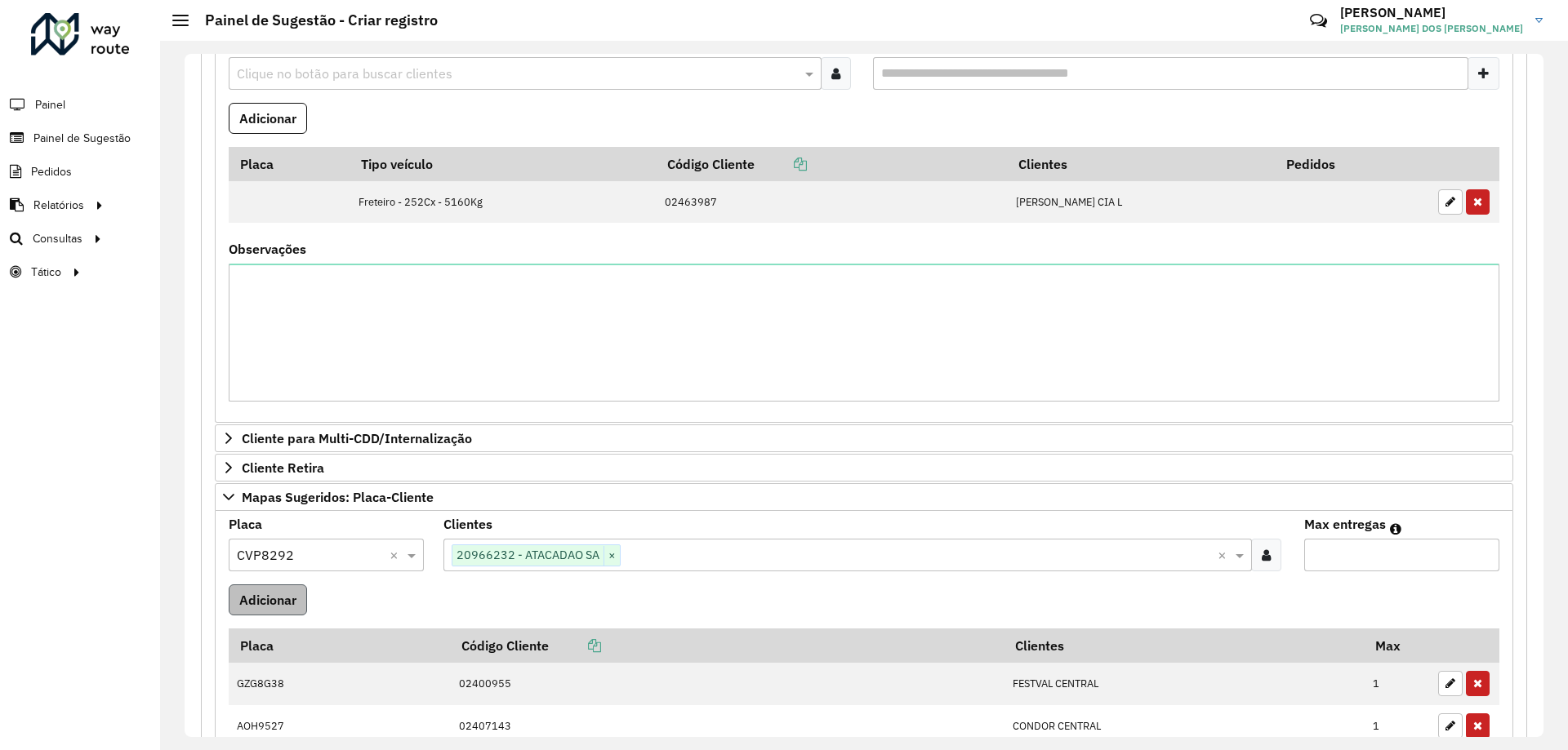
type input "*"
click at [260, 611] on button "Adicionar" at bounding box center [267, 600] width 78 height 31
click at [693, 603] on formly-field "Adicionar" at bounding box center [864, 607] width 1290 height 44
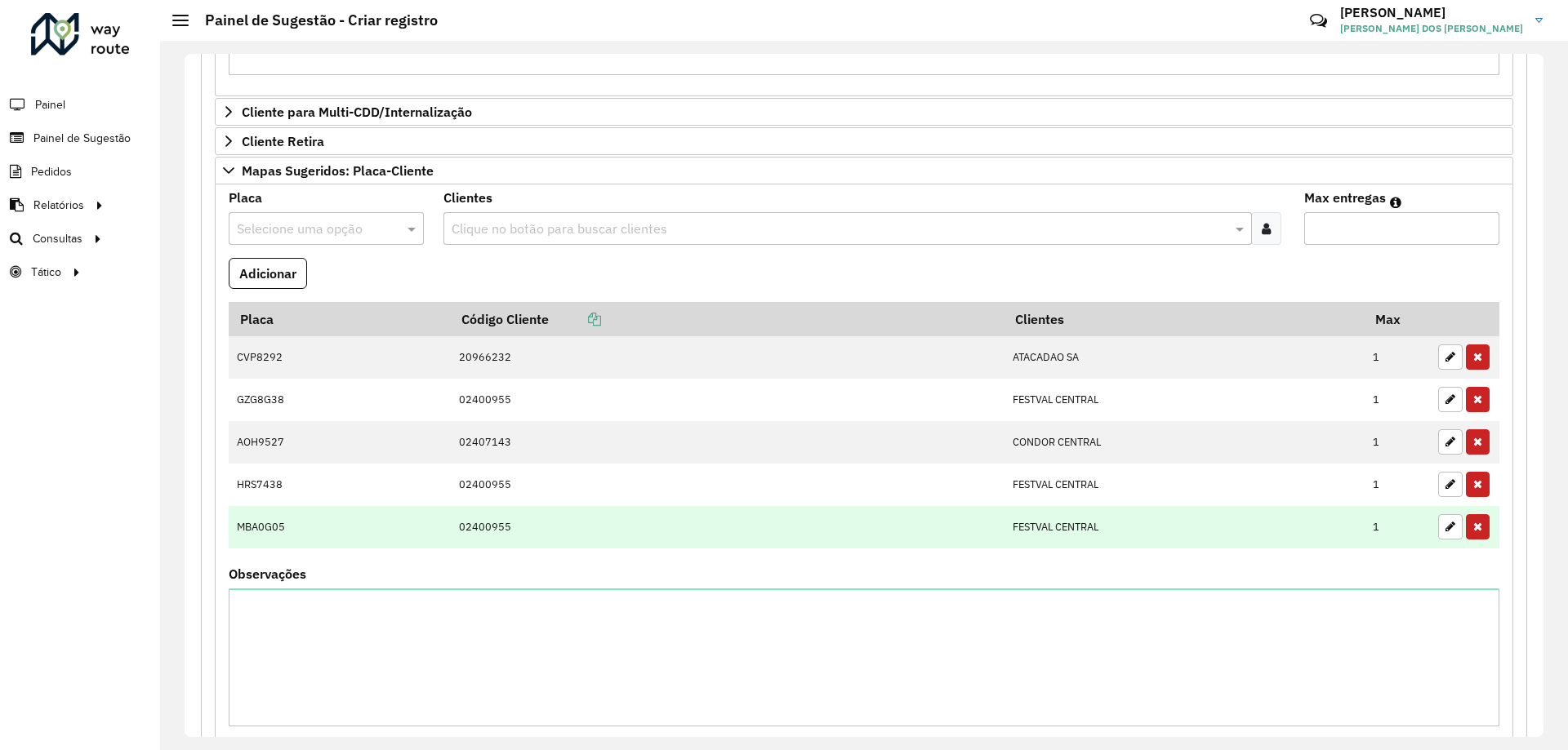
scroll to position [880, 0]
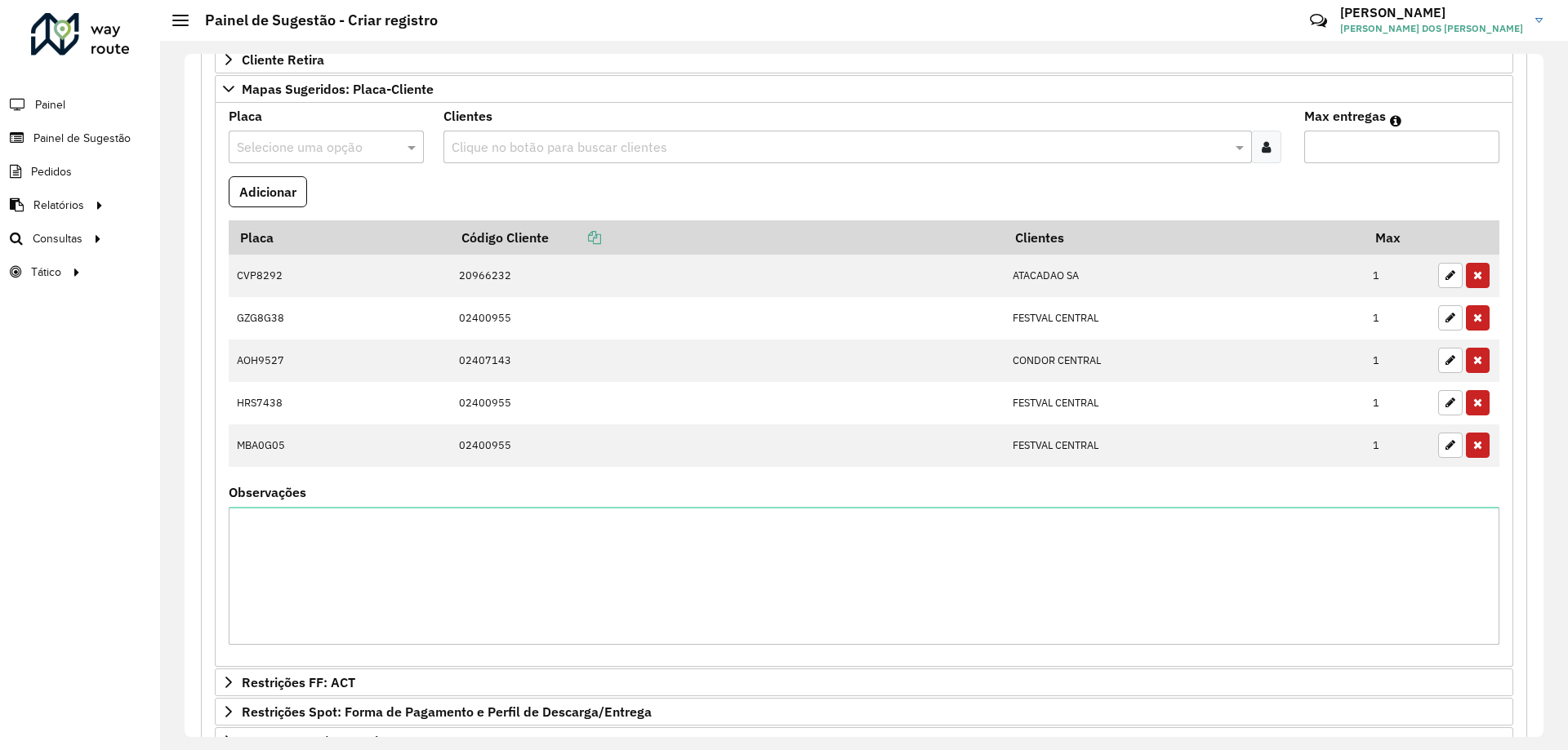
click at [245, 140] on input "text" at bounding box center [310, 147] width 146 height 20
type input "***"
click at [294, 193] on div "AJI7C74" at bounding box center [326, 193] width 193 height 27
click at [477, 195] on formly-field "Adicionar" at bounding box center [864, 198] width 1290 height 44
click at [513, 149] on input "text" at bounding box center [839, 147] width 784 height 20
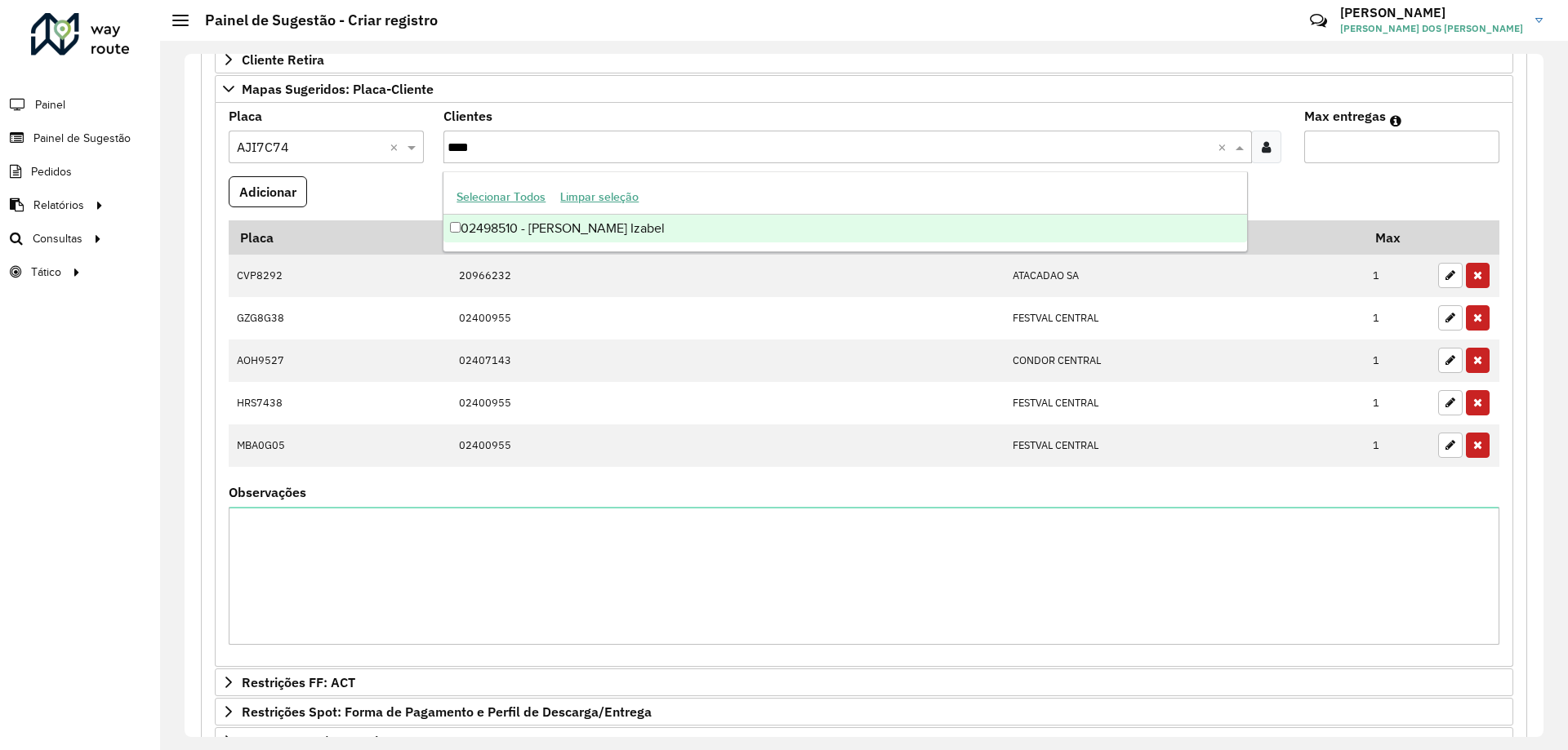
type input "*****"
click at [585, 224] on div "02498510 - [PERSON_NAME] Izabel" at bounding box center [845, 228] width 803 height 27
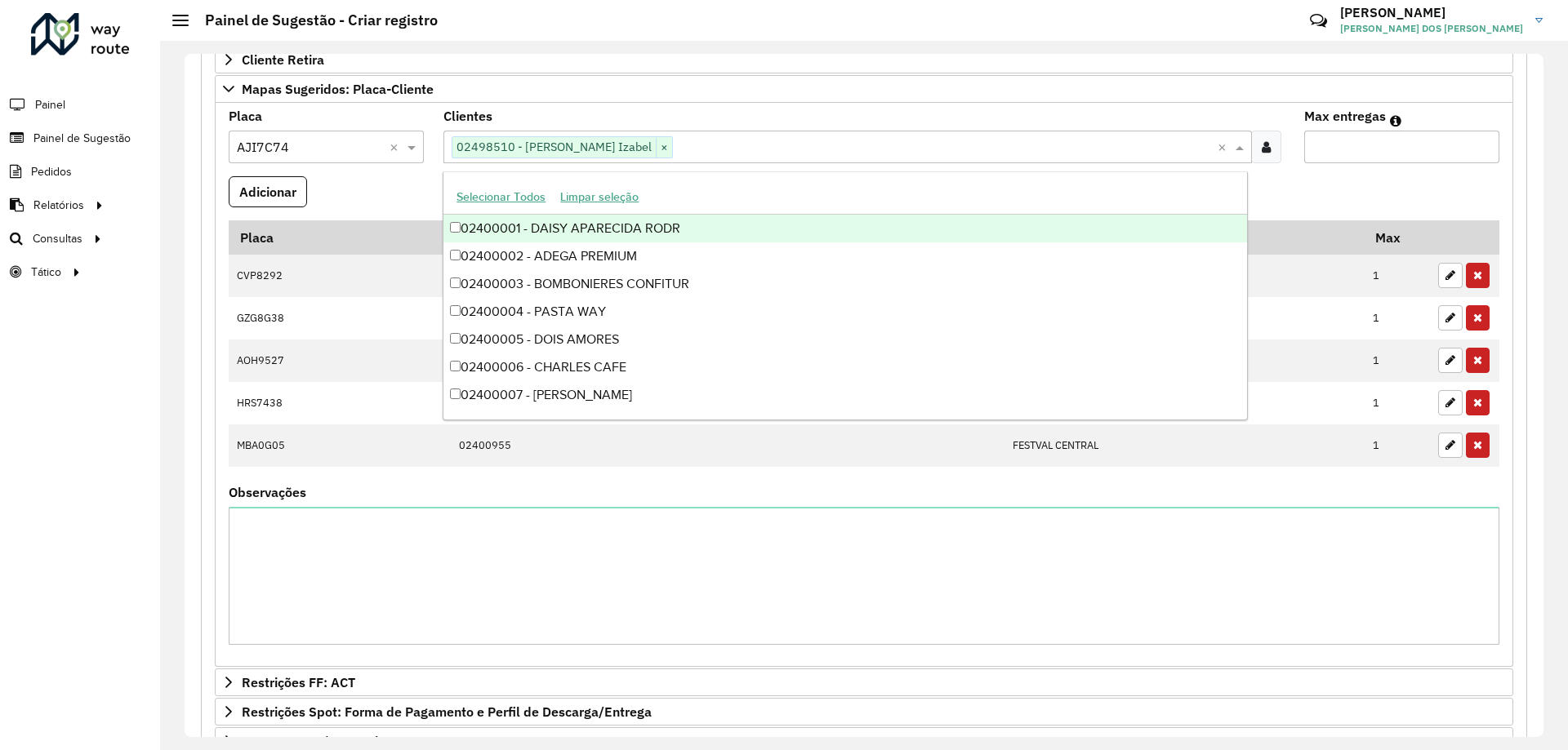
click at [1392, 157] on input "Max entregas" at bounding box center [1402, 146] width 195 height 33
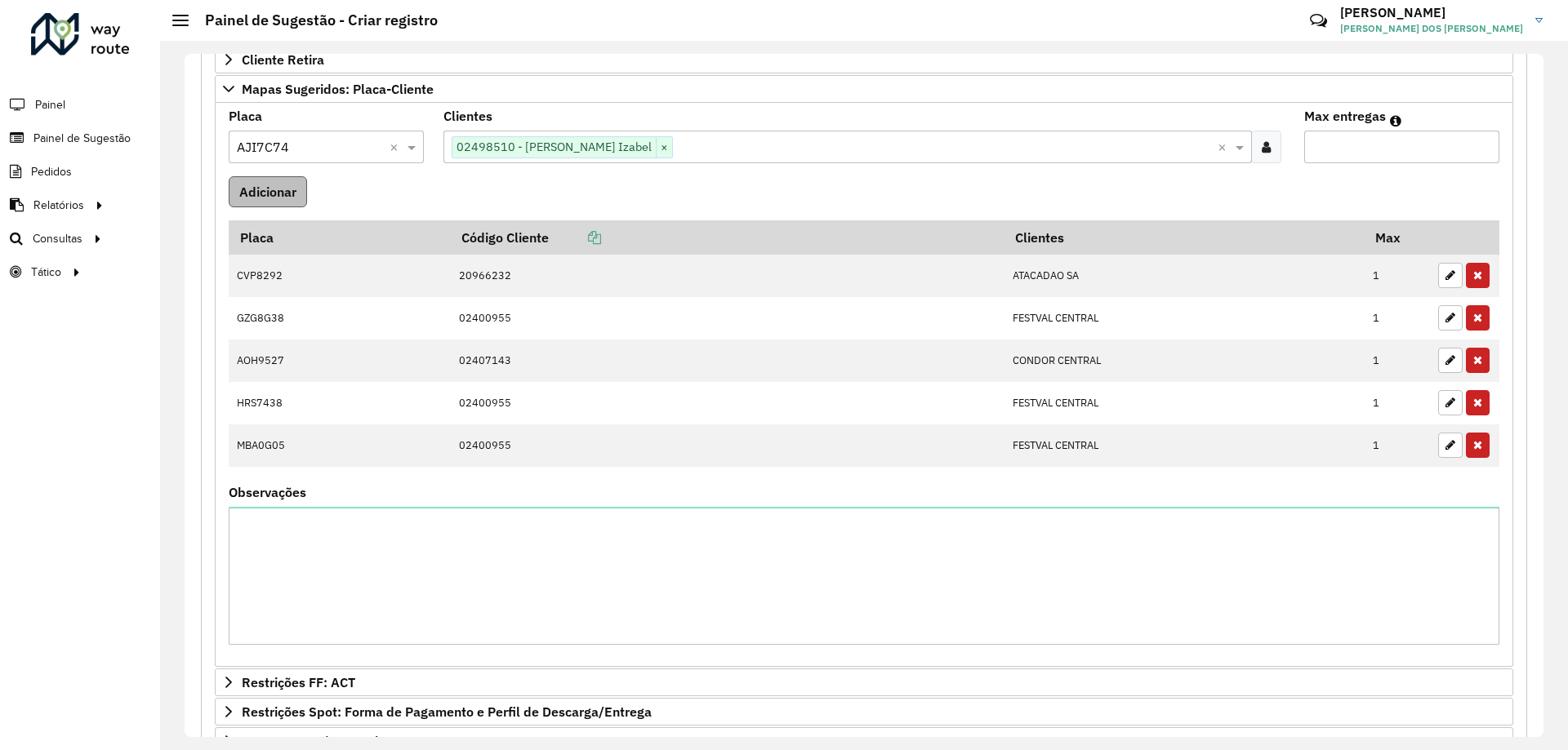
type input "*"
click at [262, 192] on button "Adicionar" at bounding box center [267, 192] width 78 height 31
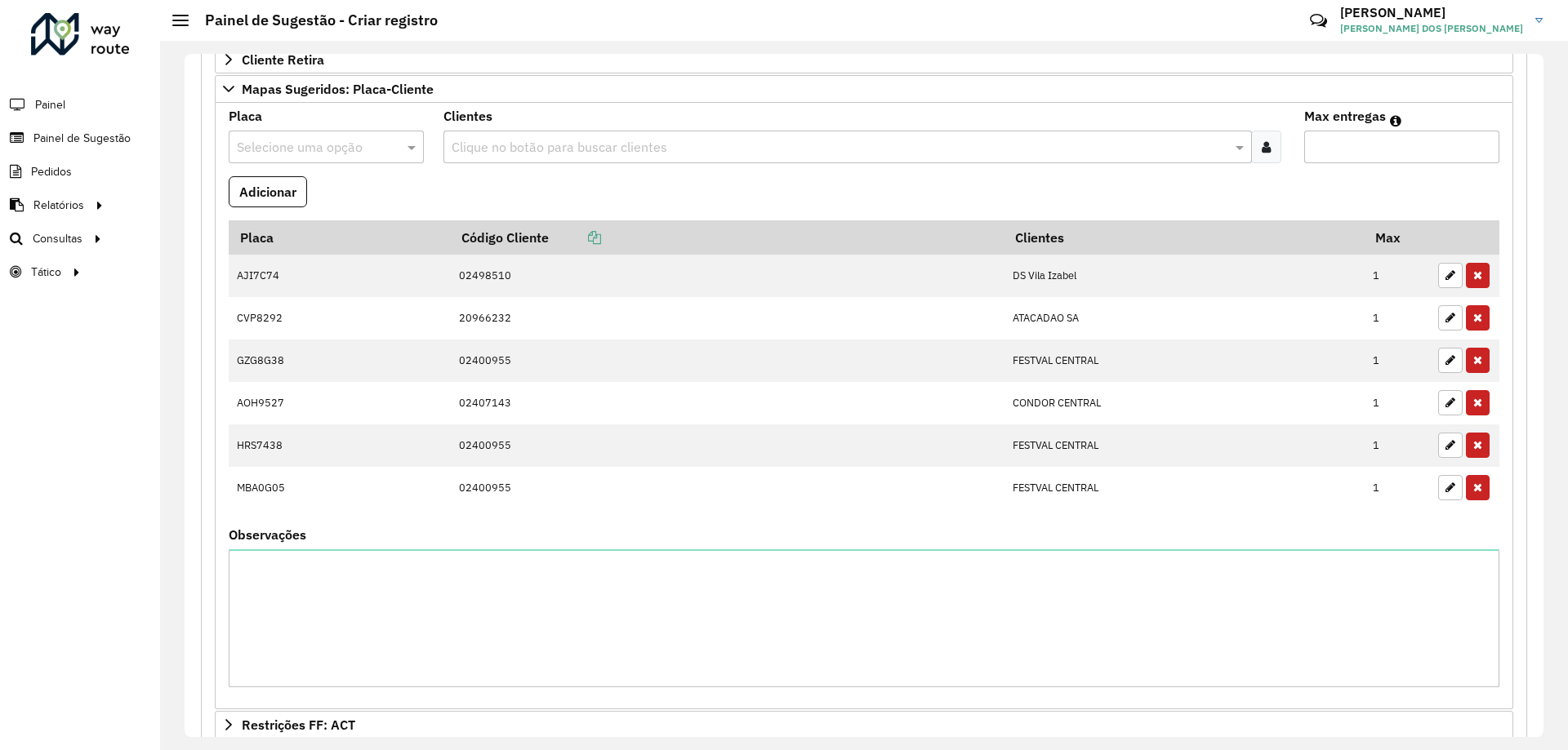
click at [294, 146] on input "text" at bounding box center [310, 147] width 146 height 20
type input "***"
click at [358, 197] on div "AXF9321" at bounding box center [326, 193] width 193 height 27
click at [471, 186] on formly-field "Adicionar" at bounding box center [864, 198] width 1290 height 44
click at [488, 145] on input "text" at bounding box center [839, 147] width 784 height 20
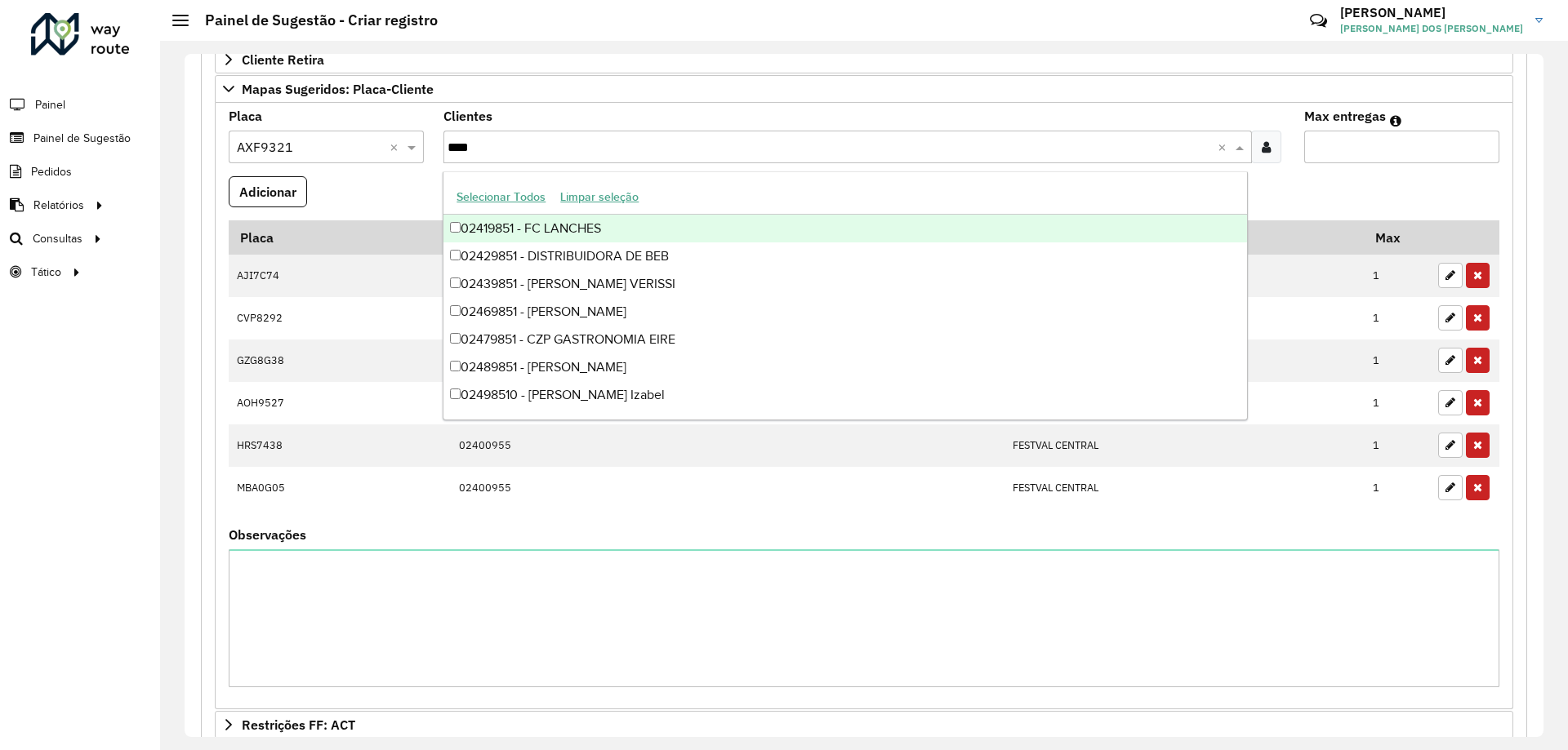
type input "*****"
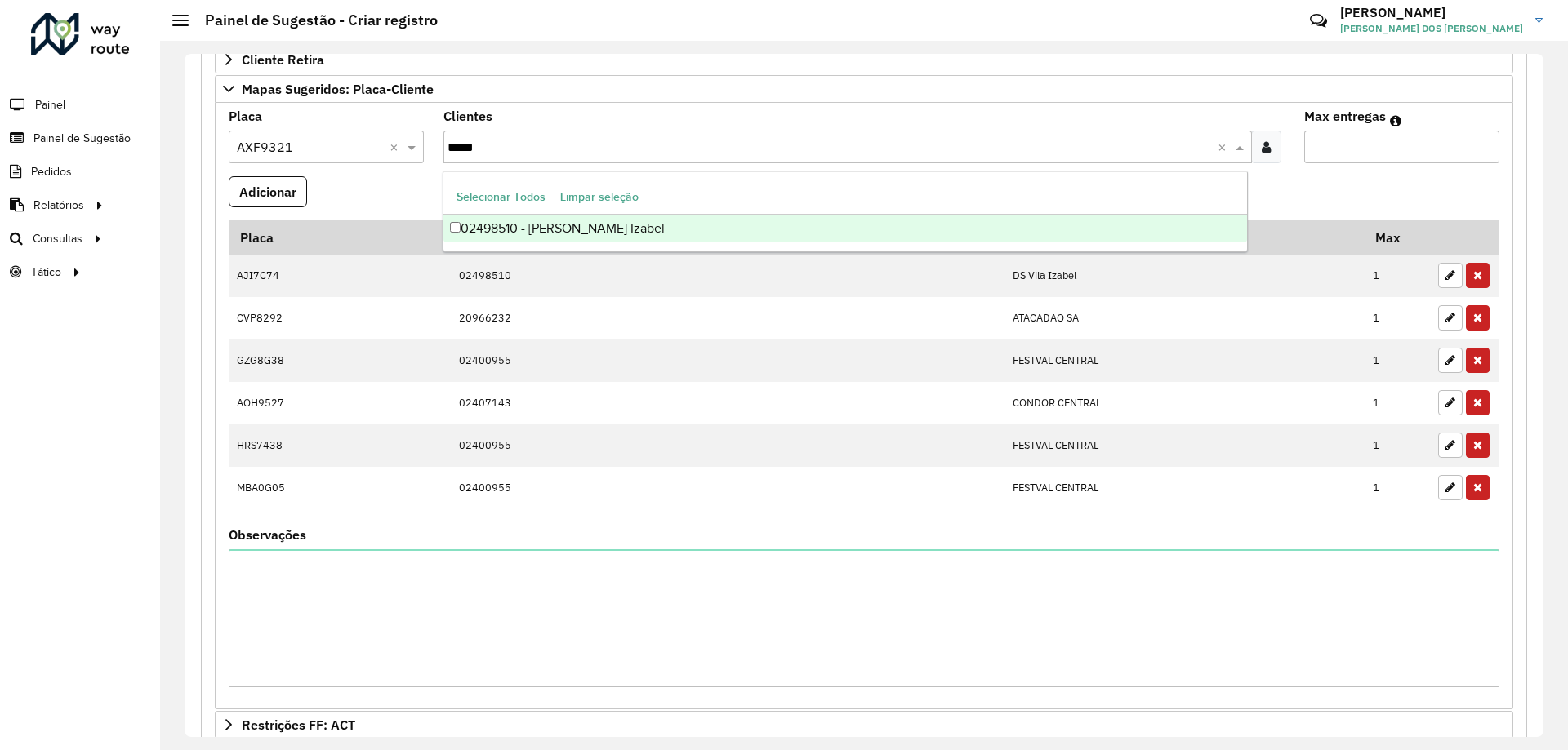
click at [610, 225] on div "02498510 - [PERSON_NAME] Izabel" at bounding box center [845, 228] width 803 height 27
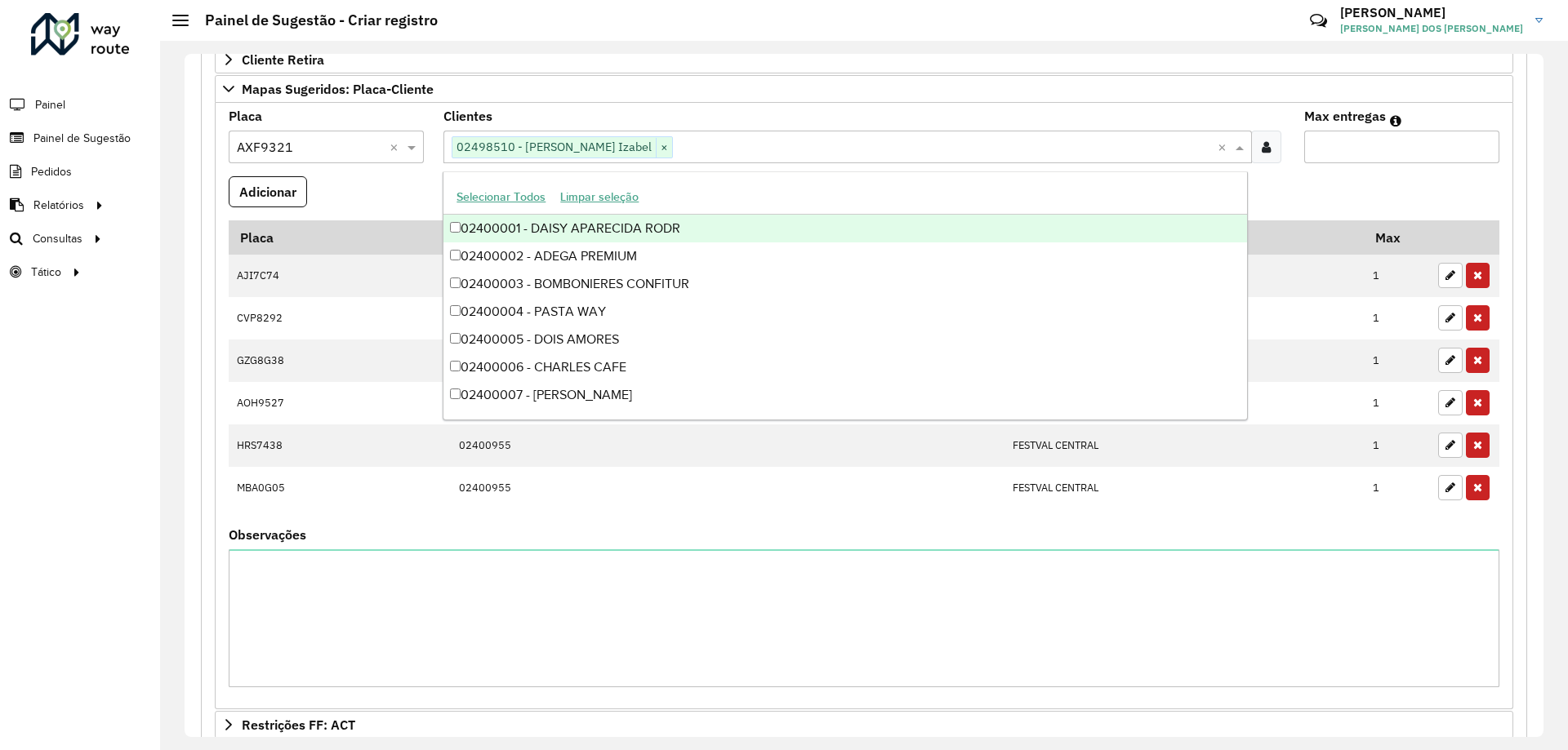
click at [1451, 196] on formly-field "Adicionar" at bounding box center [864, 198] width 1290 height 44
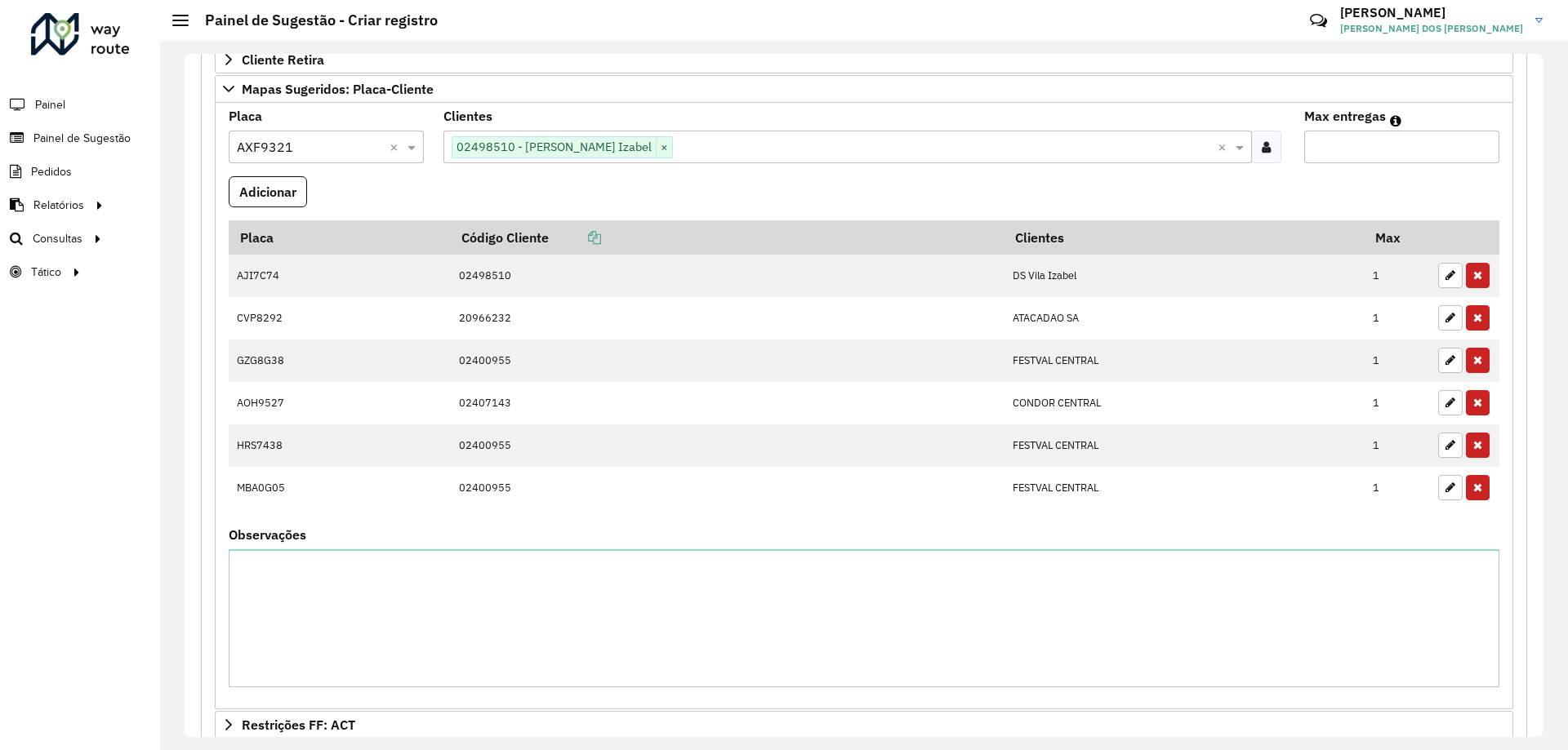
click at [1397, 157] on input "Max entregas" at bounding box center [1402, 146] width 195 height 33
type input "*"
click at [263, 192] on button "Adicionar" at bounding box center [267, 192] width 78 height 31
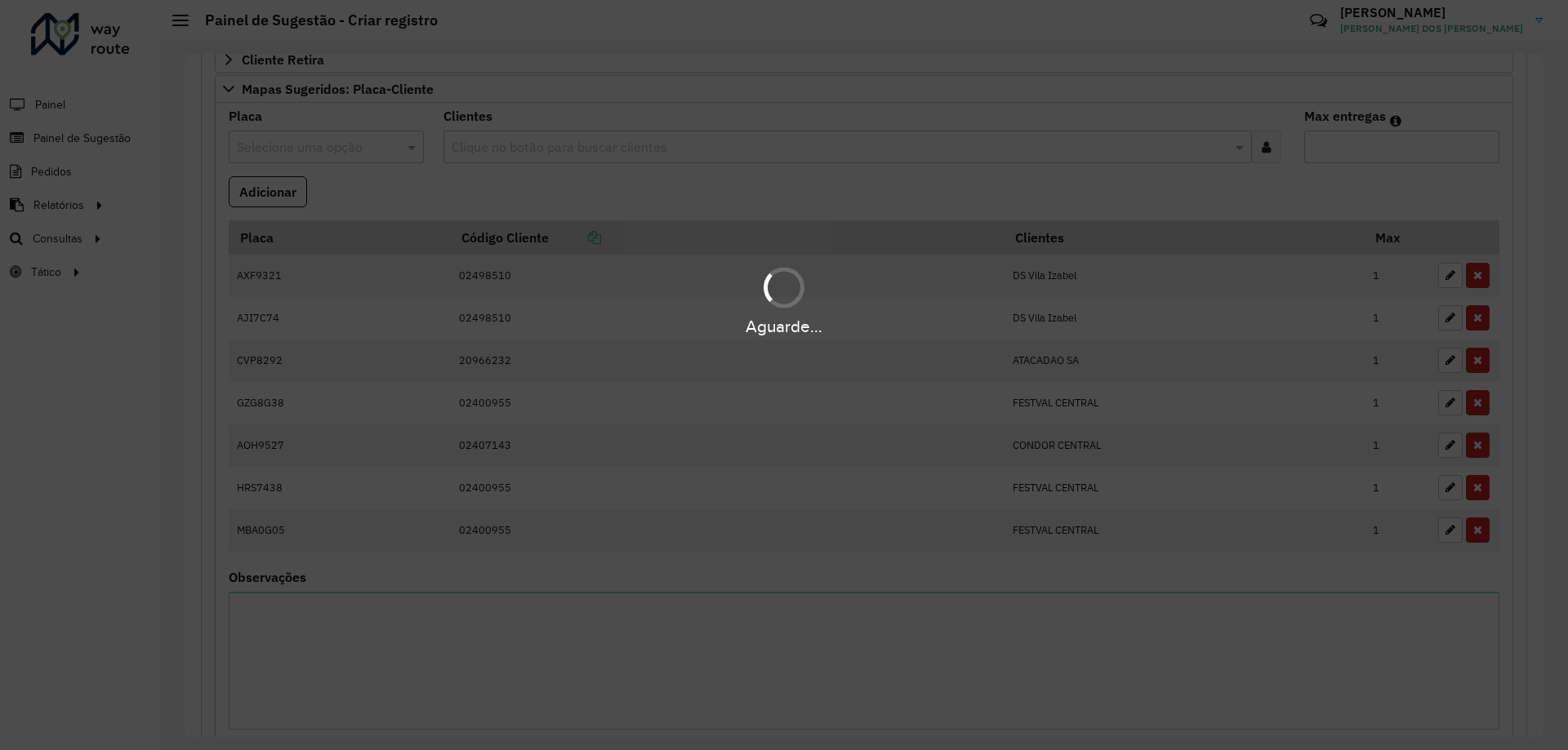
click at [565, 175] on hb-app "**********" at bounding box center [784, 375] width 1568 height 750
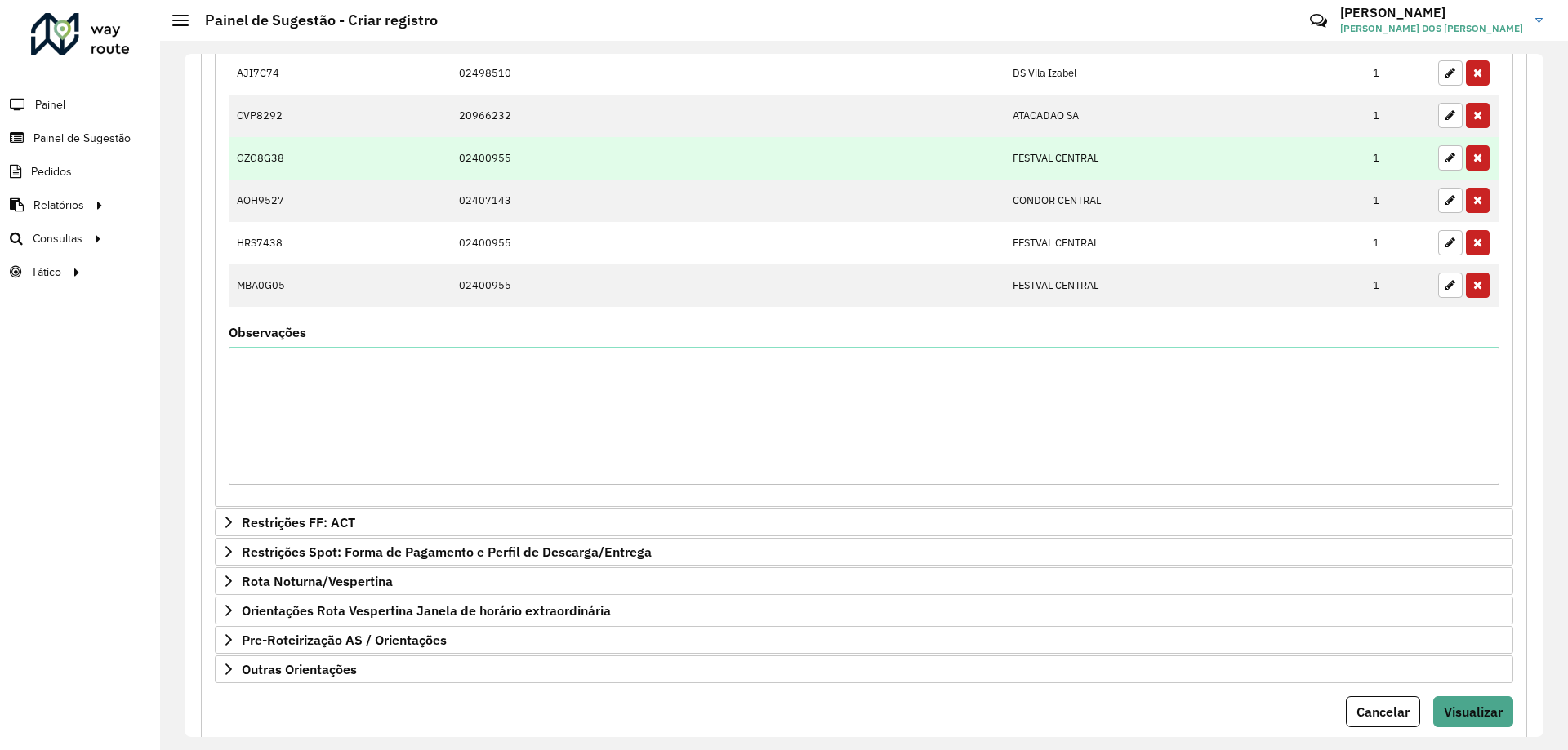
scroll to position [961, 0]
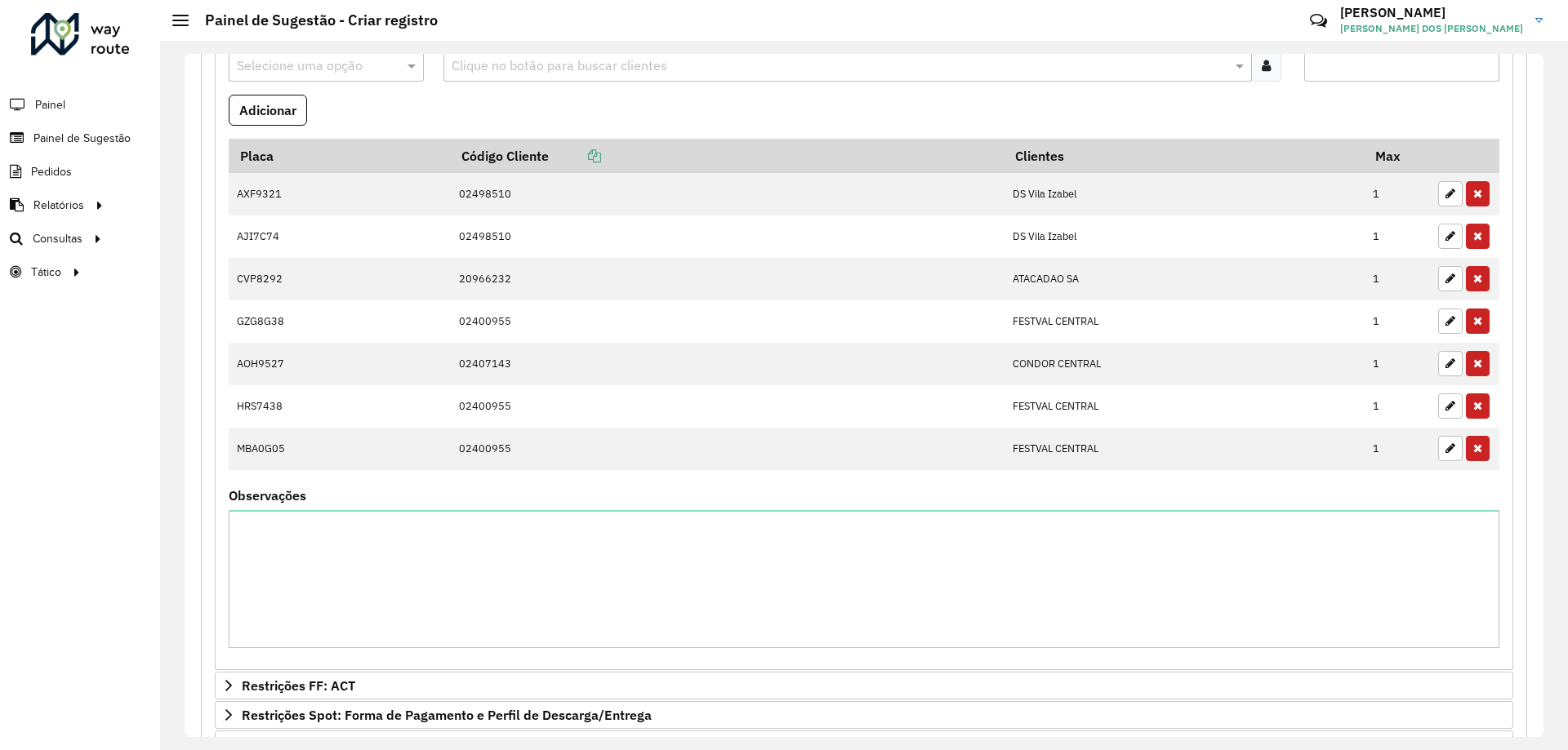
click at [537, 107] on formly-field "Adicionar" at bounding box center [864, 116] width 1290 height 44
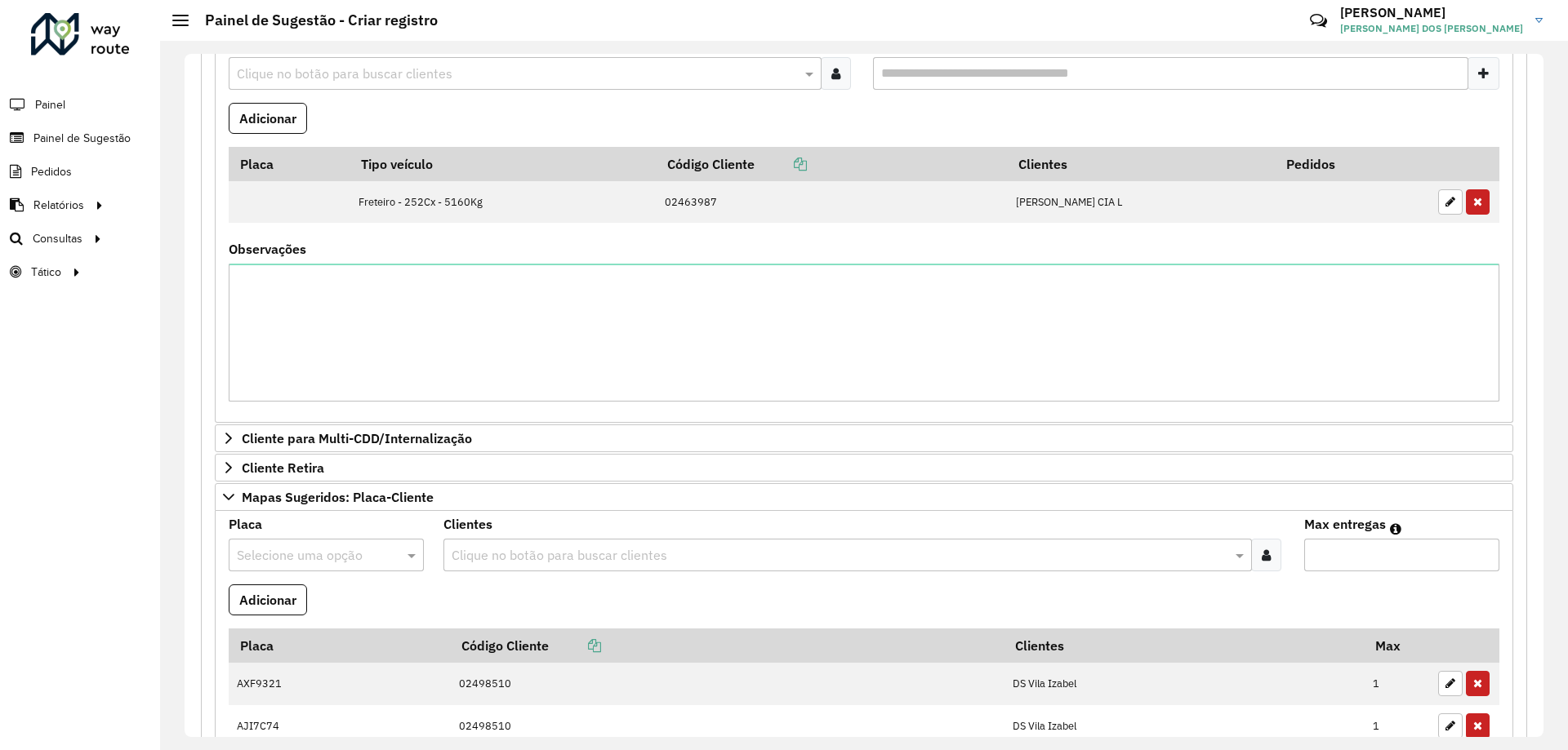
scroll to position [308, 0]
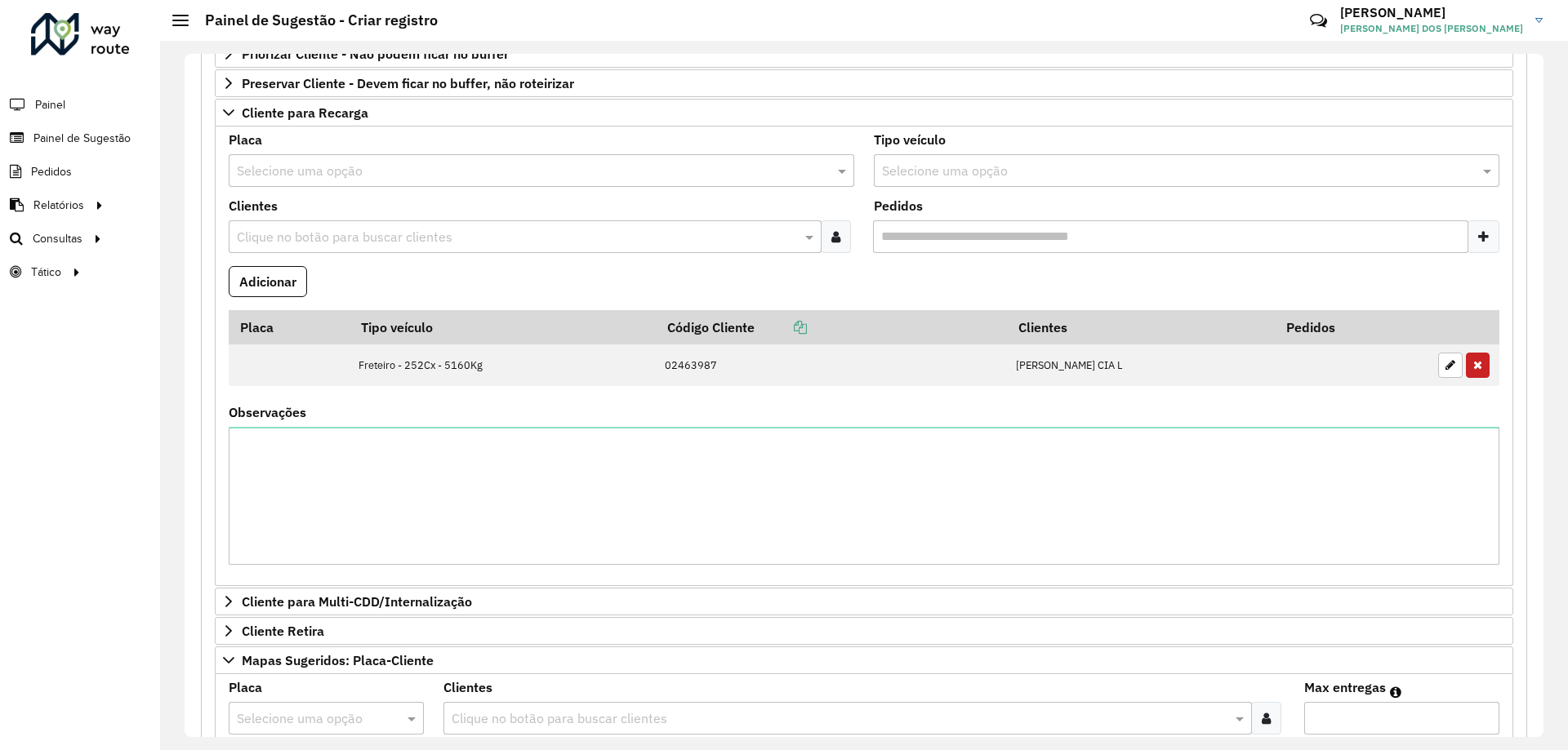
click at [496, 423] on div "Observações" at bounding box center [864, 486] width 1271 height 158
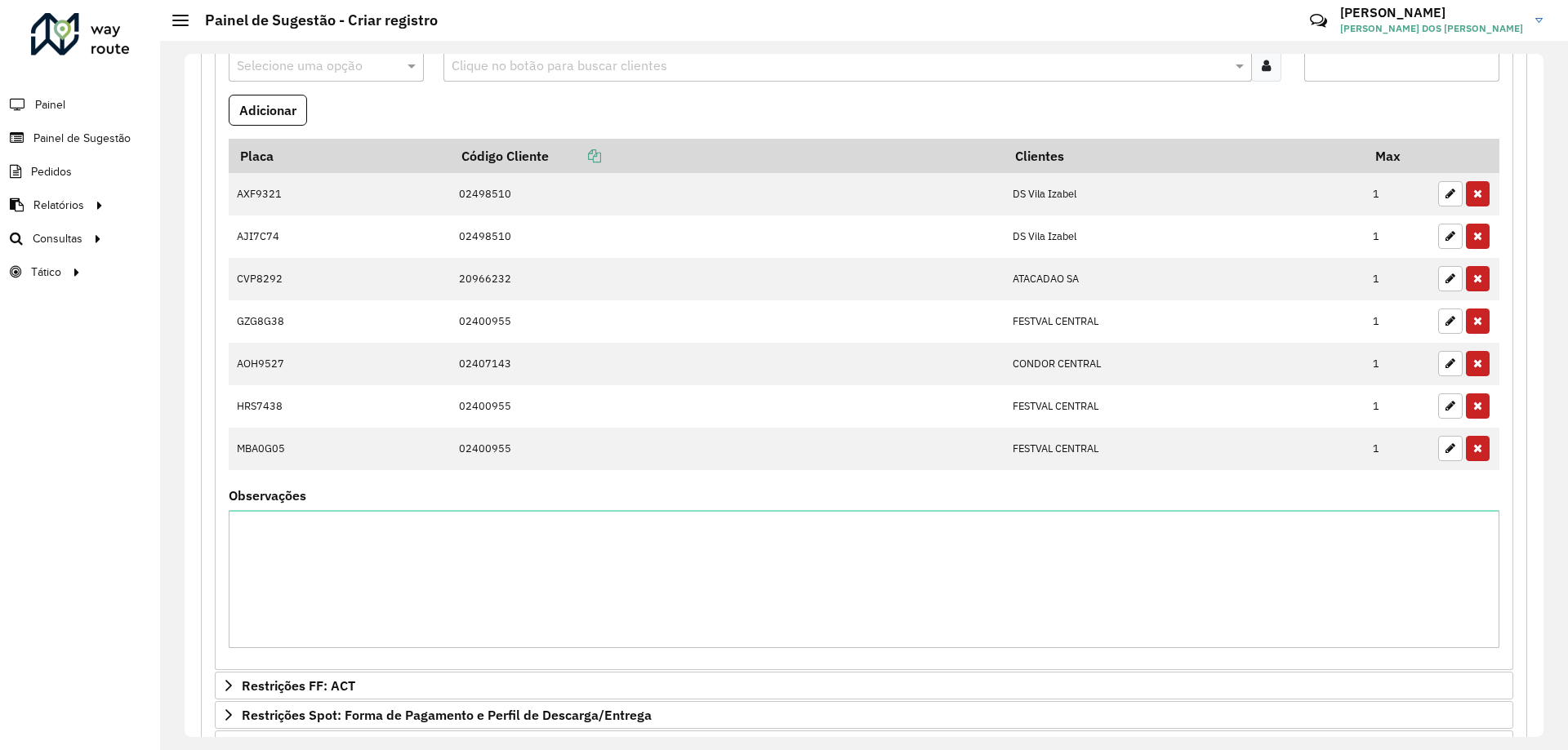
scroll to position [635, 0]
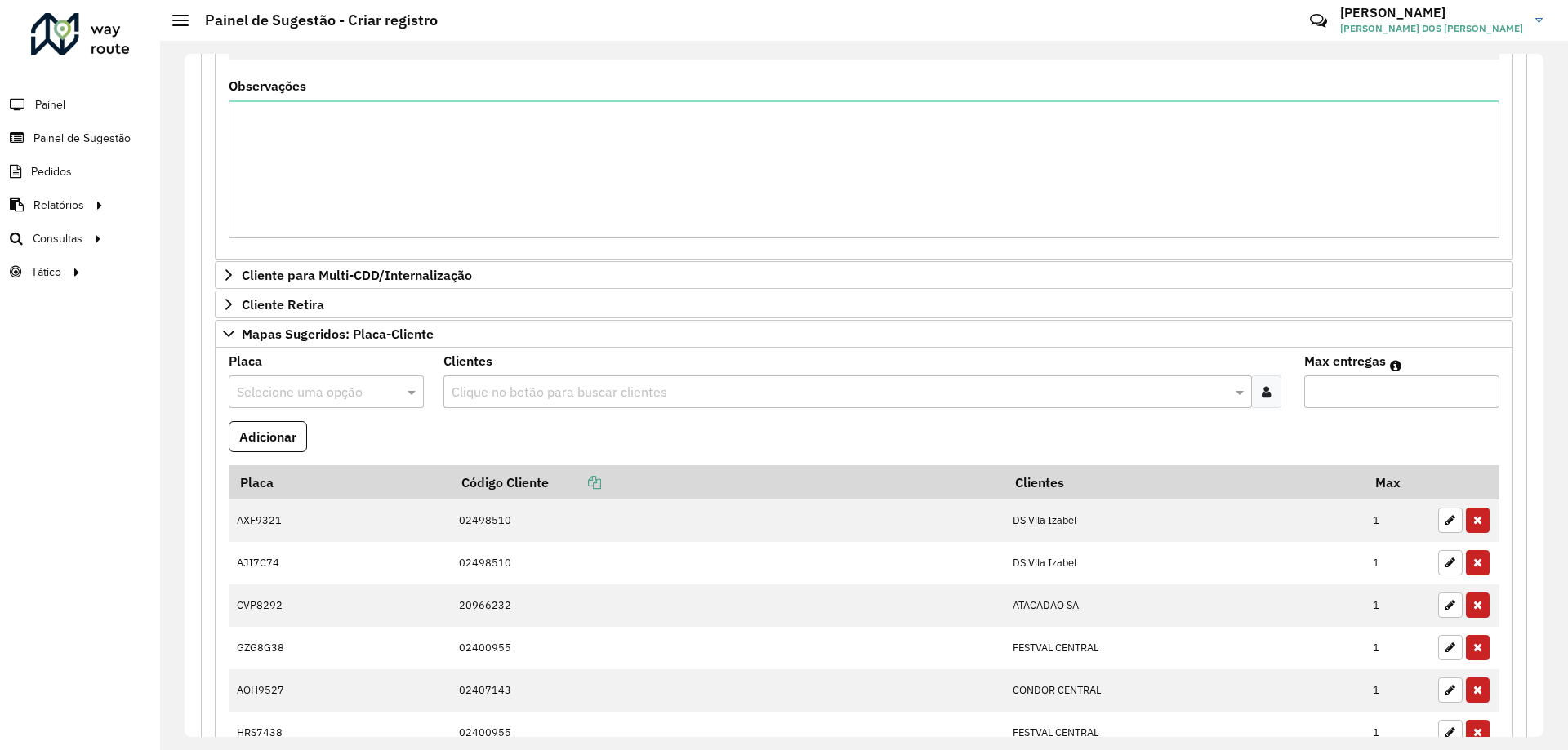
click at [567, 443] on formly-field "Adicionar" at bounding box center [864, 442] width 1290 height 44
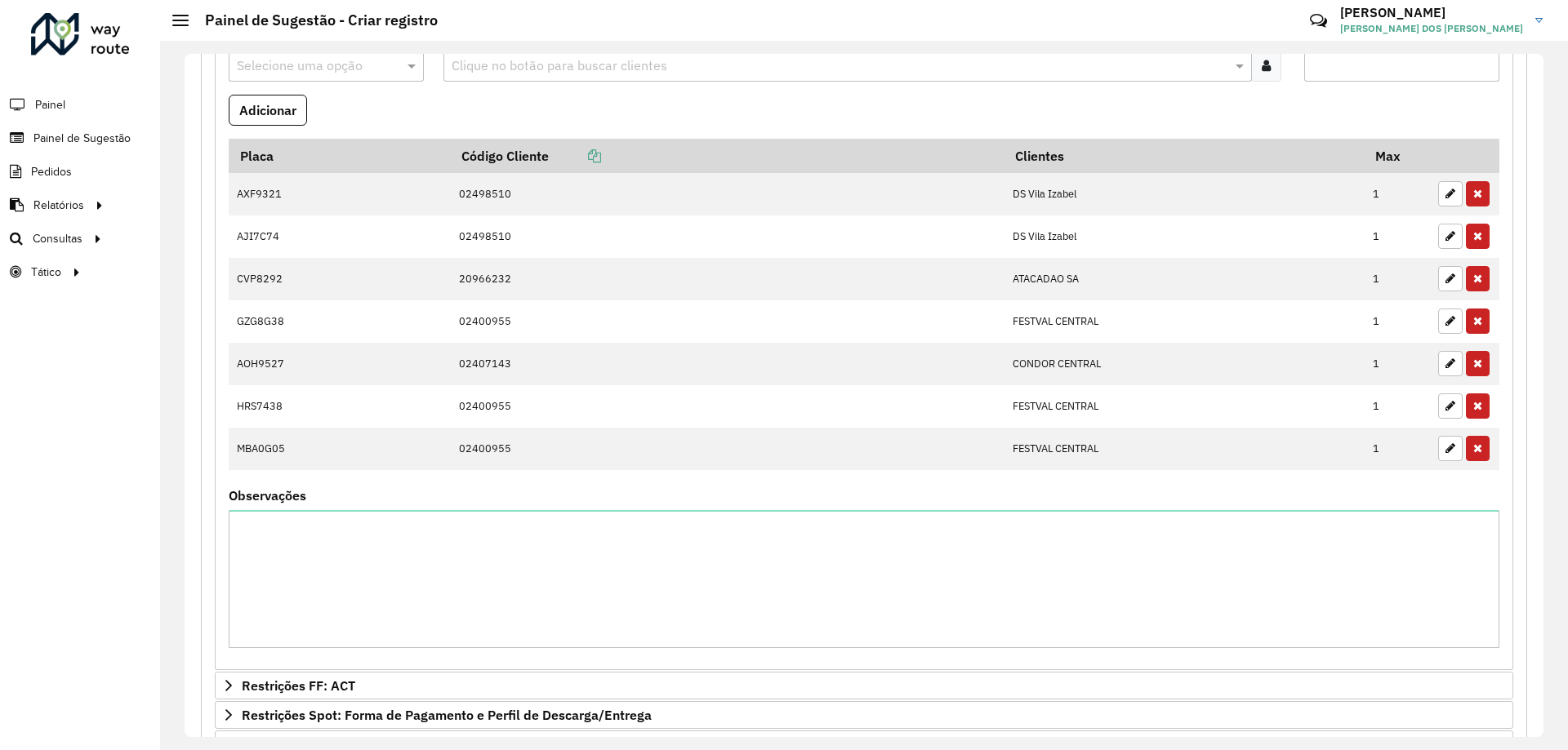
scroll to position [1173, 0]
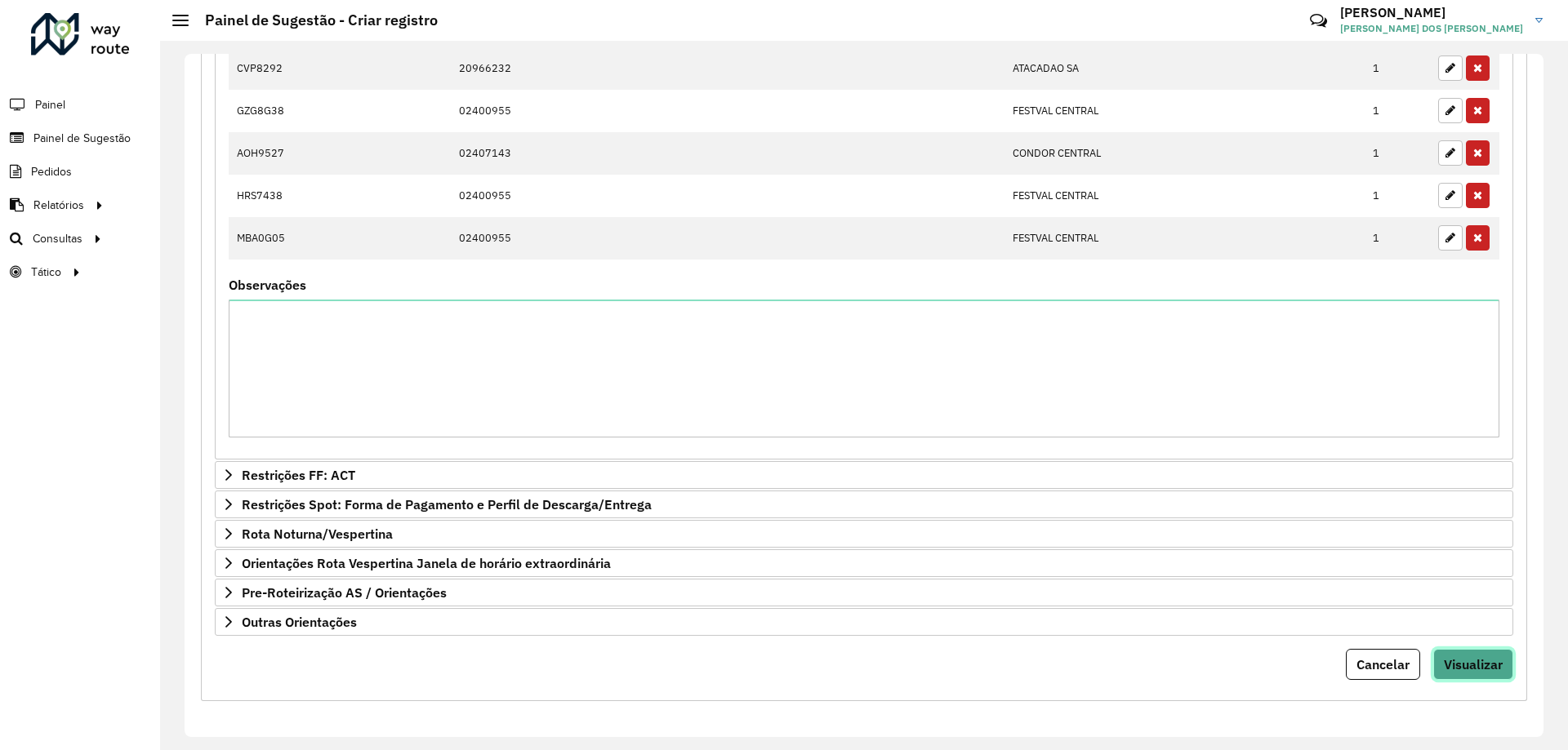
click at [1451, 655] on button "Visualizar" at bounding box center [1474, 664] width 80 height 31
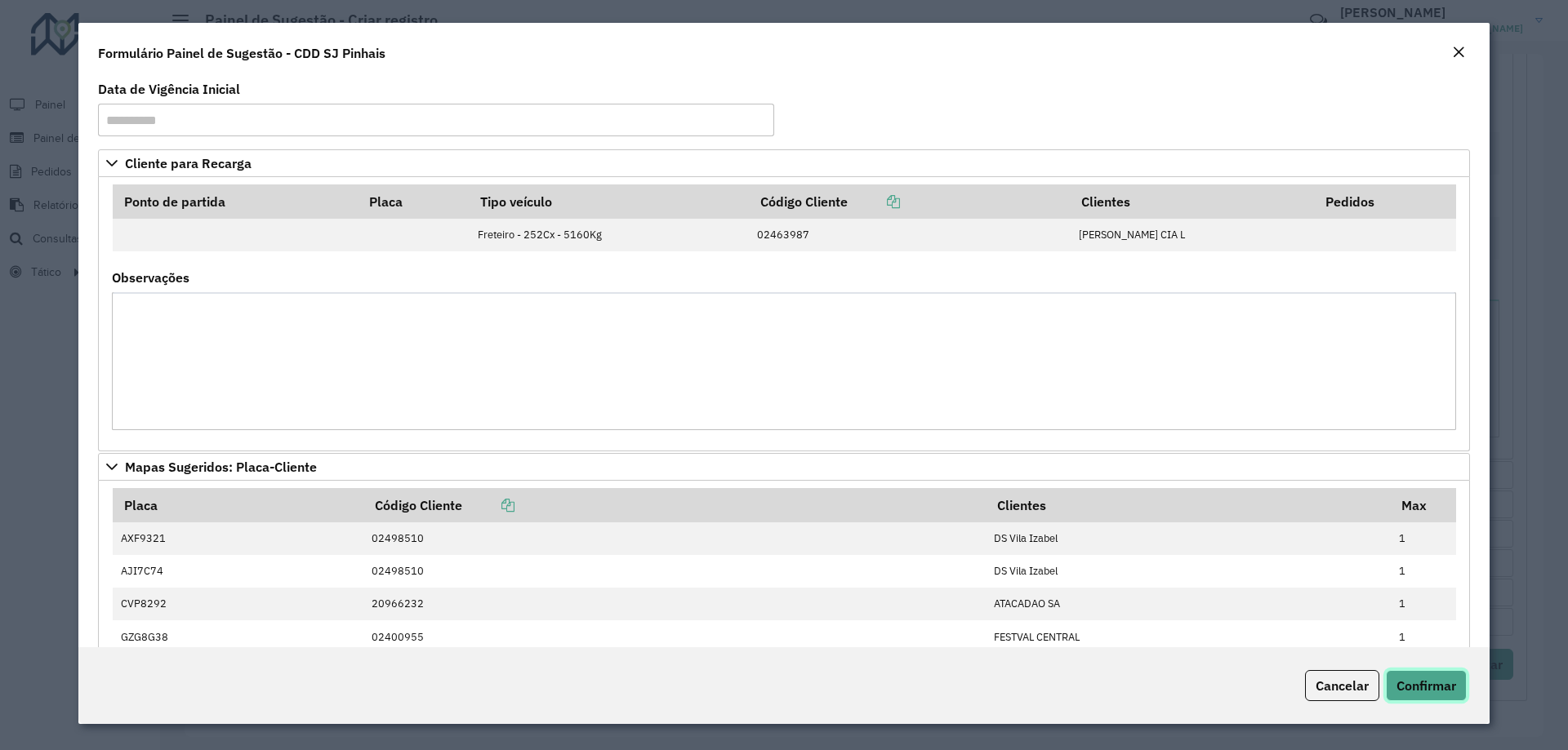
click at [1424, 682] on span "Confirmar" at bounding box center [1426, 685] width 59 height 16
